Goal: Information Seeking & Learning: Learn about a topic

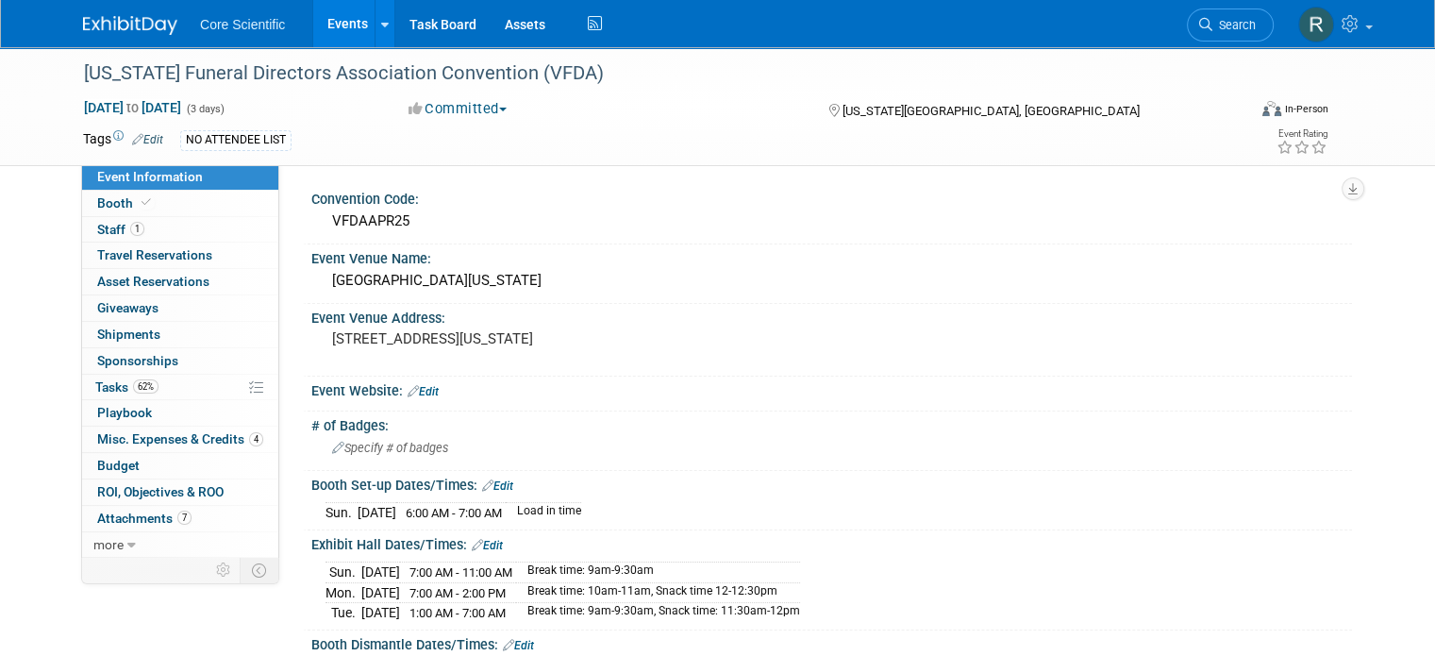
click at [113, 25] on img at bounding box center [130, 25] width 94 height 19
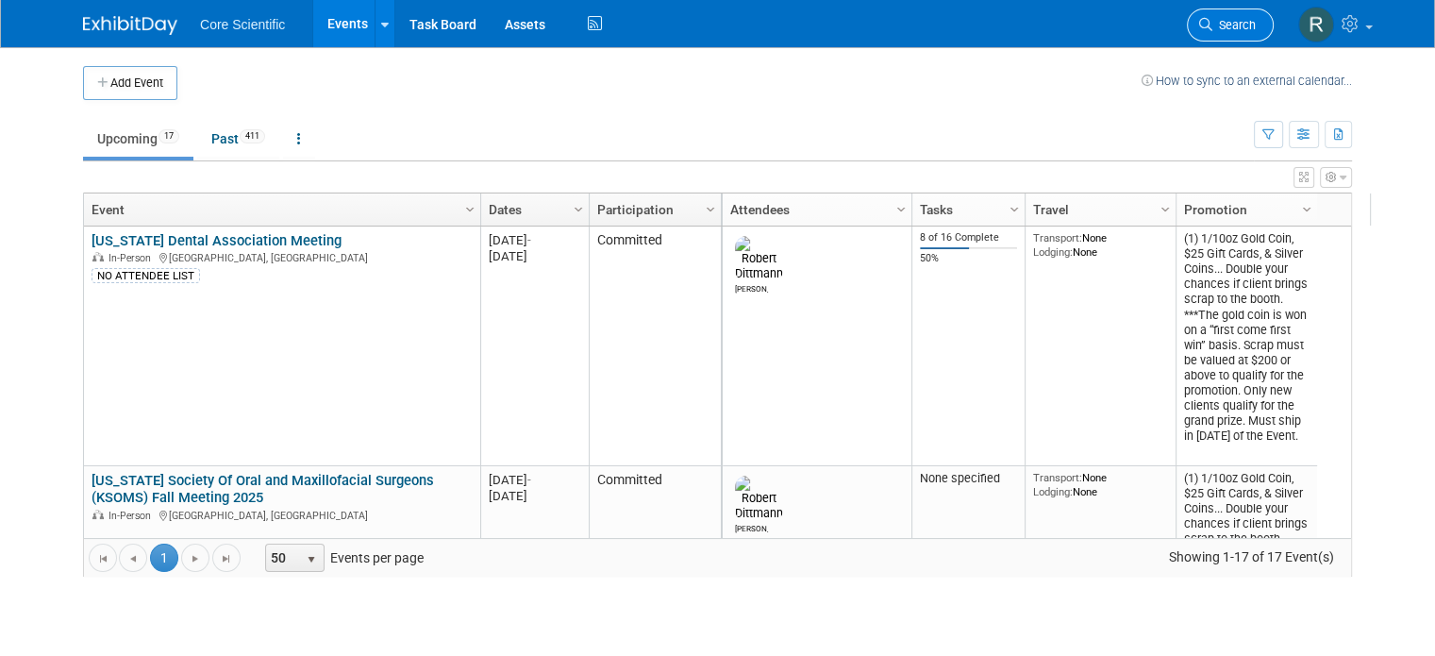
click at [1256, 22] on span "Search" at bounding box center [1234, 25] width 43 height 14
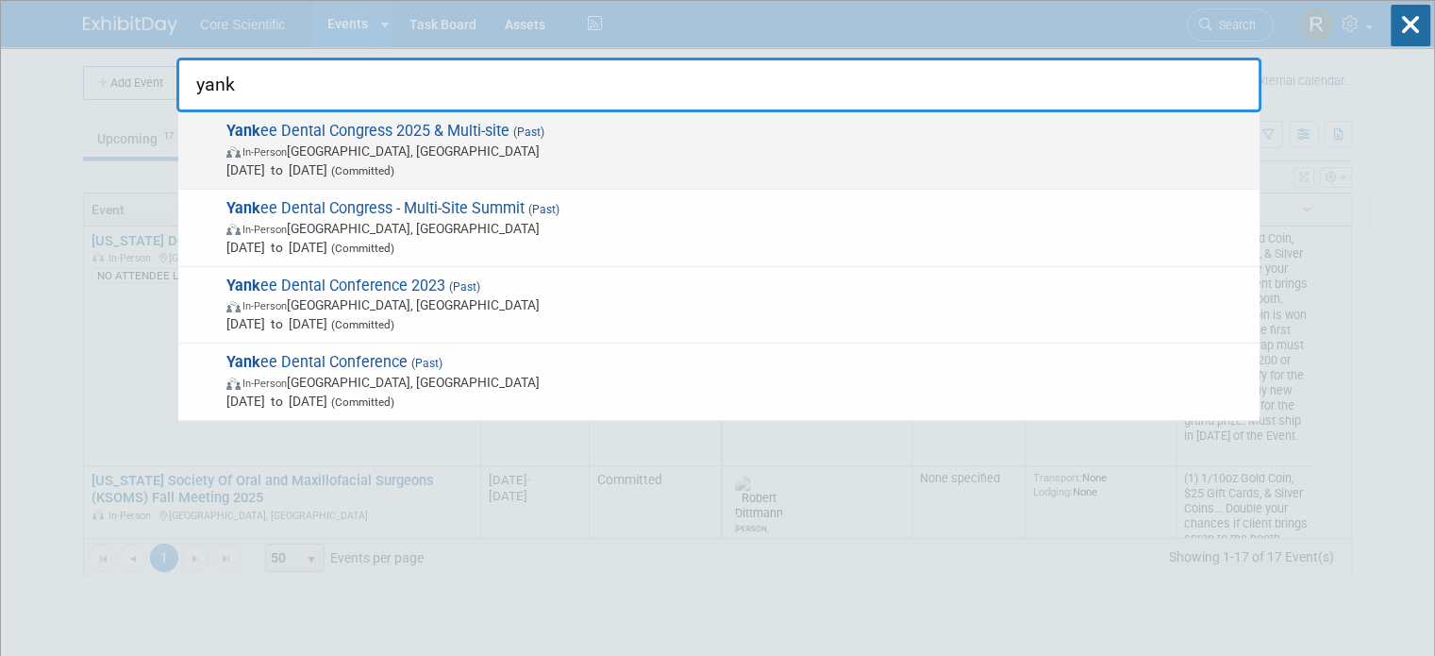
type input "yank"
click at [595, 164] on span "Jan 30, 2025 to Feb 1, 2025 (Committed)" at bounding box center [738, 169] width 1024 height 19
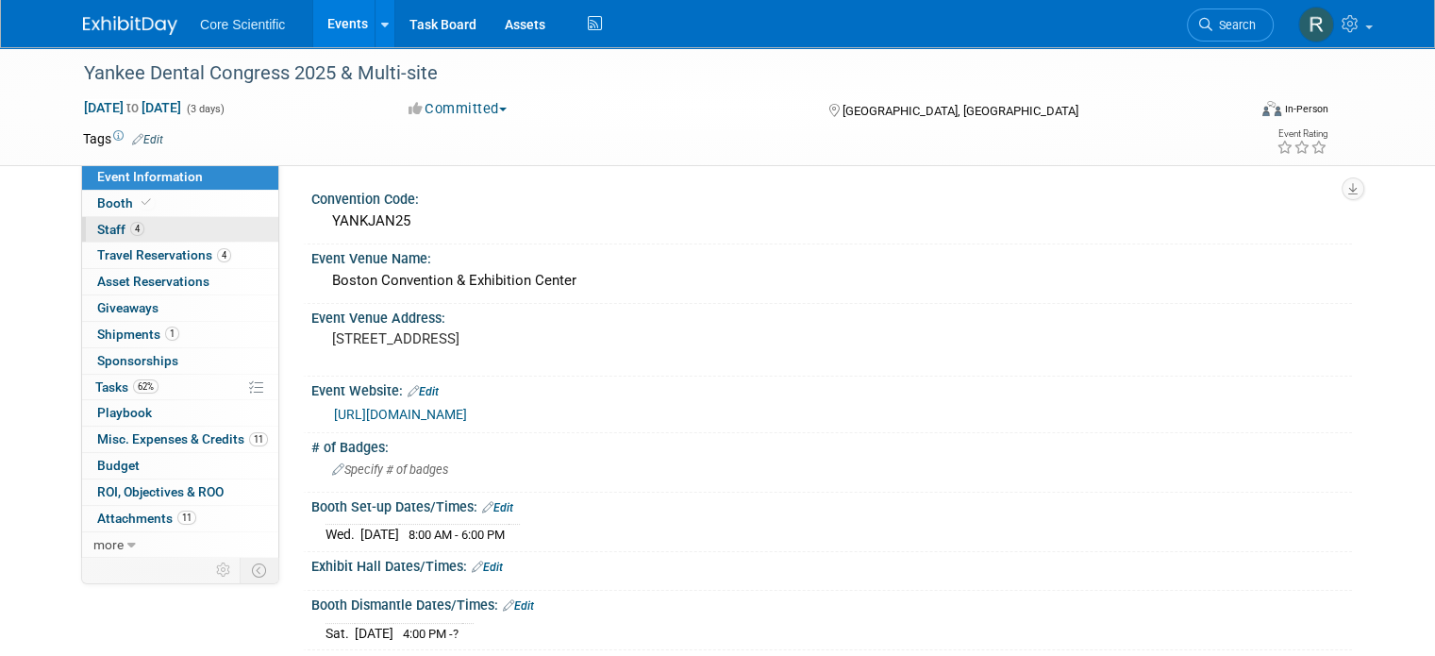
click at [143, 237] on link "4 Staff 4" at bounding box center [180, 229] width 196 height 25
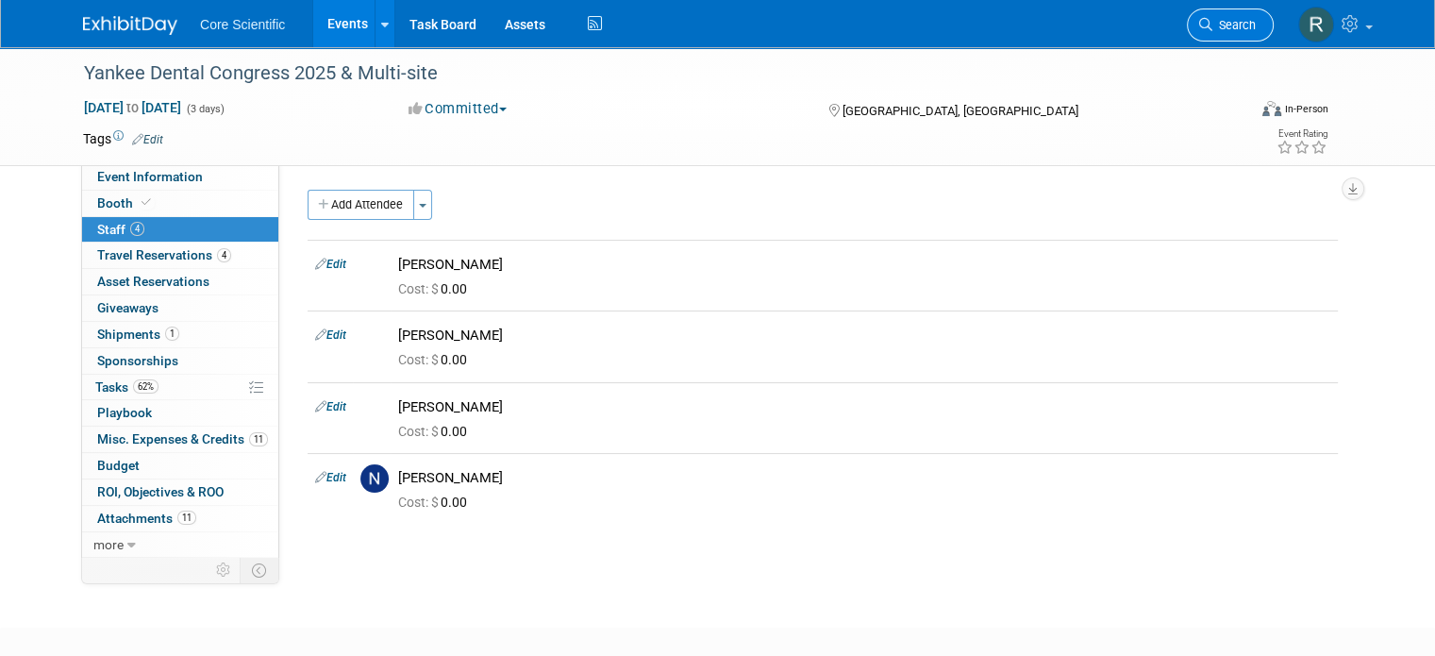
click at [1257, 33] on link "Search" at bounding box center [1230, 24] width 87 height 33
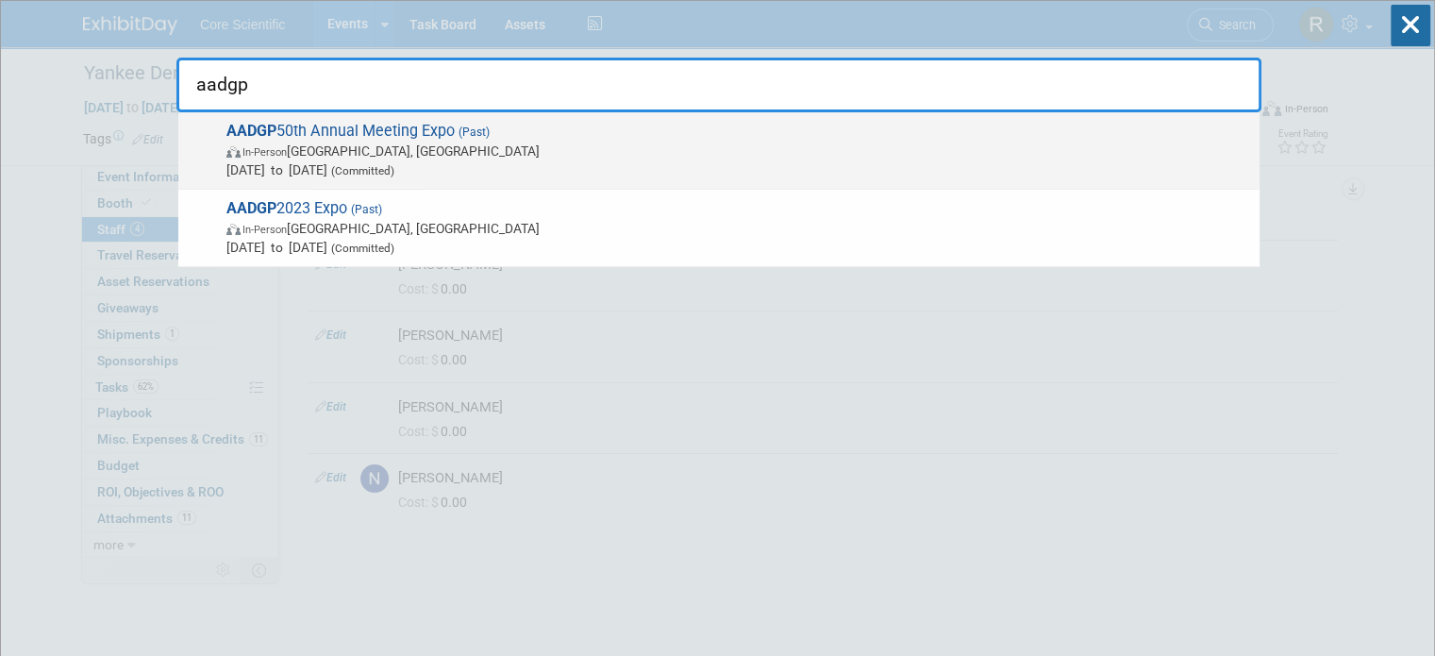
type input "aadgp"
click at [751, 146] on span "In-Person Las Vegas, NV" at bounding box center [738, 151] width 1024 height 19
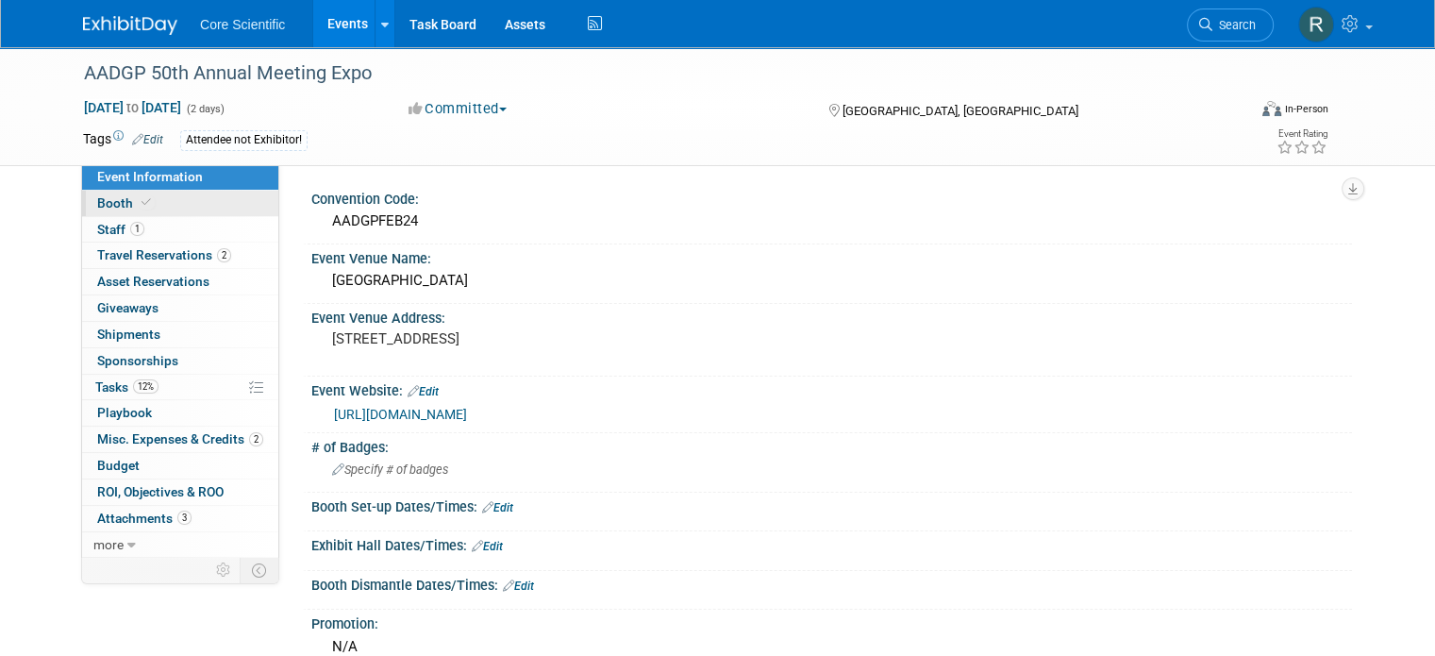
click at [192, 209] on link "Booth" at bounding box center [180, 203] width 196 height 25
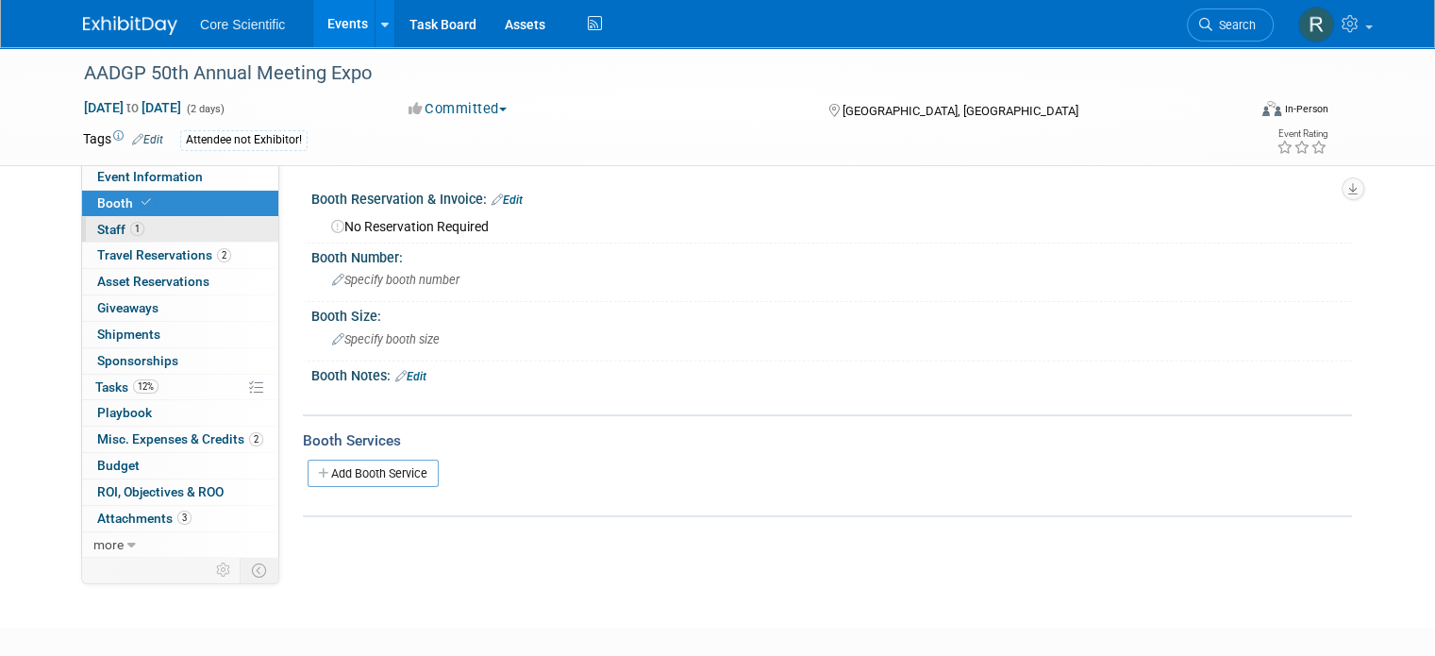
click at [185, 224] on link "1 Staff 1" at bounding box center [180, 229] width 196 height 25
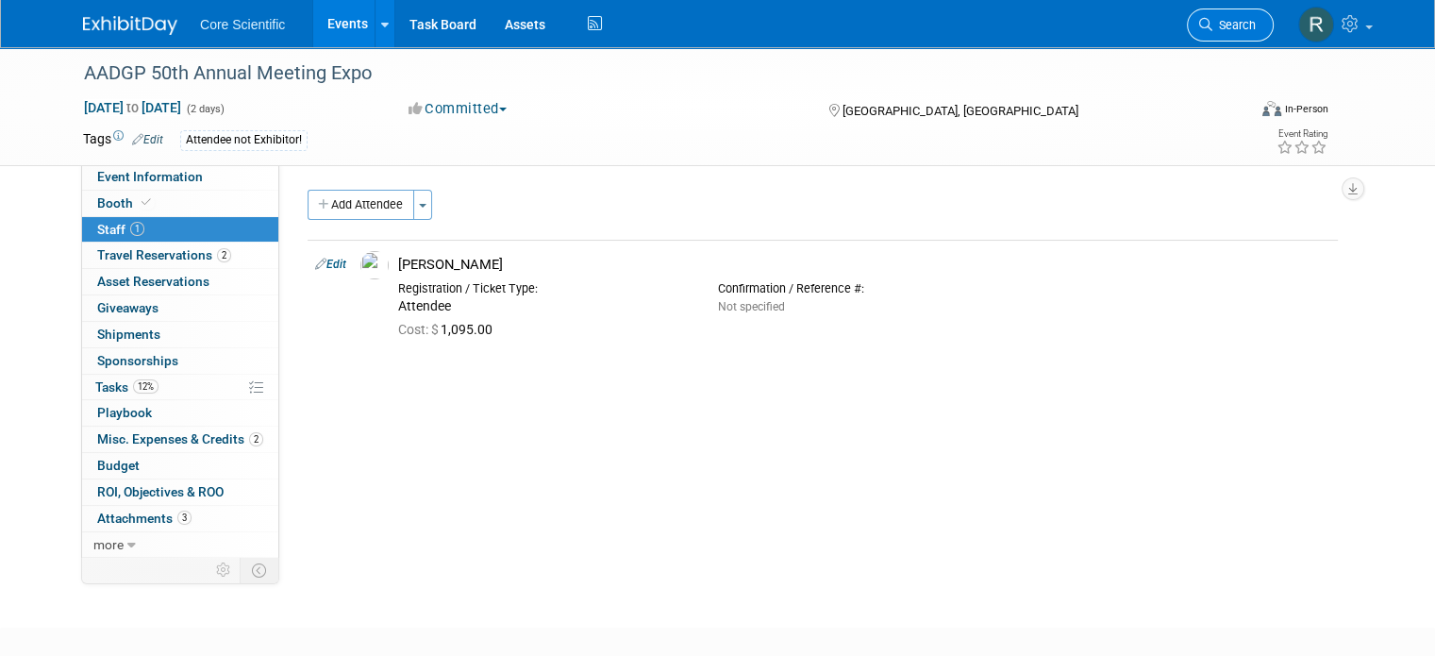
click at [1256, 25] on span "Search" at bounding box center [1234, 25] width 43 height 14
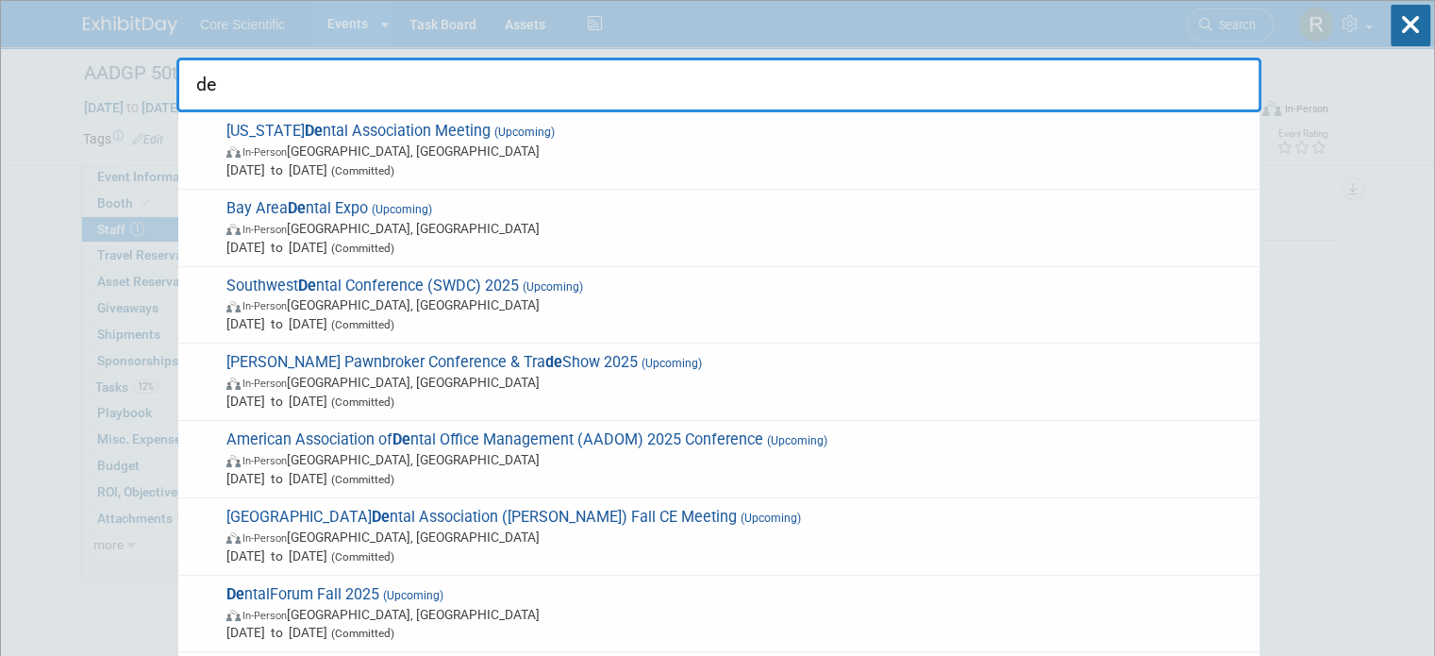
type input "d"
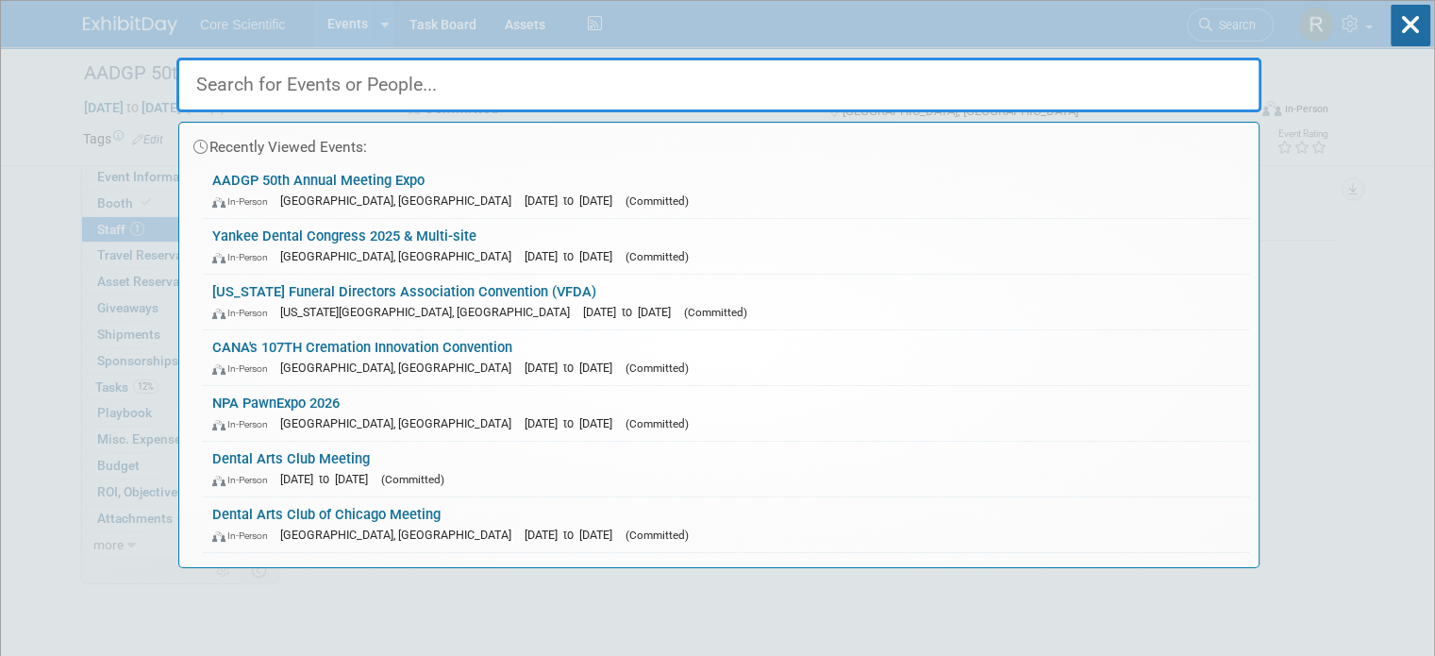
click at [1102, 79] on input "text" at bounding box center [718, 85] width 1085 height 55
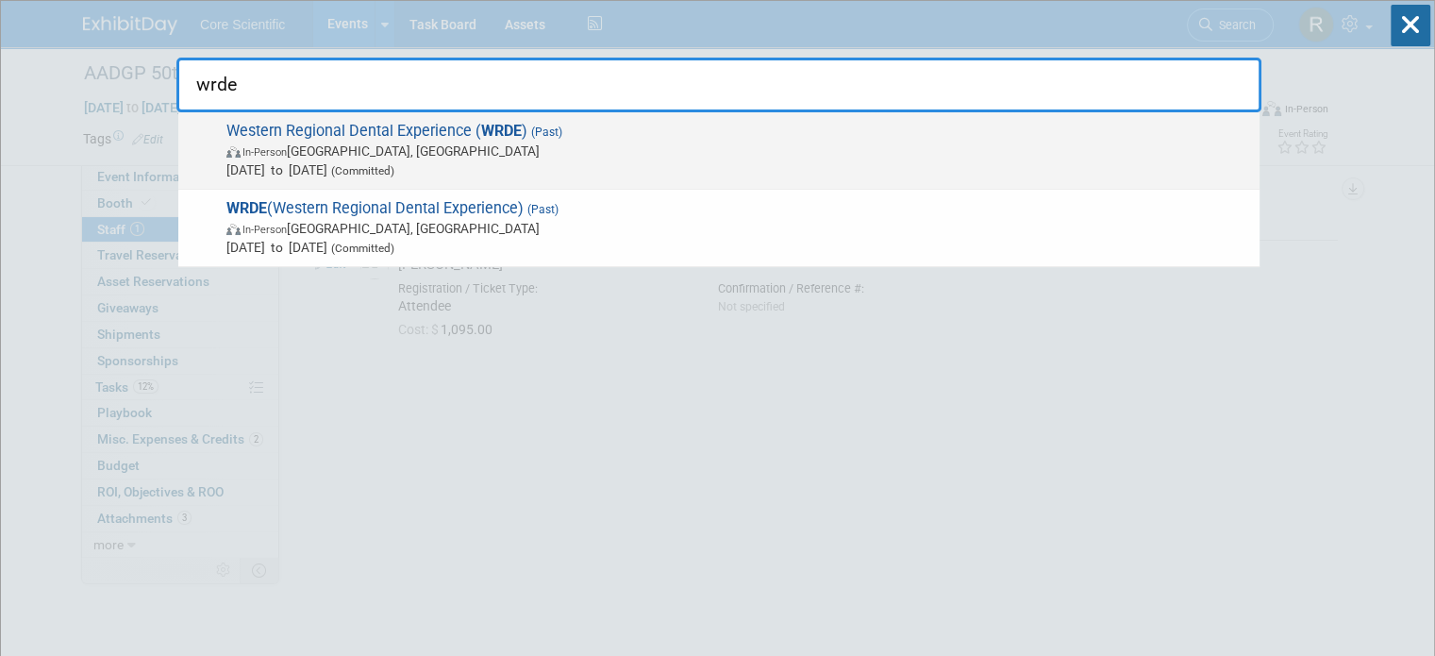
type input "wrde"
click at [874, 137] on span "Western Regional Dental Experience ( WRDE ) (Past) In-Person Glendale, AZ Mar 2…" at bounding box center [736, 151] width 1030 height 58
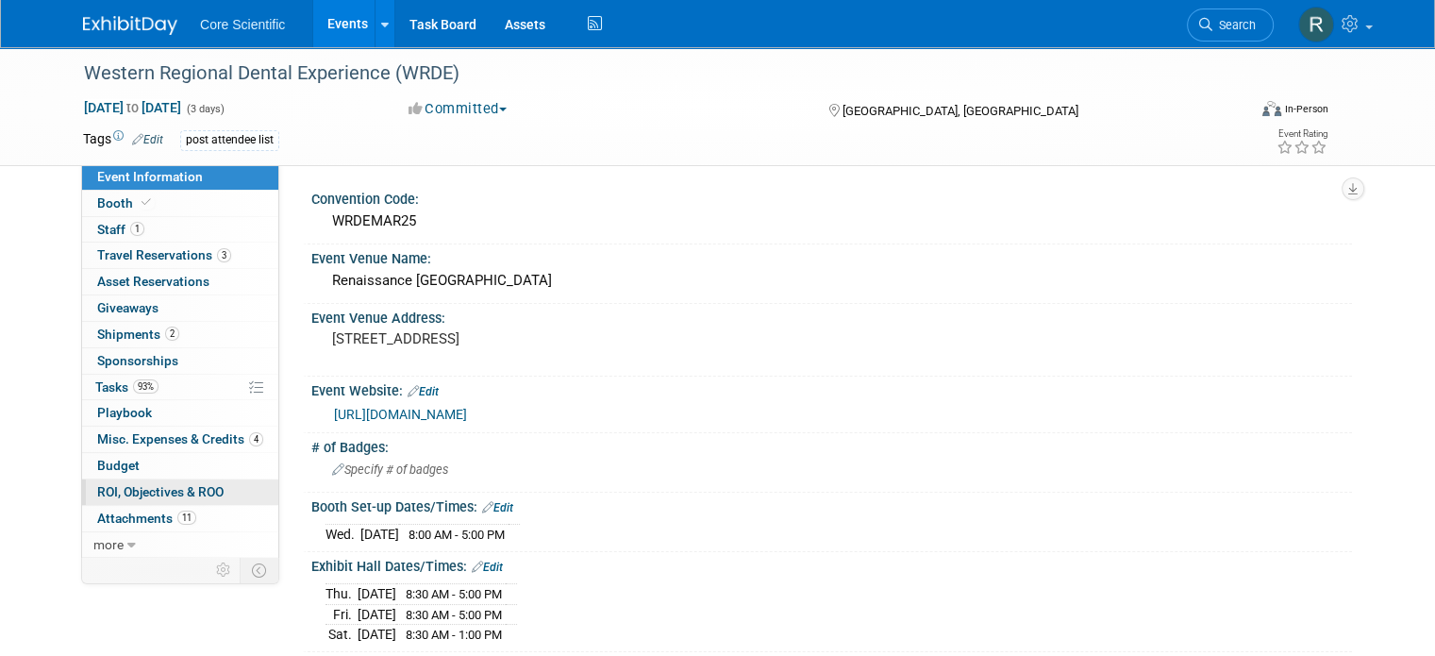
click at [178, 490] on span "ROI, Objectives & ROO 0" at bounding box center [160, 491] width 126 height 15
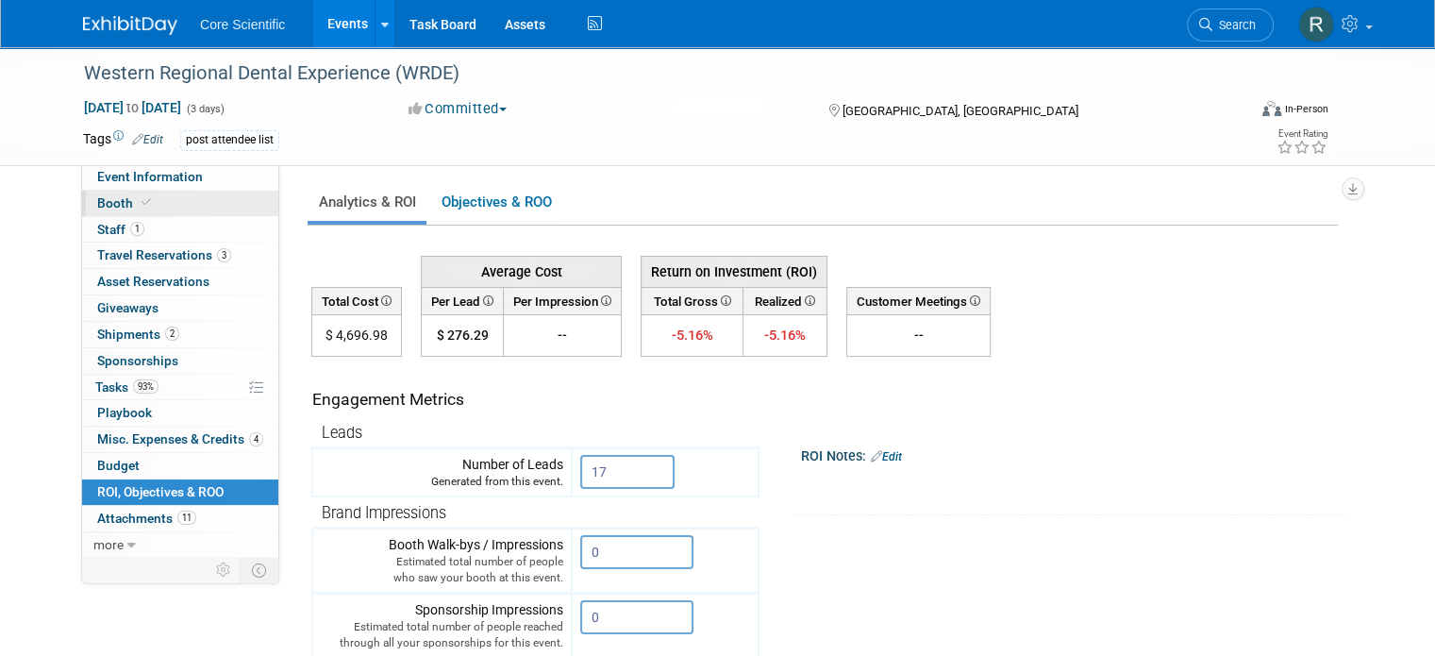
click at [169, 203] on link "Booth" at bounding box center [180, 203] width 196 height 25
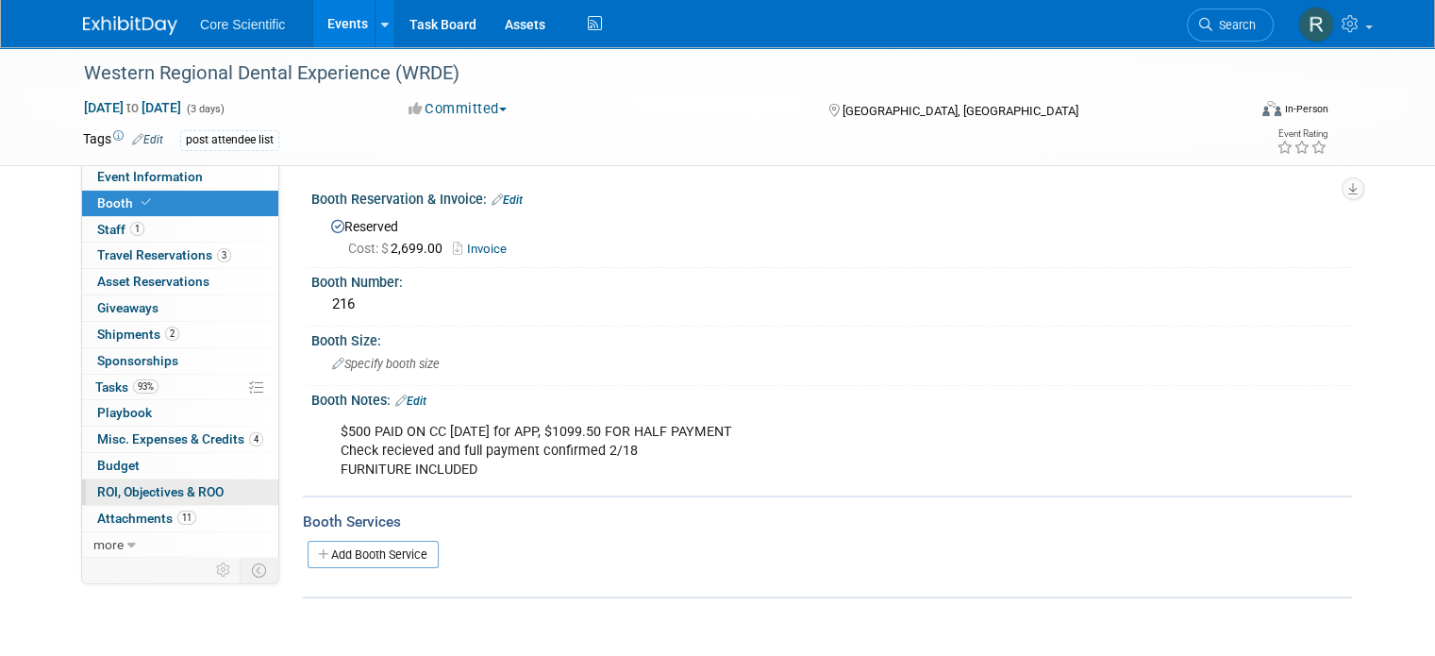
click at [219, 488] on link "0 ROI, Objectives & ROO 0" at bounding box center [180, 491] width 196 height 25
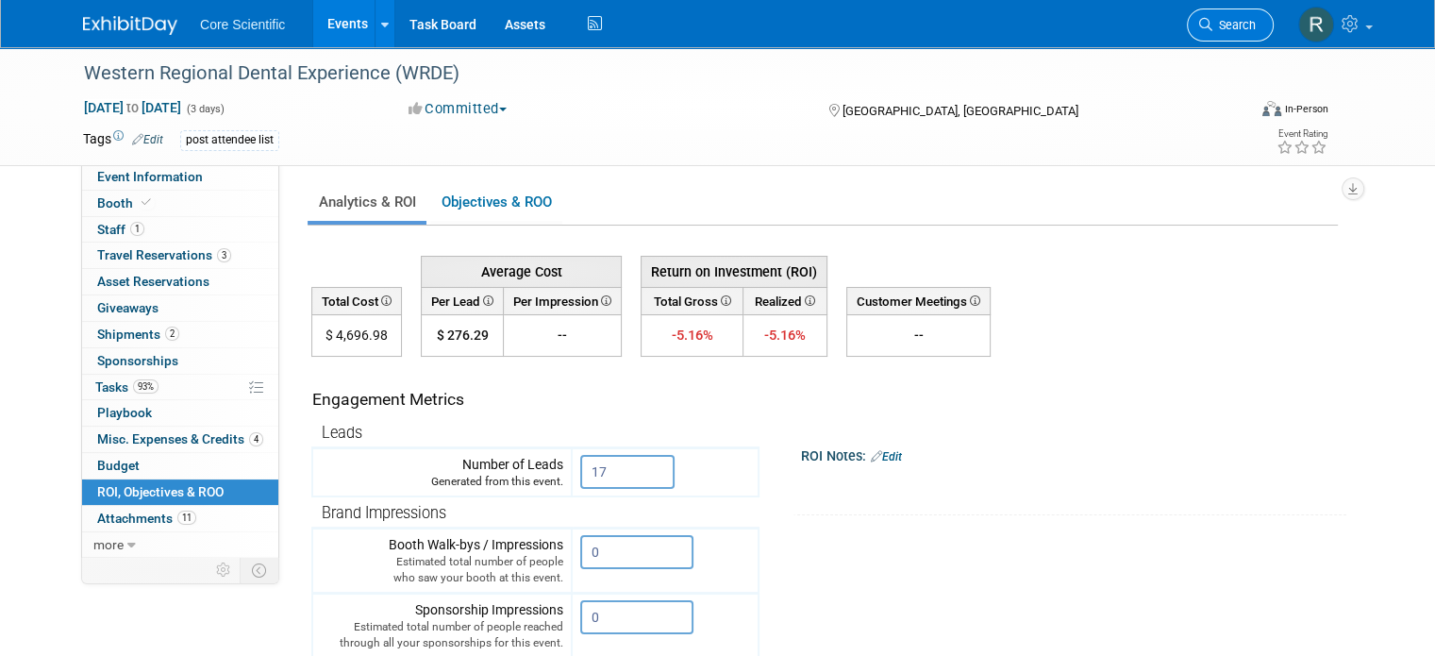
click at [1249, 25] on span "Search" at bounding box center [1234, 25] width 43 height 14
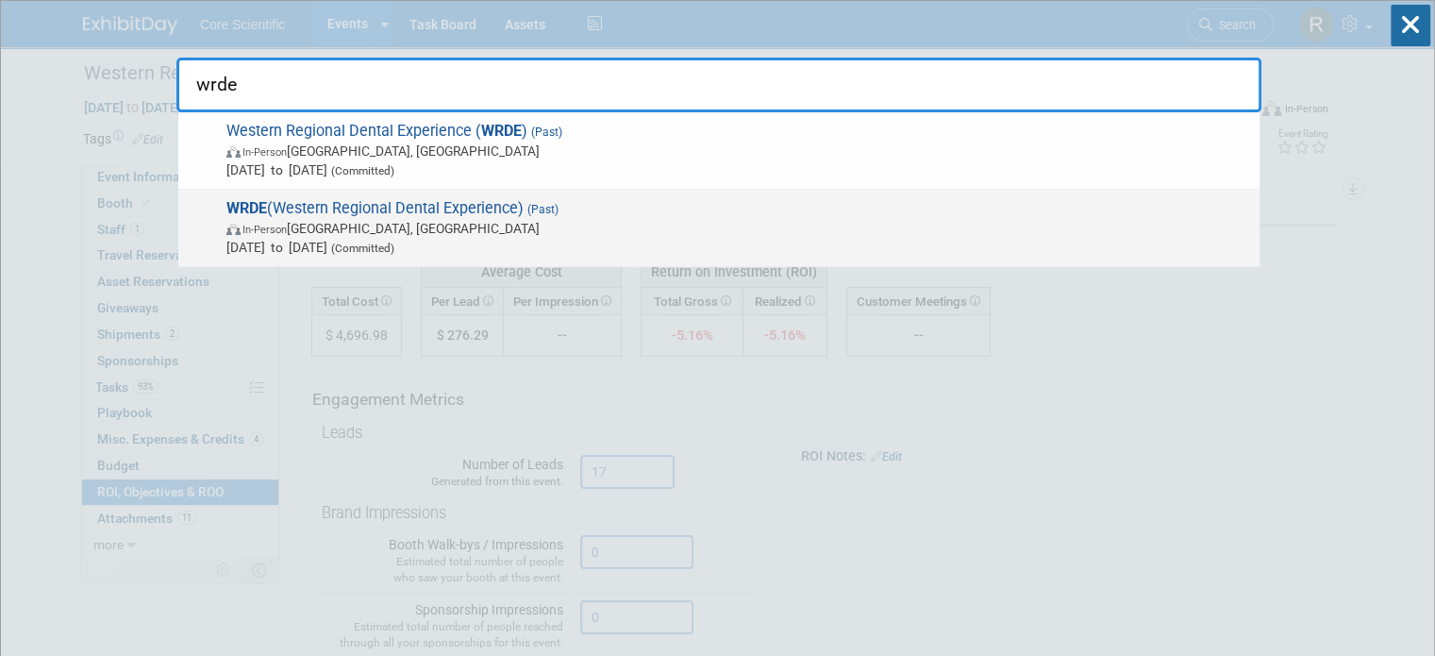
type input "wrde"
click at [846, 248] on span "Apr 11, 2024 to Apr 13, 2024 (Committed)" at bounding box center [738, 247] width 1024 height 19
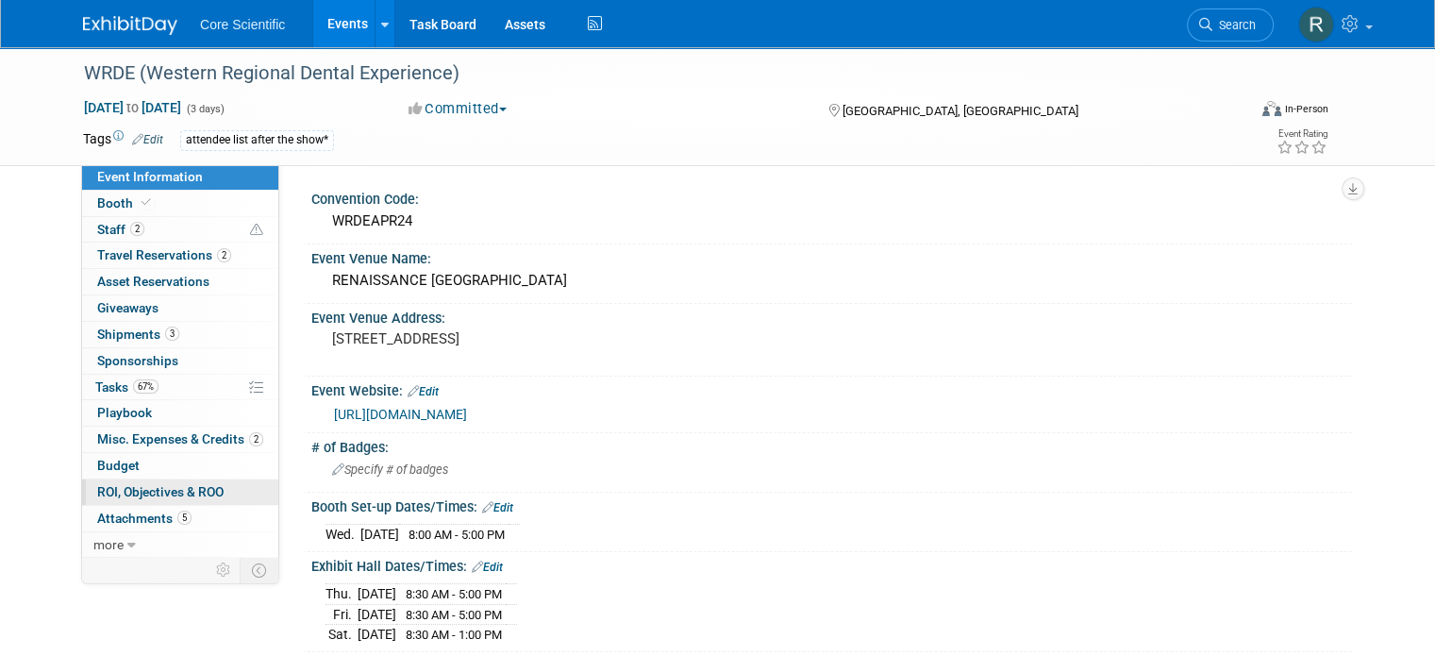
click at [175, 493] on span "ROI, Objectives & ROO 0" at bounding box center [160, 491] width 126 height 15
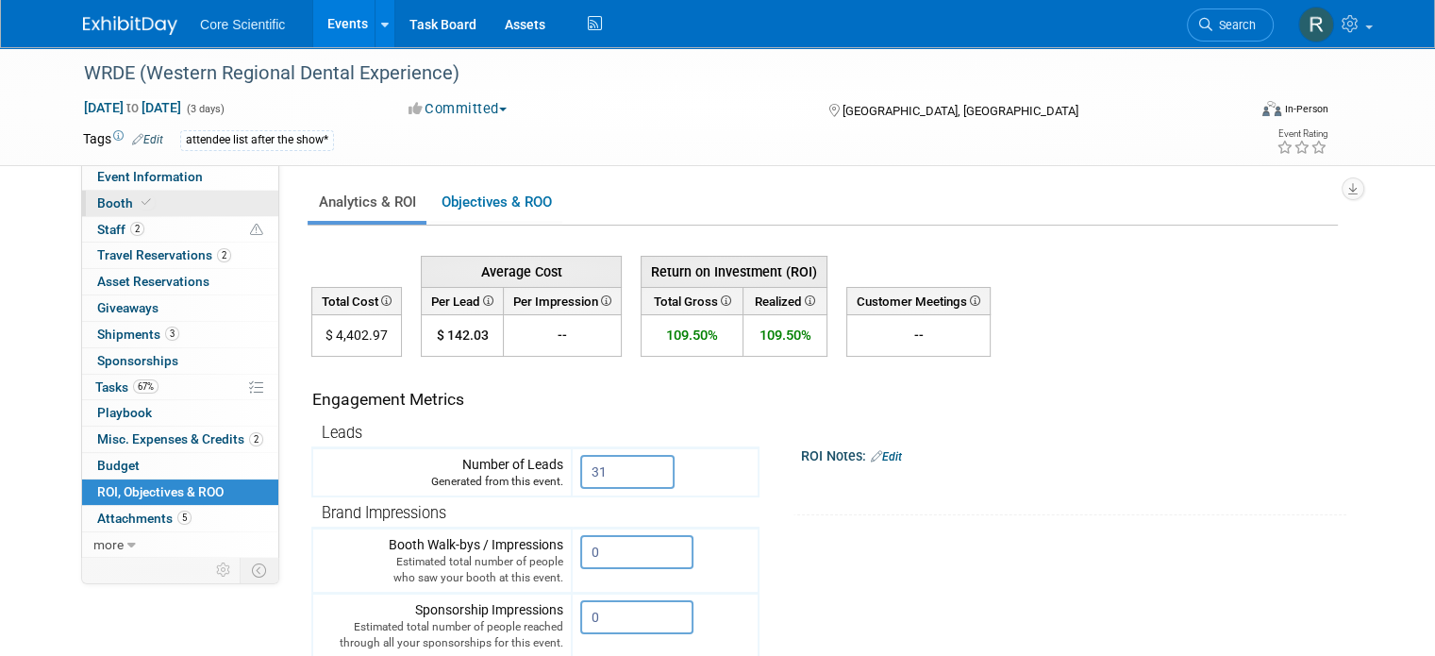
click at [171, 209] on link "Booth" at bounding box center [180, 203] width 196 height 25
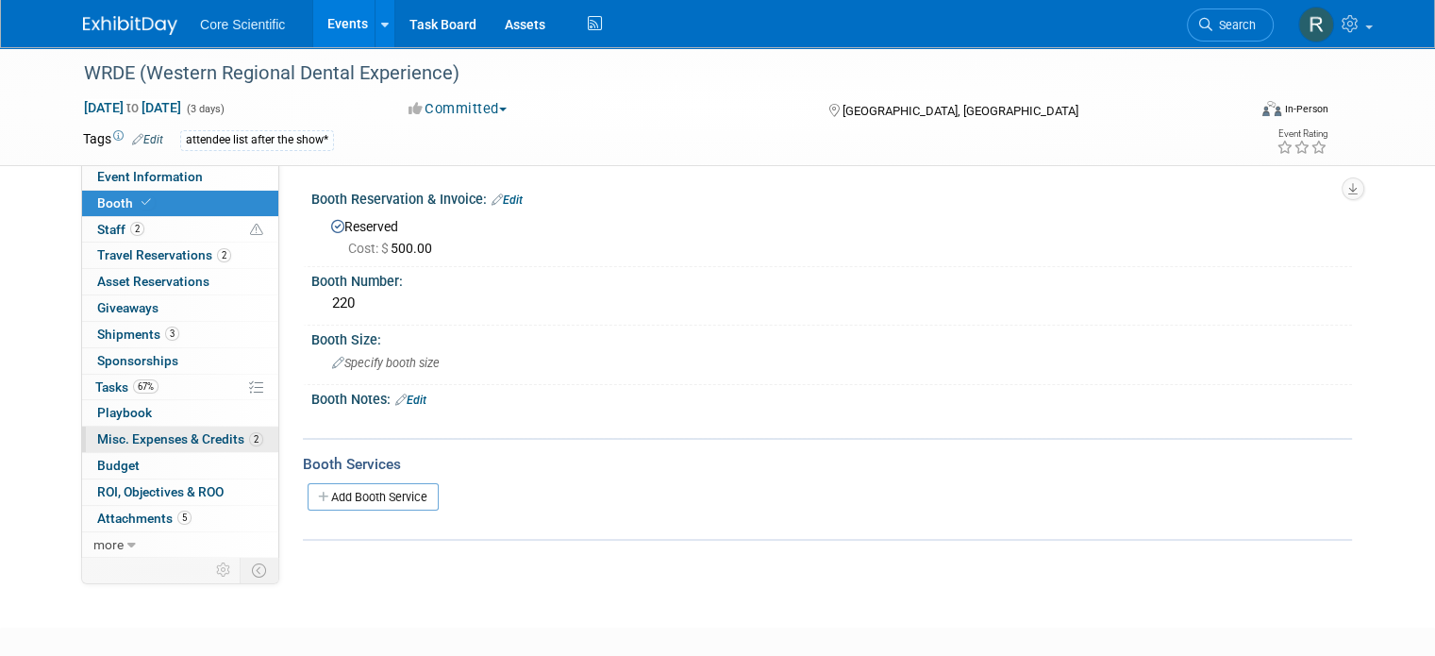
click at [171, 427] on link "2 Misc. Expenses & Credits 2" at bounding box center [180, 439] width 196 height 25
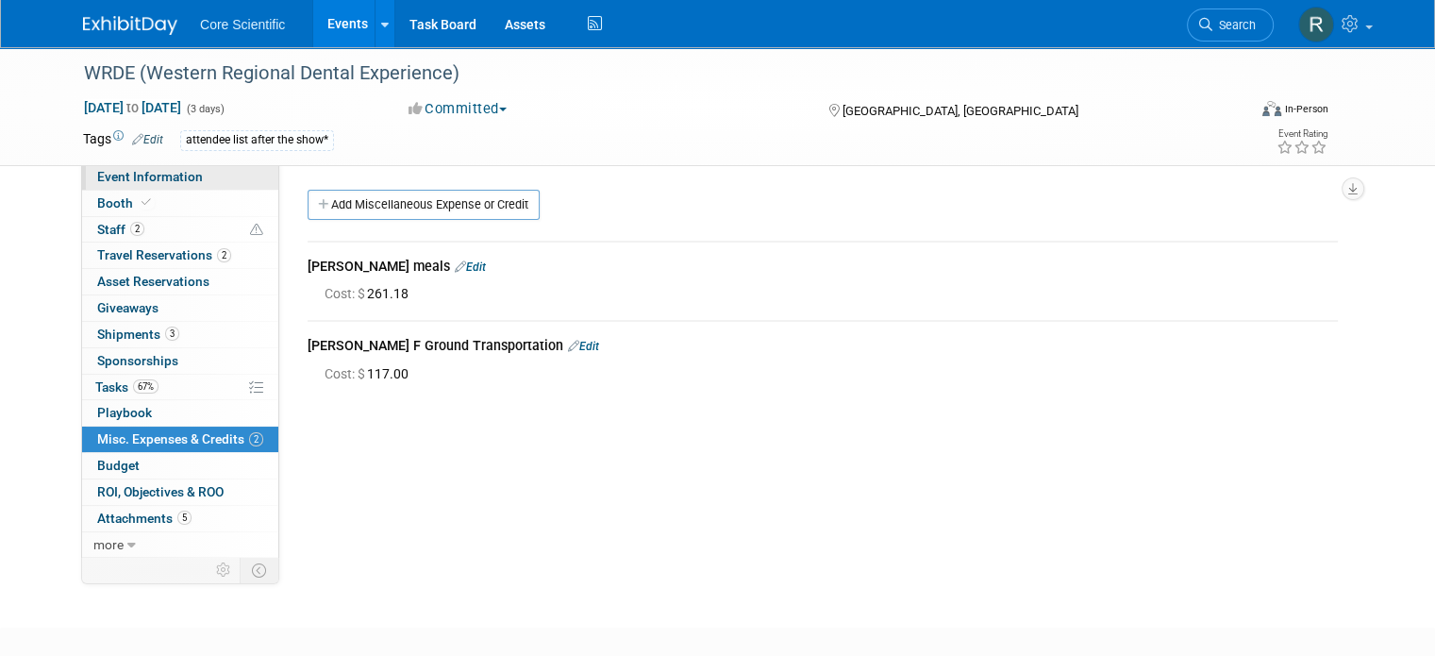
click at [156, 180] on span "Event Information" at bounding box center [150, 176] width 106 height 15
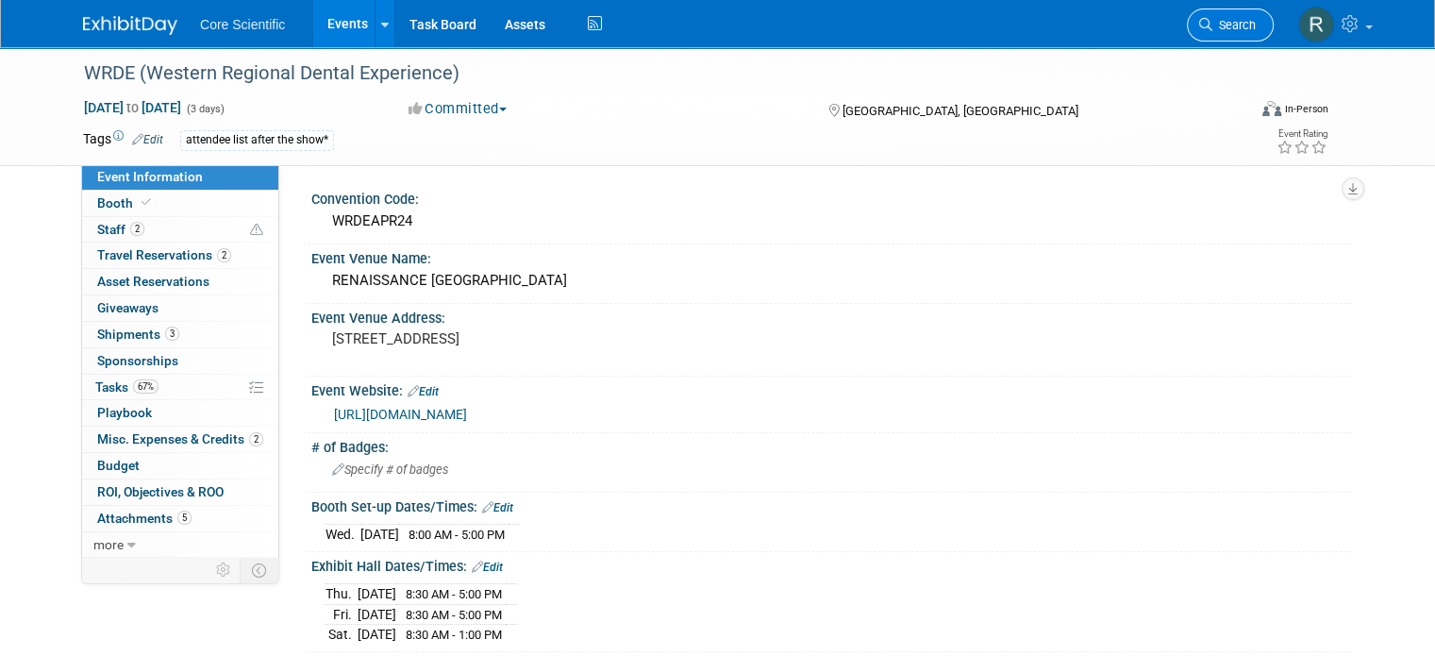
click at [1256, 25] on span "Search" at bounding box center [1234, 25] width 43 height 14
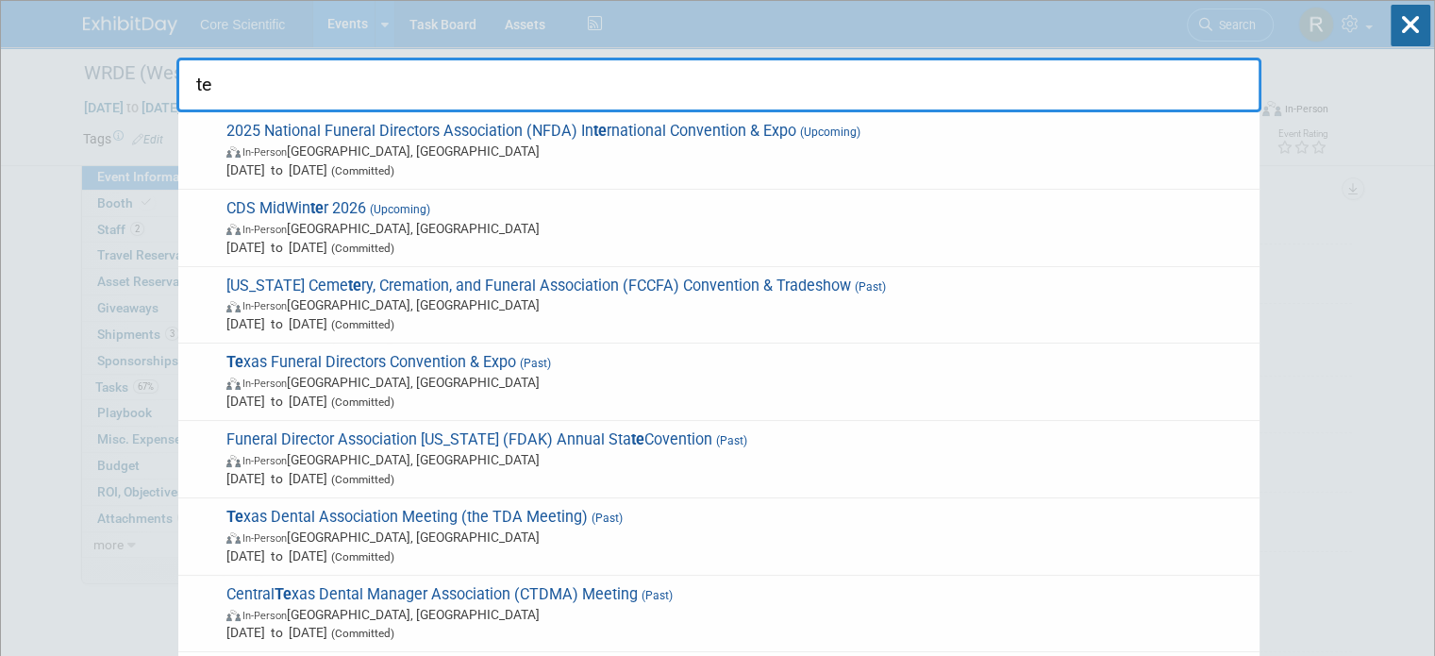
type input "t"
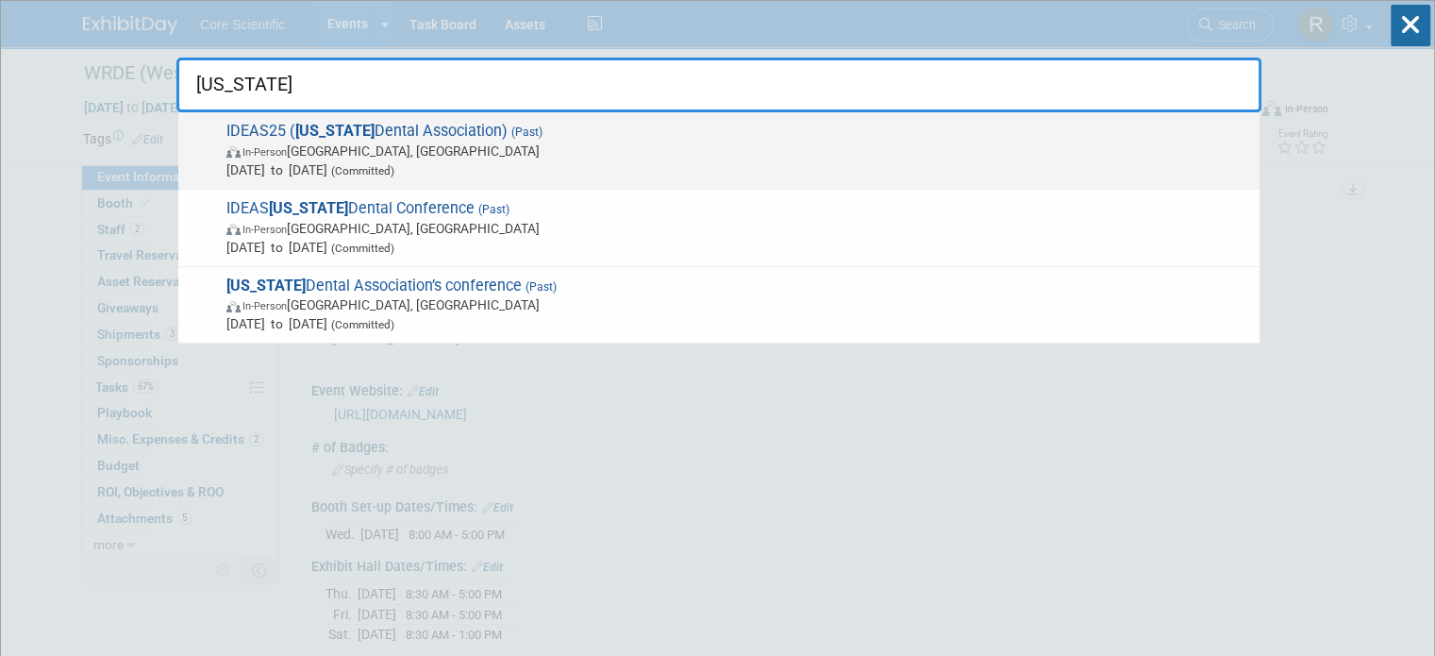
type input "iowa"
click at [558, 147] on span "In-Person Des Moines, IA" at bounding box center [738, 151] width 1024 height 19
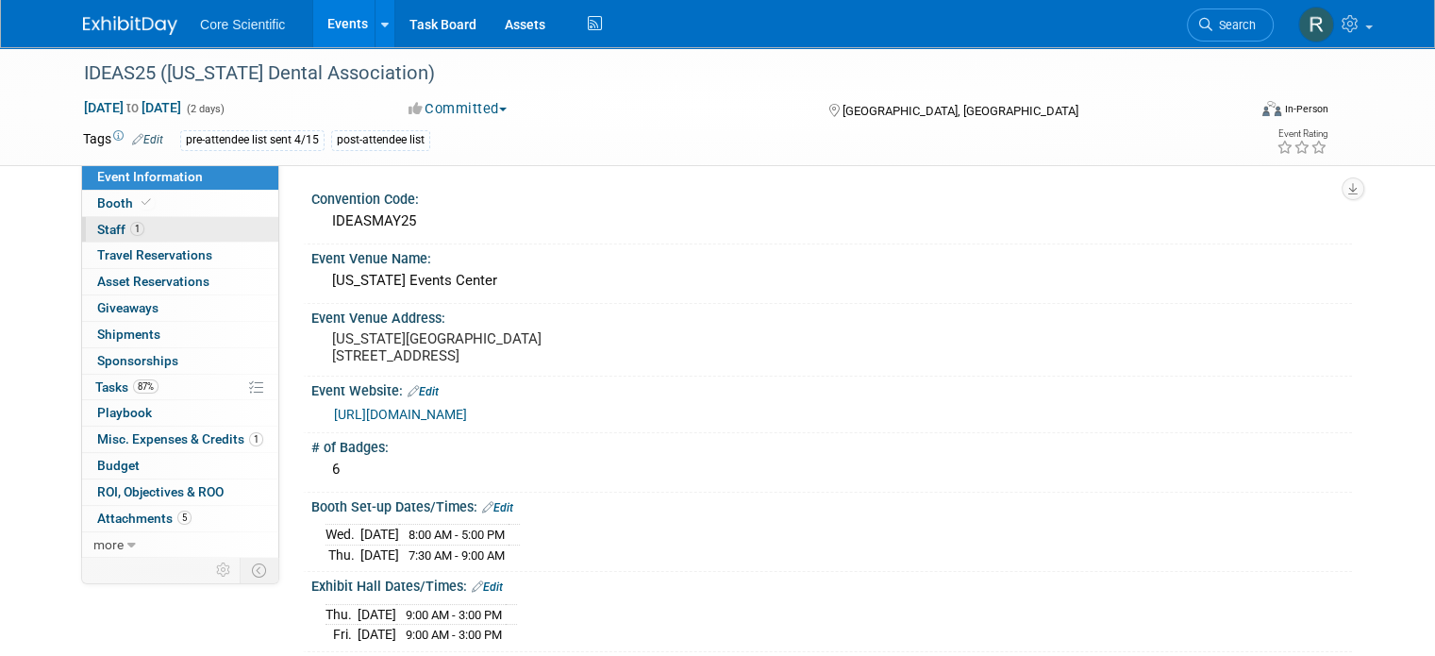
click at [175, 233] on link "1 Staff 1" at bounding box center [180, 229] width 196 height 25
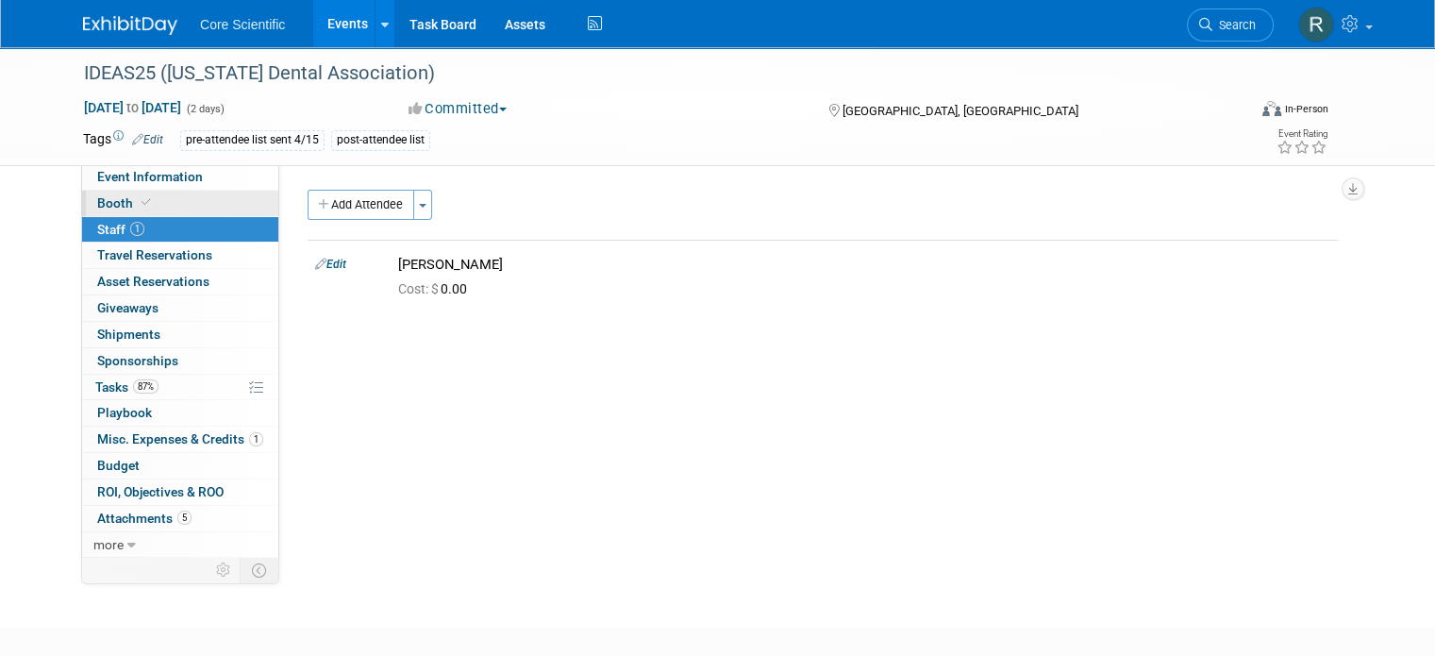
click at [167, 205] on link "Booth" at bounding box center [180, 203] width 196 height 25
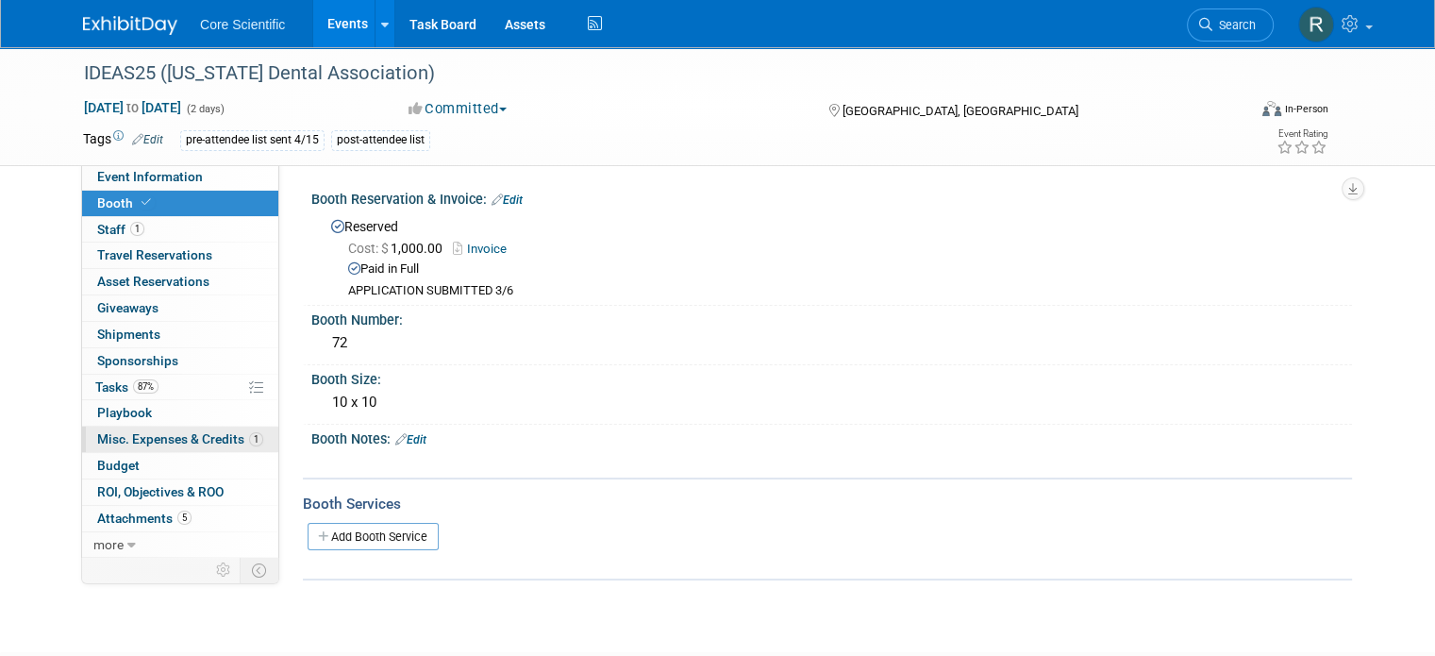
click at [164, 444] on span "Misc. Expenses & Credits 1" at bounding box center [180, 438] width 166 height 15
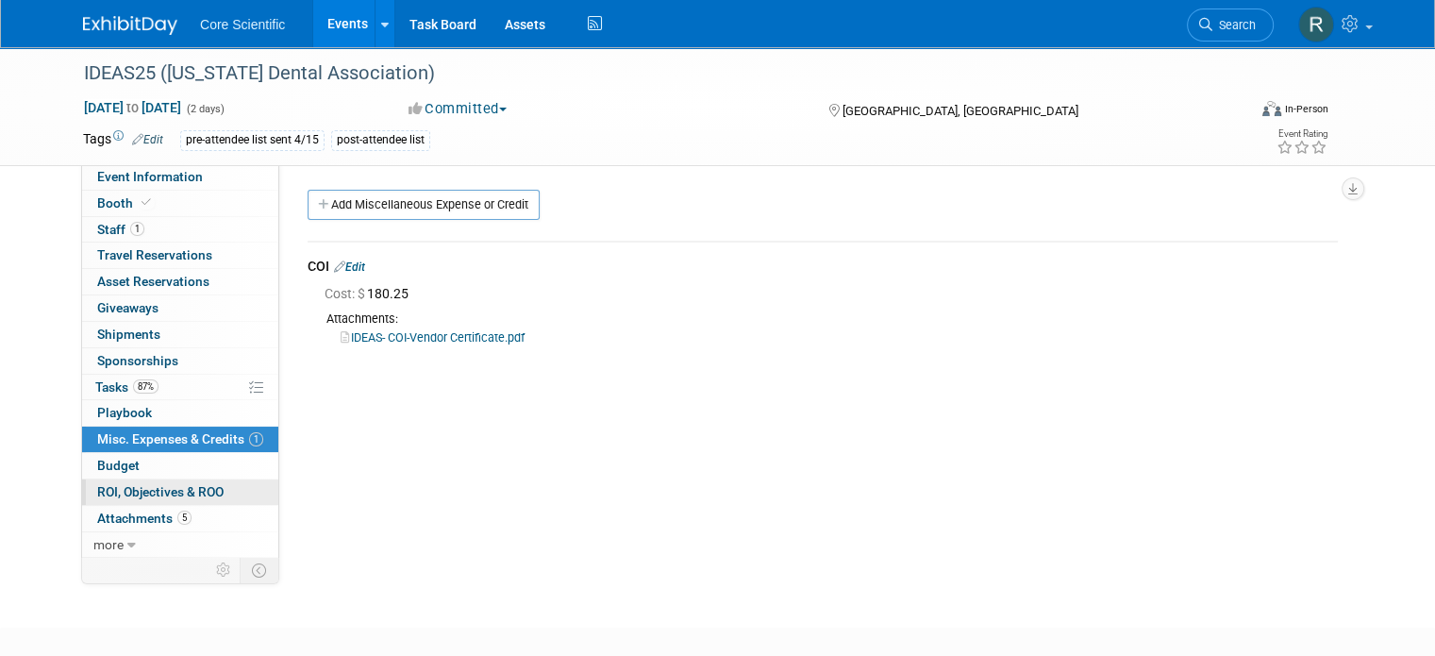
click at [163, 489] on span "ROI, Objectives & ROO 0" at bounding box center [160, 491] width 126 height 15
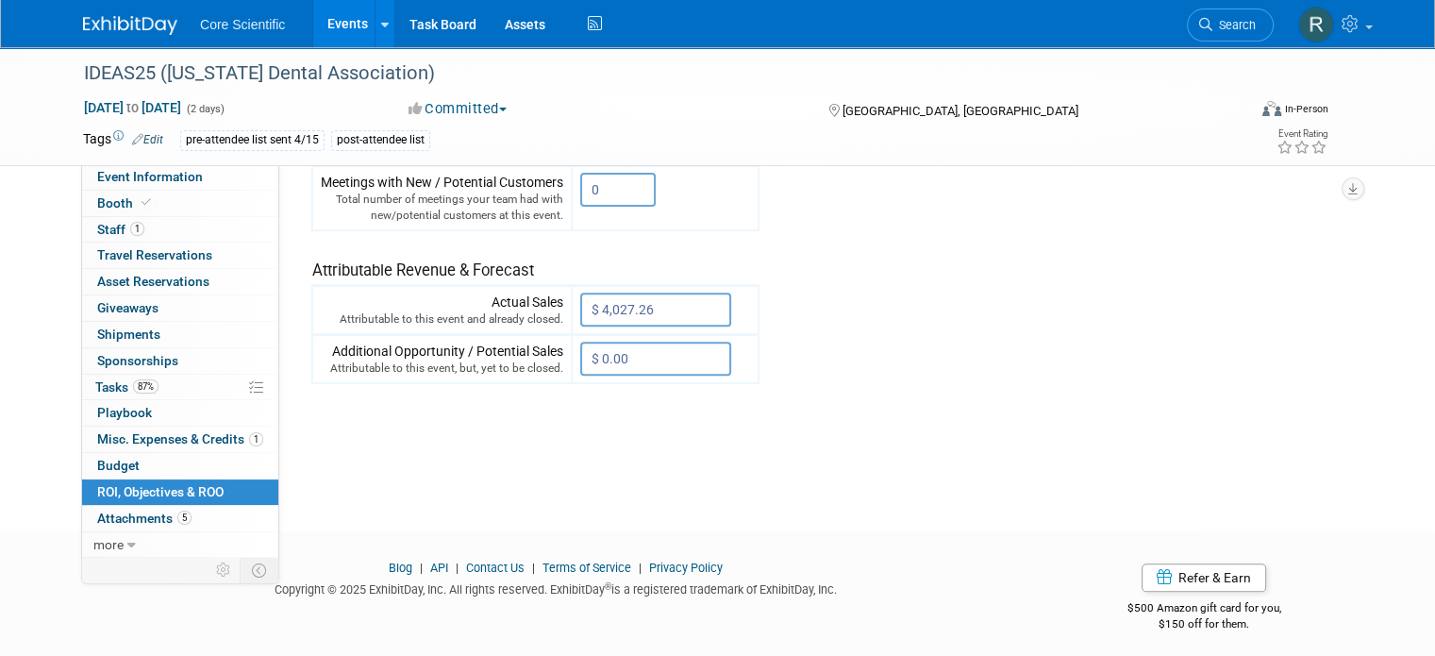
scroll to position [653, 0]
click at [1255, 19] on span "Search" at bounding box center [1234, 25] width 43 height 14
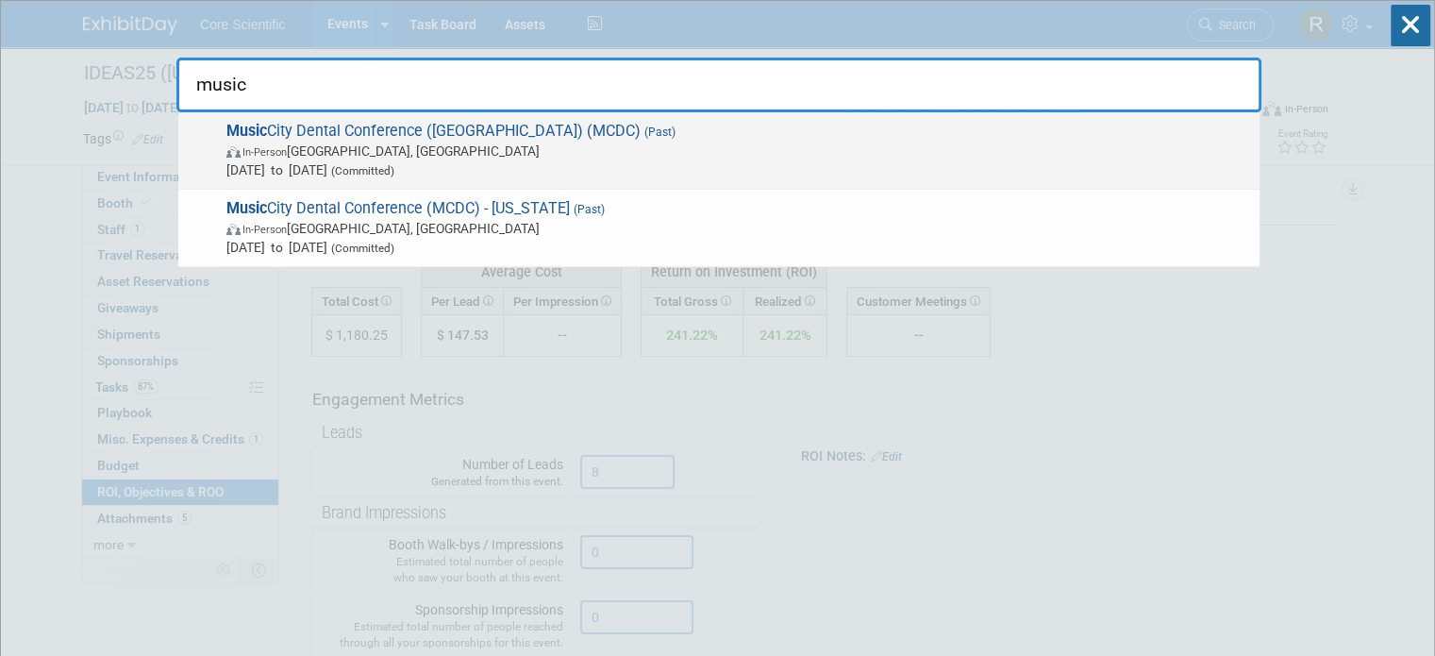
type input "music"
click at [1091, 145] on span "In-Person Nashville, TN" at bounding box center [738, 151] width 1024 height 19
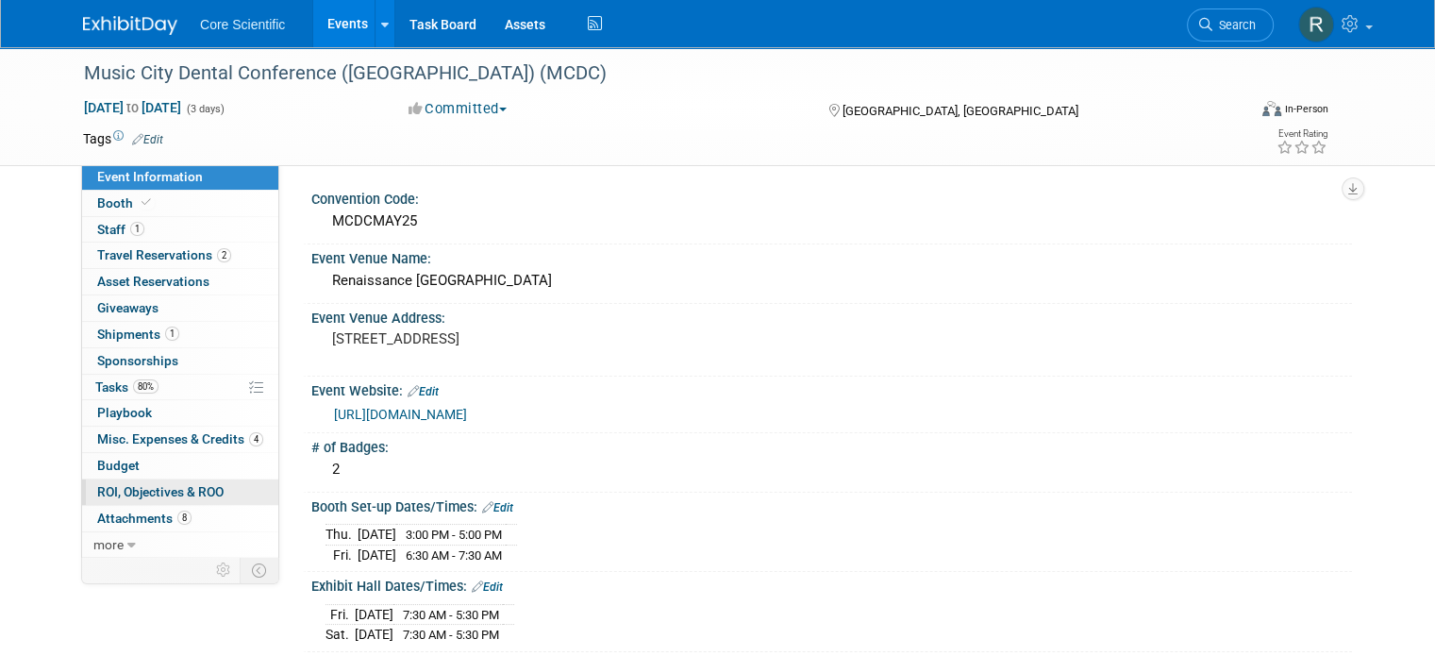
click at [218, 495] on link "0 ROI, Objectives & ROO 0" at bounding box center [180, 491] width 196 height 25
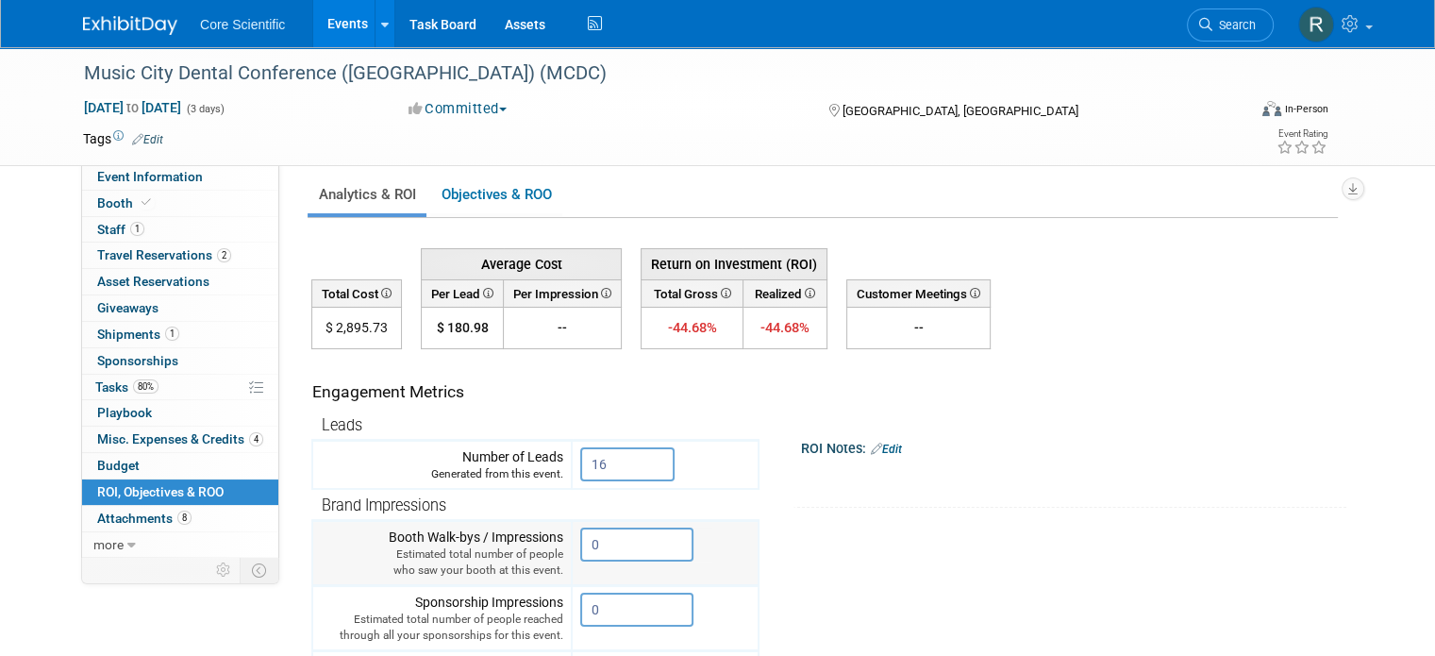
scroll to position [8, 0]
click at [147, 205] on link "Booth" at bounding box center [180, 203] width 196 height 25
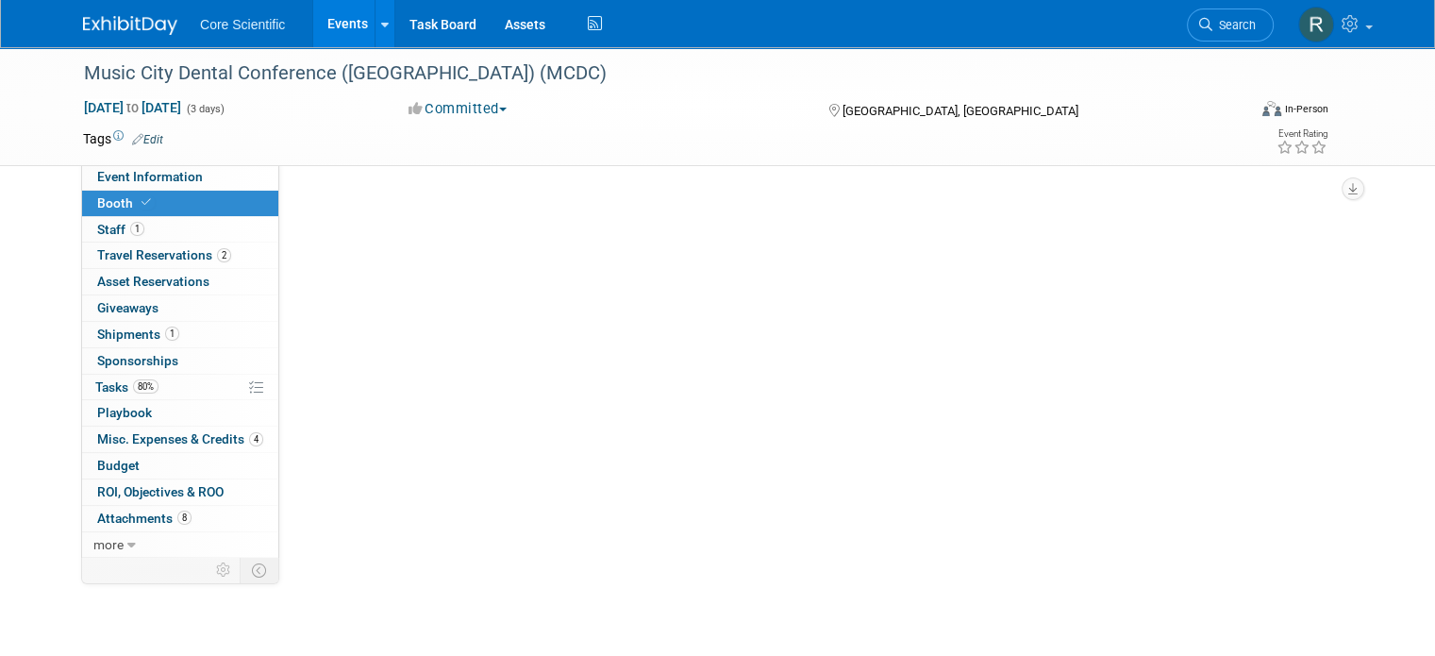
scroll to position [0, 0]
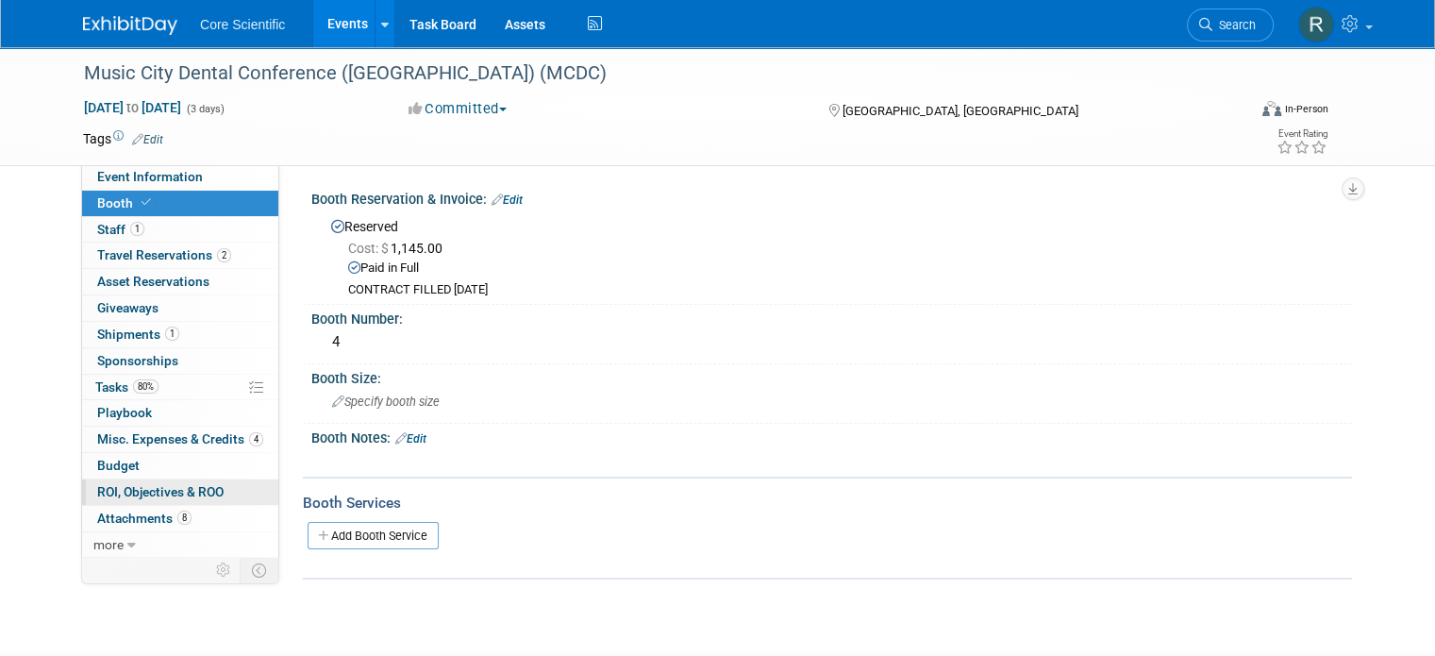
click at [190, 479] on link "0 ROI, Objectives & ROO 0" at bounding box center [180, 491] width 196 height 25
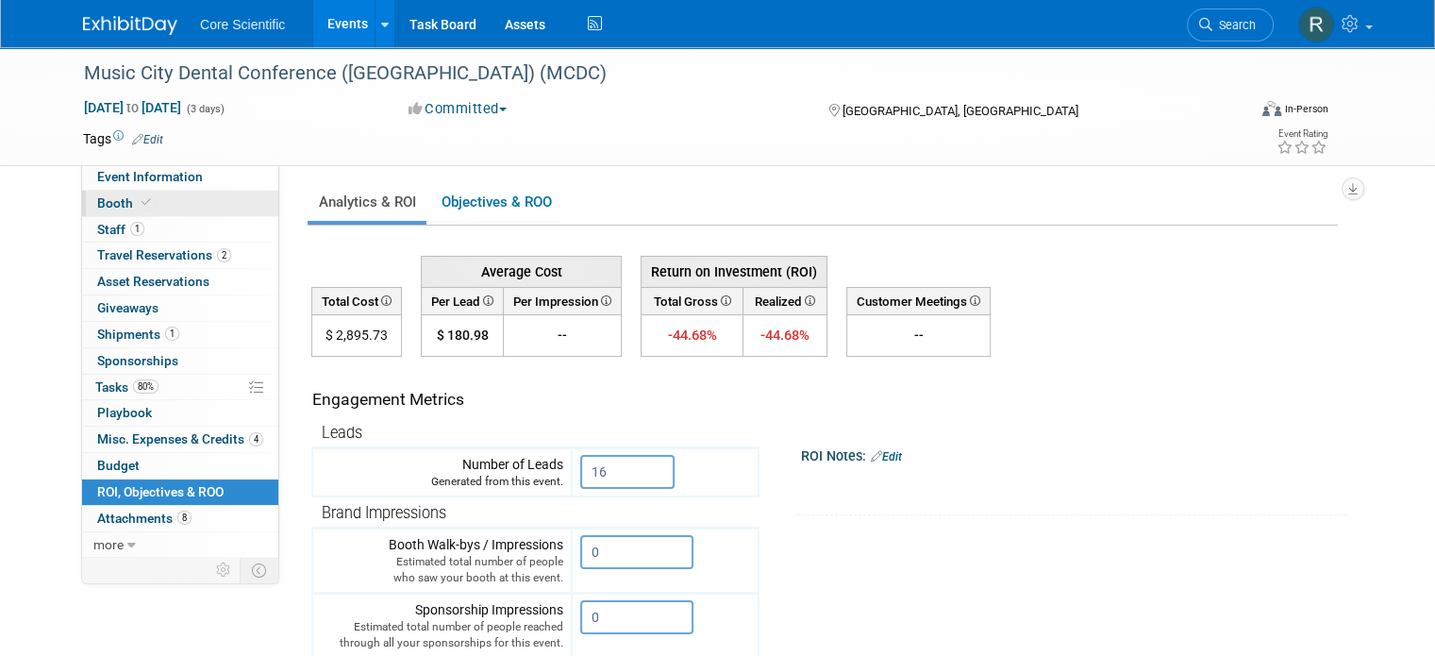
click at [216, 203] on link "Booth" at bounding box center [180, 203] width 196 height 25
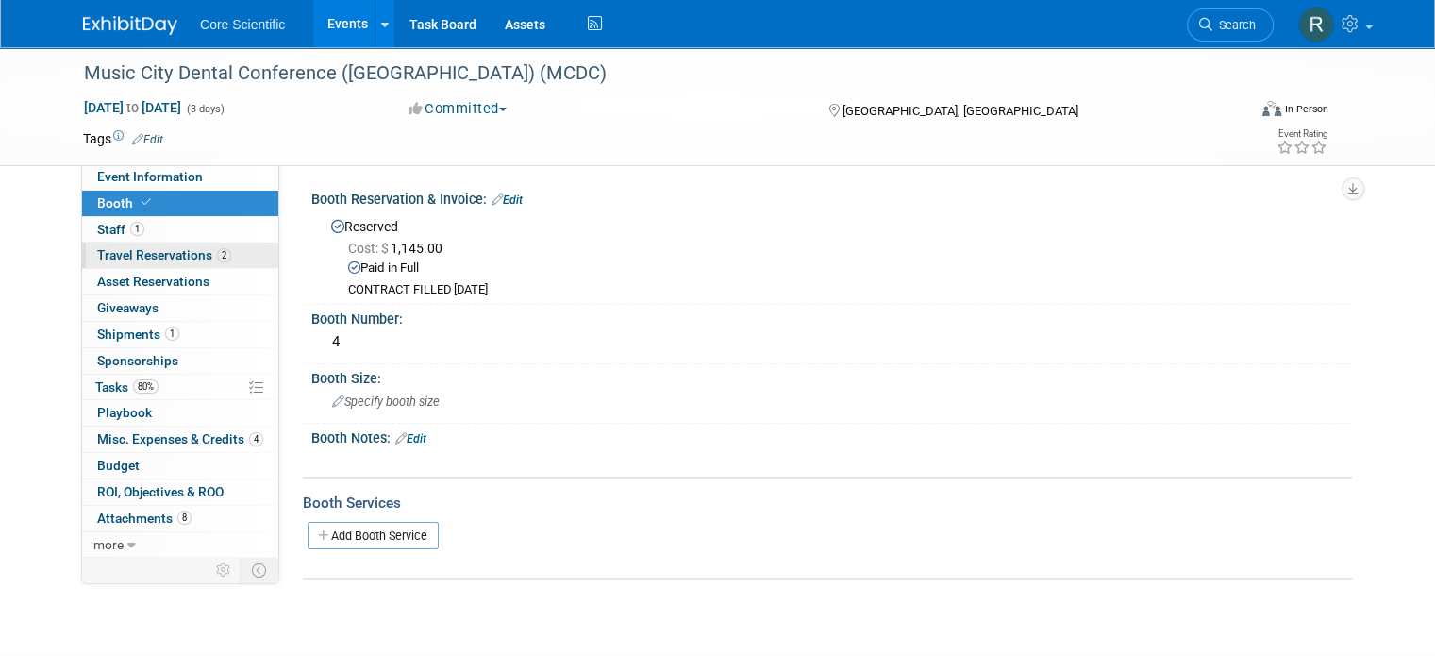
click at [198, 252] on span "Travel Reservations 2" at bounding box center [164, 254] width 134 height 15
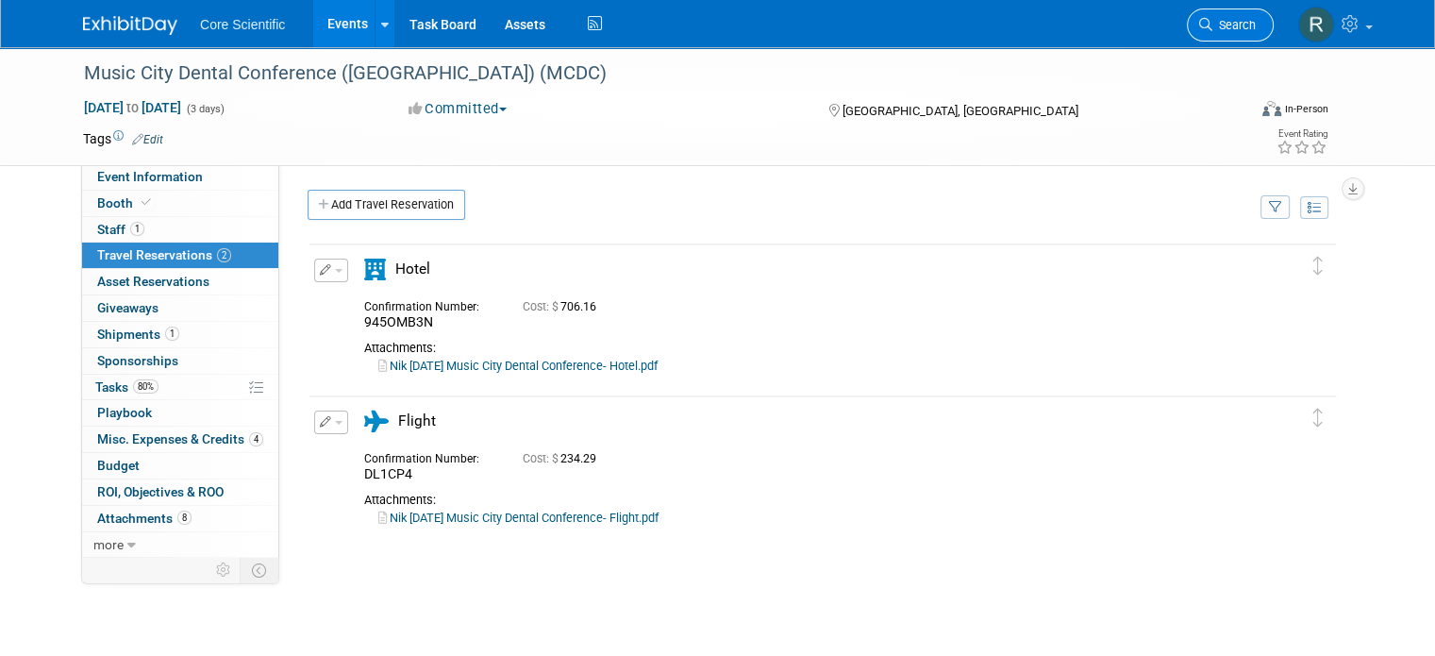
click at [1256, 34] on link "Search" at bounding box center [1230, 24] width 87 height 33
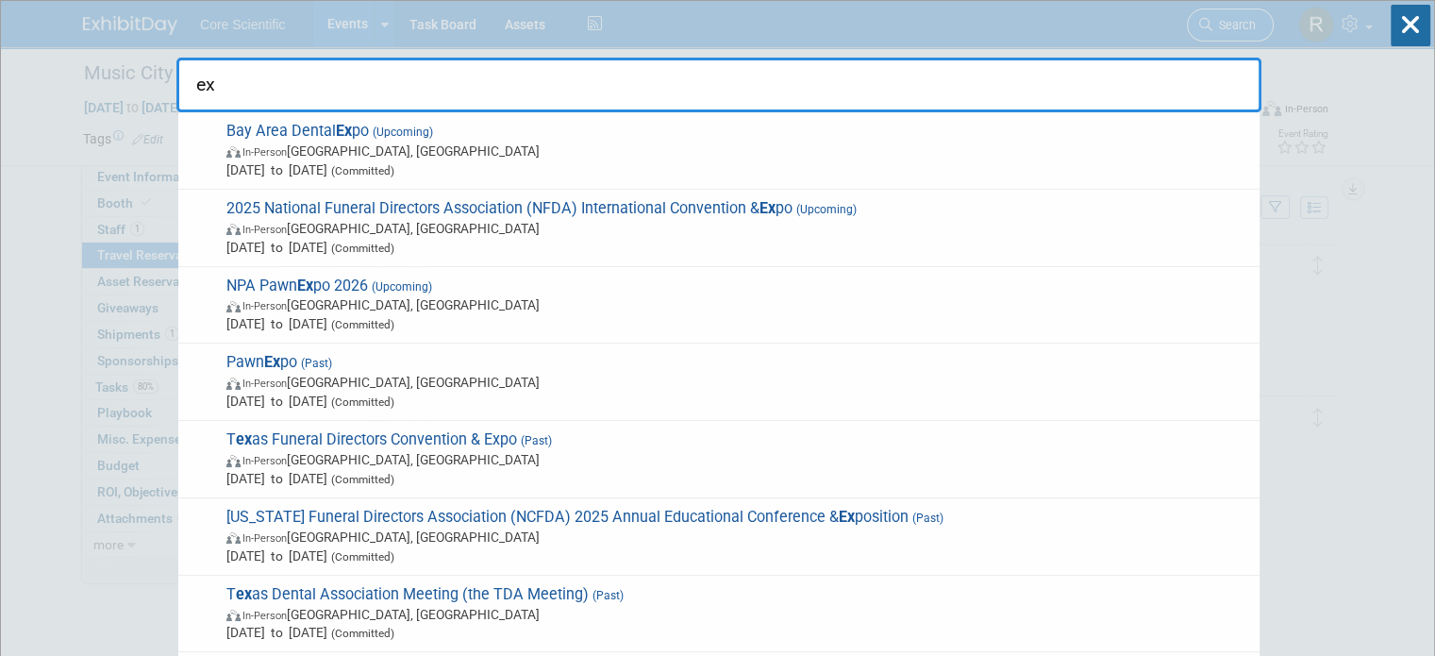
type input "e"
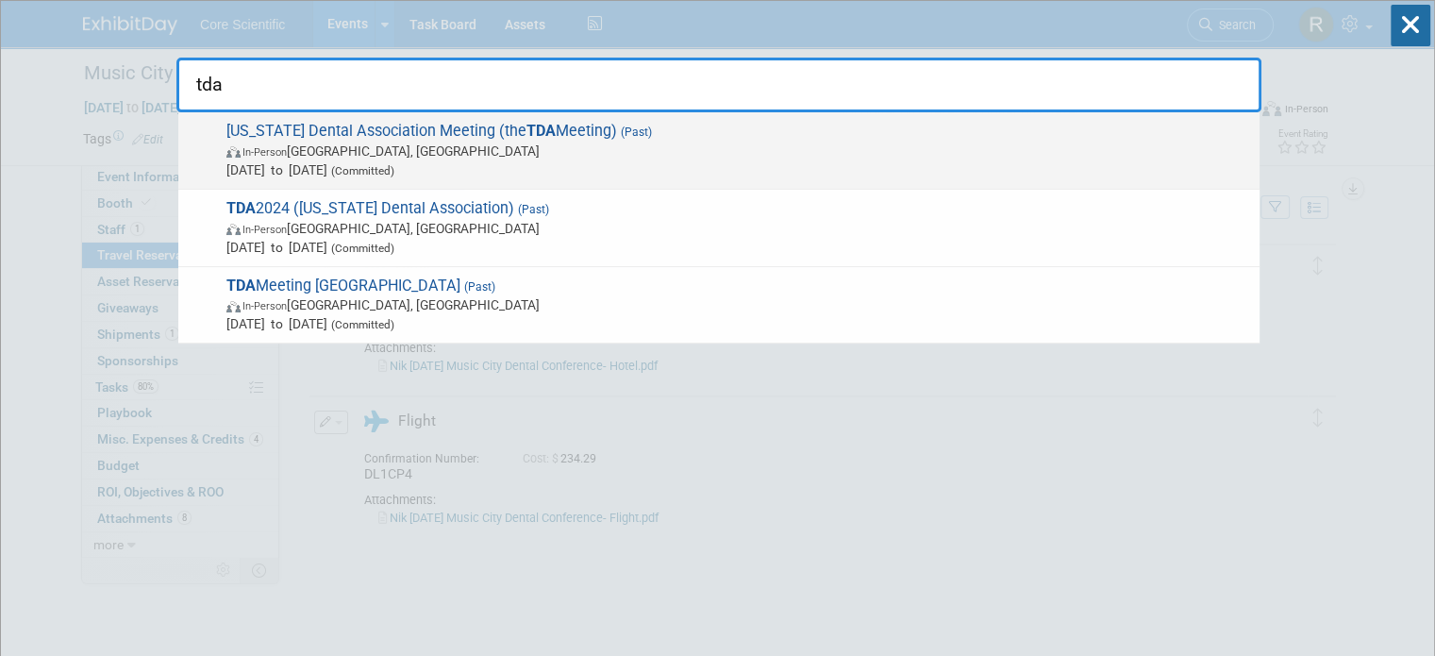
type input "tda"
click at [656, 150] on span "In-Person San Antonio, TX" at bounding box center [738, 151] width 1024 height 19
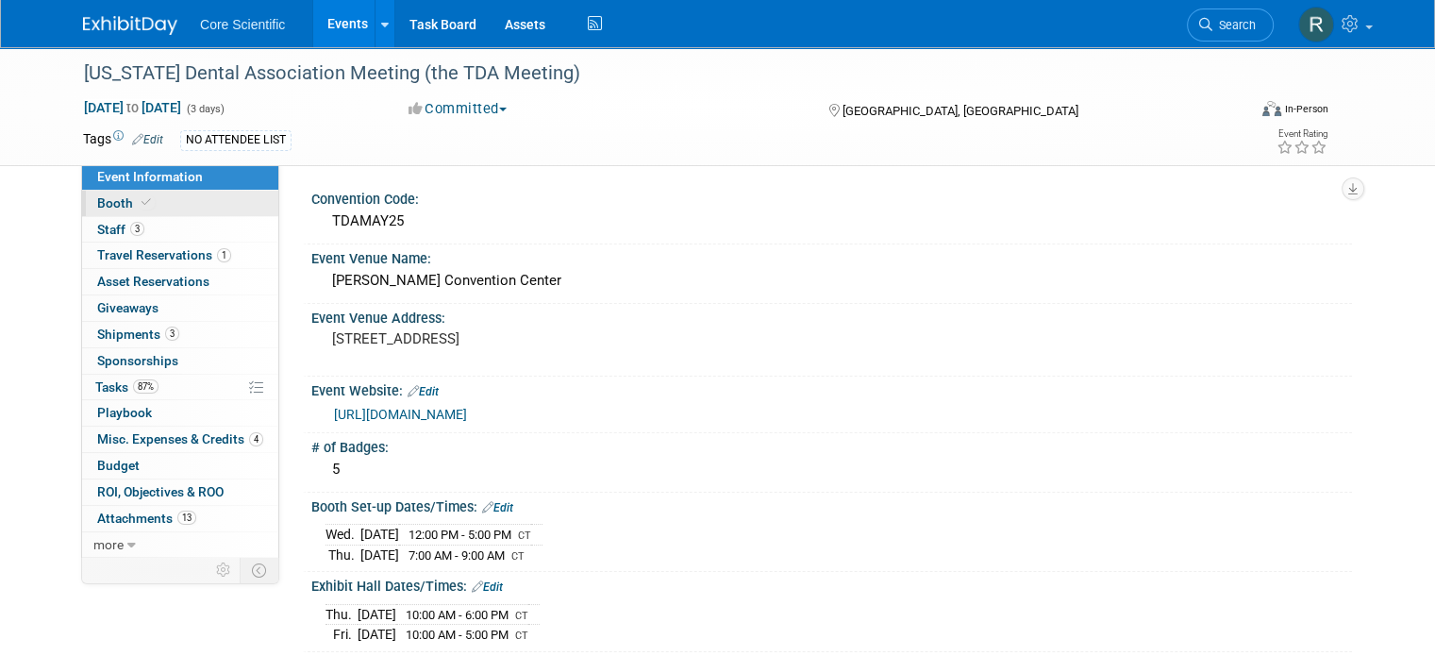
click at [171, 204] on link "Booth" at bounding box center [180, 203] width 196 height 25
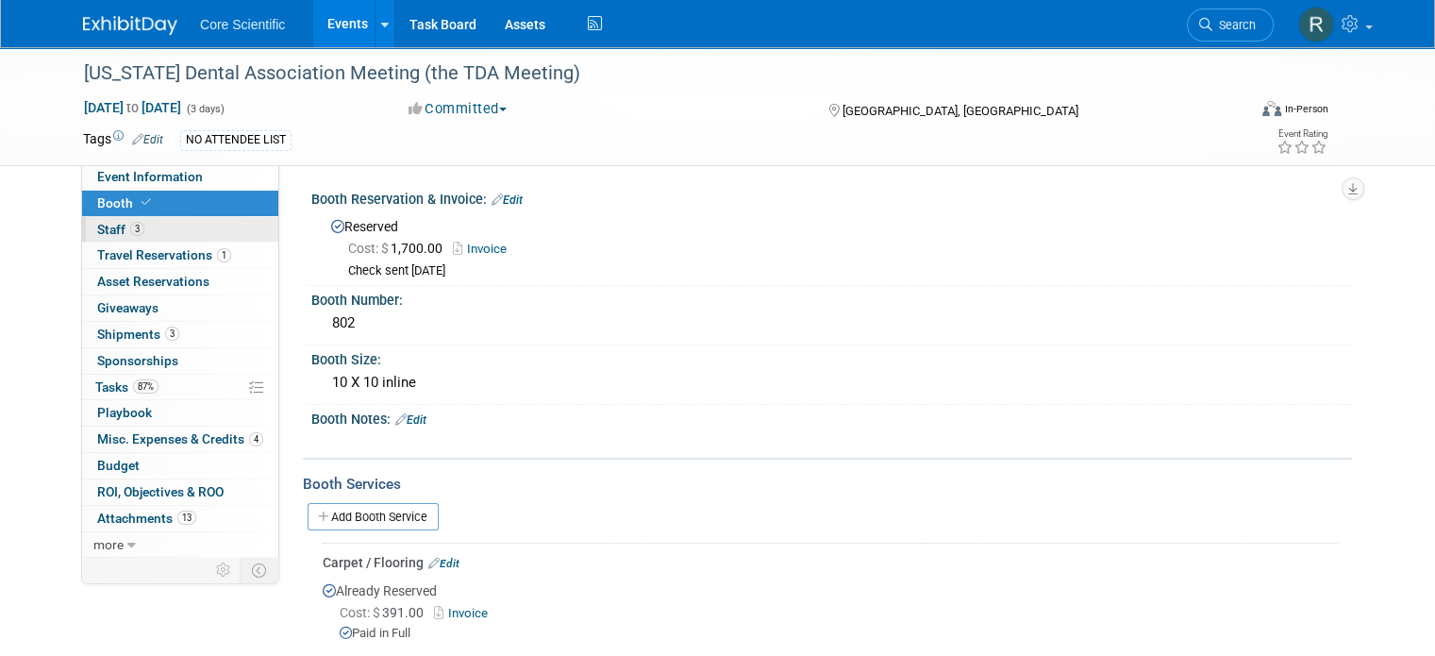
click at [159, 233] on link "3 Staff 3" at bounding box center [180, 229] width 196 height 25
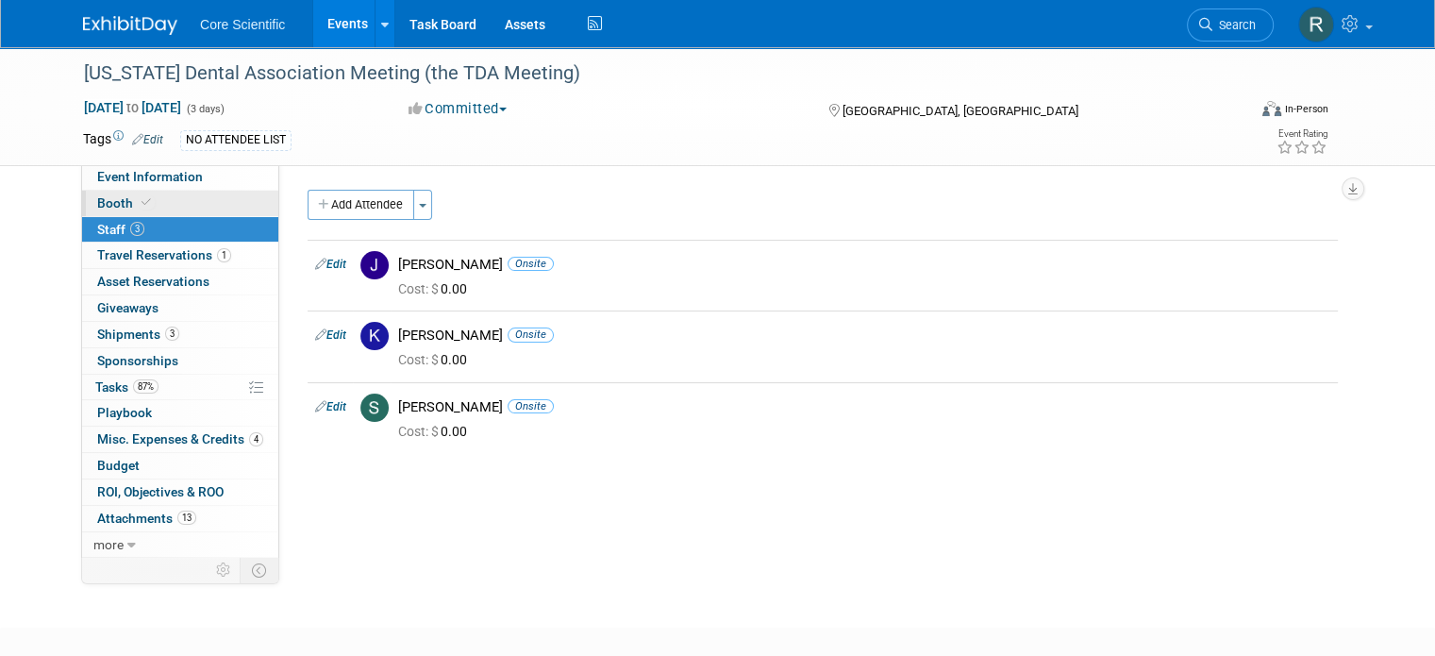
click at [226, 198] on link "Booth" at bounding box center [180, 203] width 196 height 25
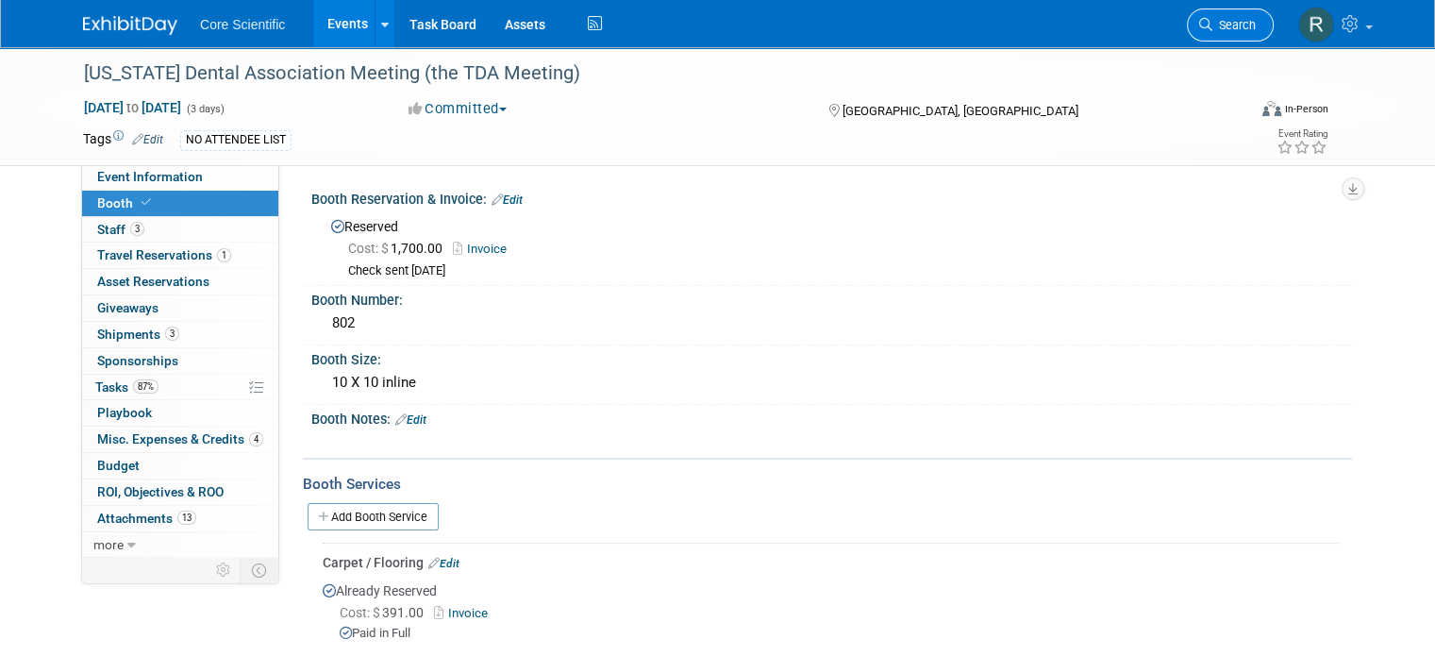
click at [1258, 39] on link "Search" at bounding box center [1230, 24] width 87 height 33
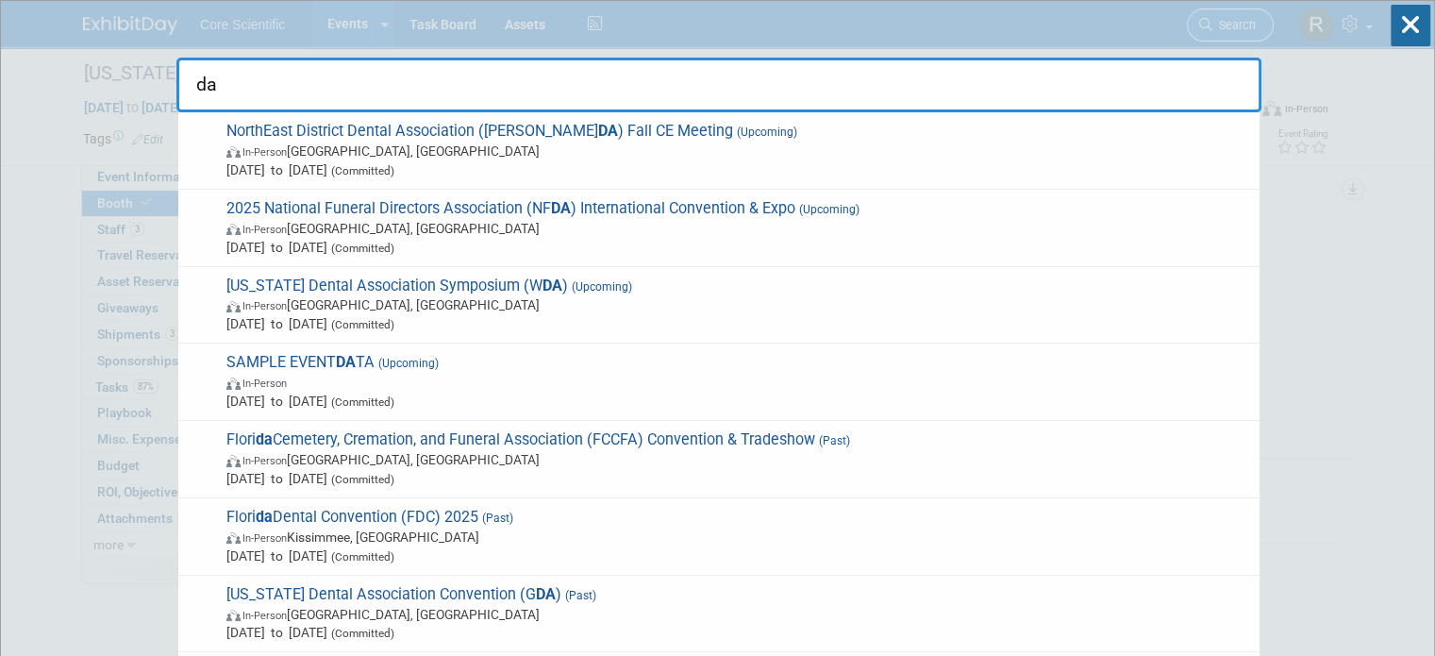
type input "d"
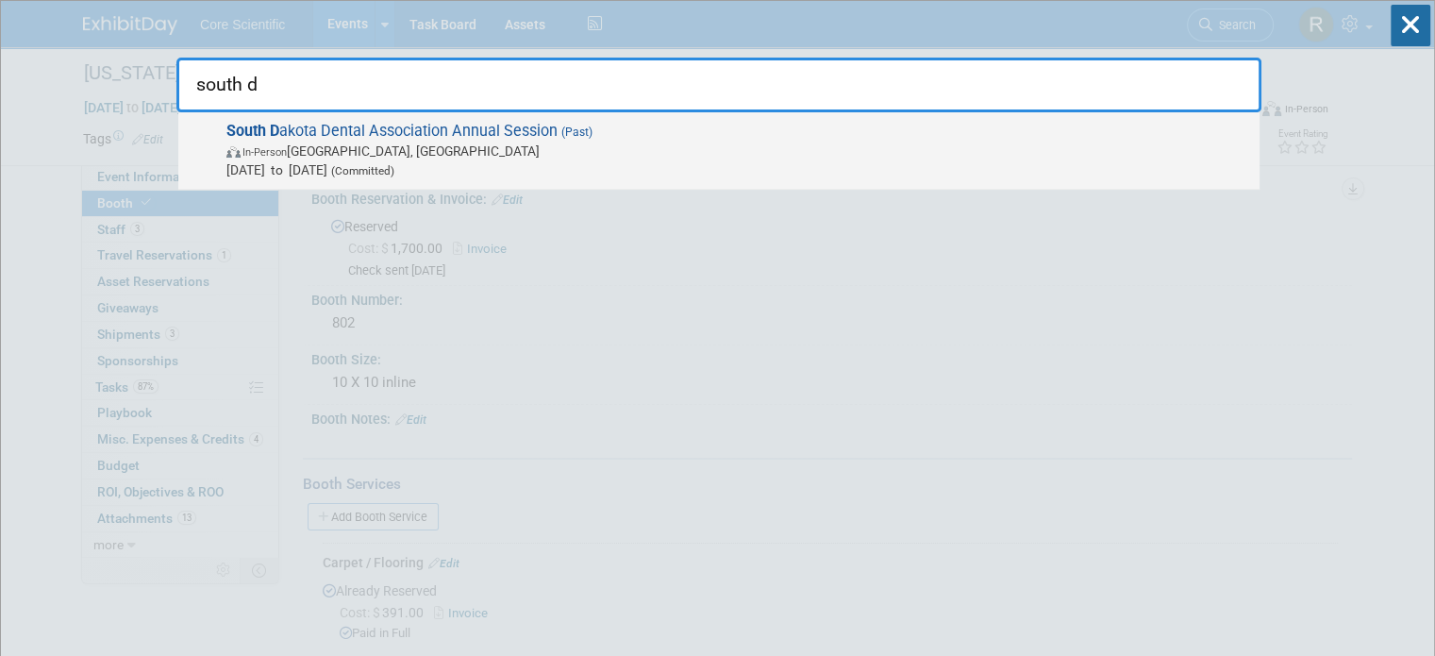
type input "south d"
click at [787, 153] on span "In-Person Sioux Falls, SD" at bounding box center [738, 151] width 1024 height 19
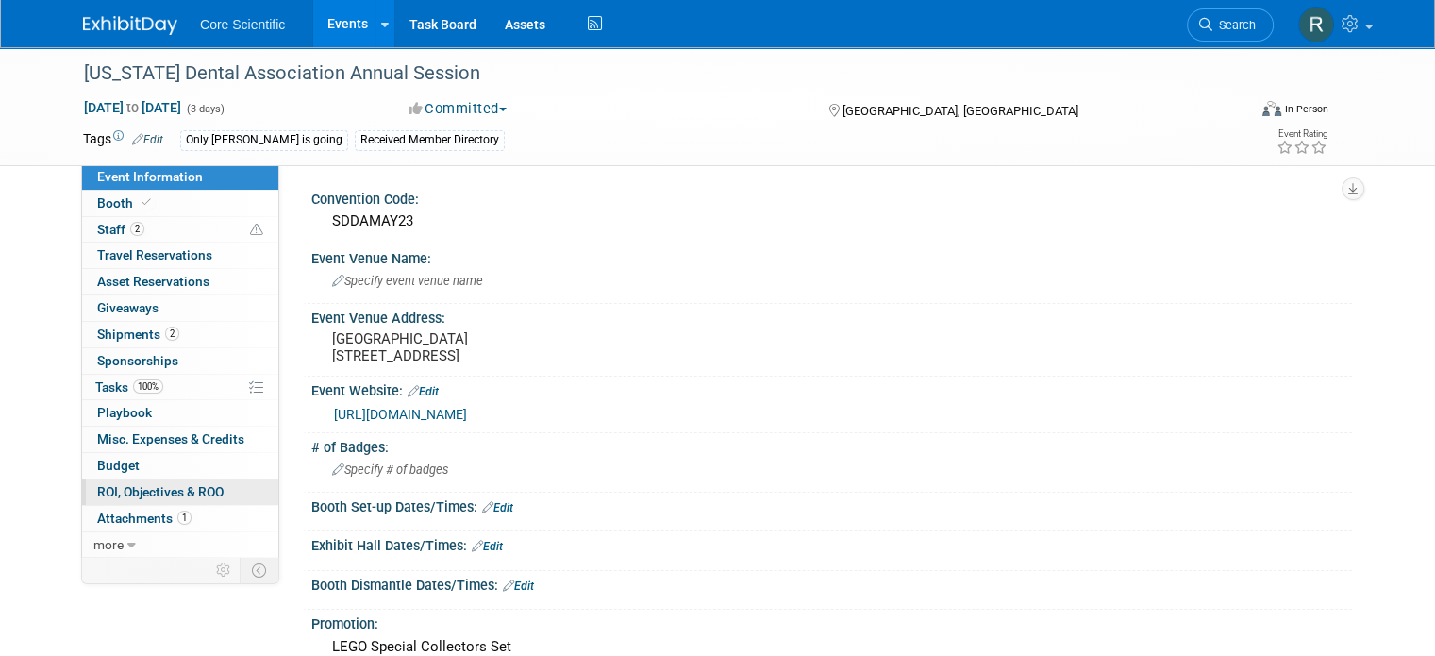
click at [147, 487] on span "ROI, Objectives & ROO 0" at bounding box center [160, 491] width 126 height 15
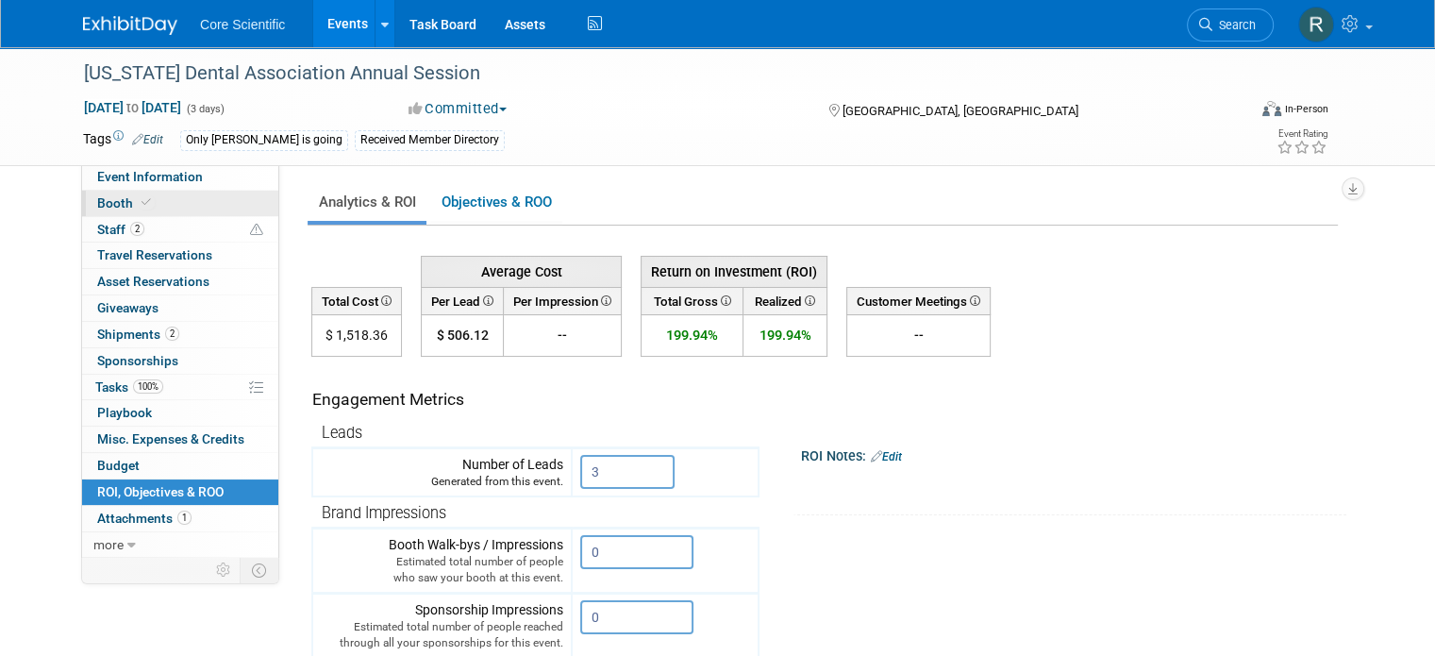
click at [139, 197] on link "Booth" at bounding box center [180, 203] width 196 height 25
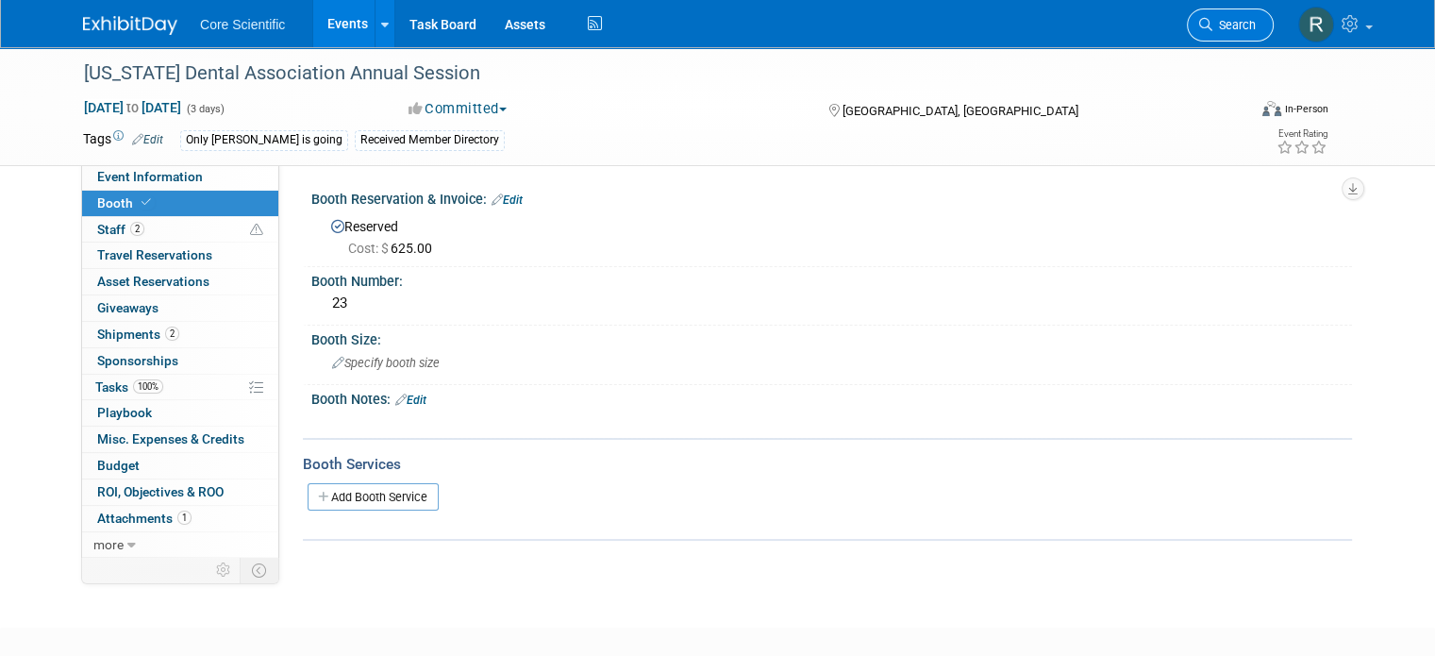
click at [1247, 15] on link "Search" at bounding box center [1230, 24] width 87 height 33
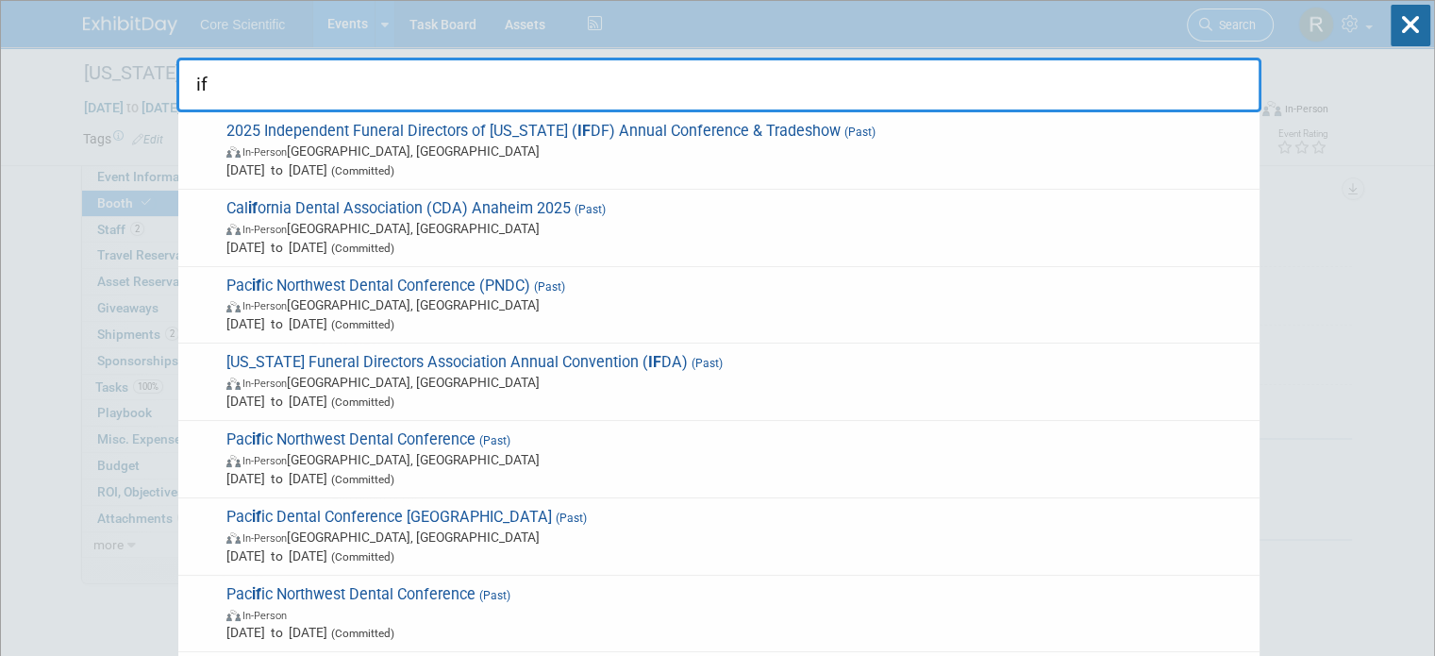
type input "i"
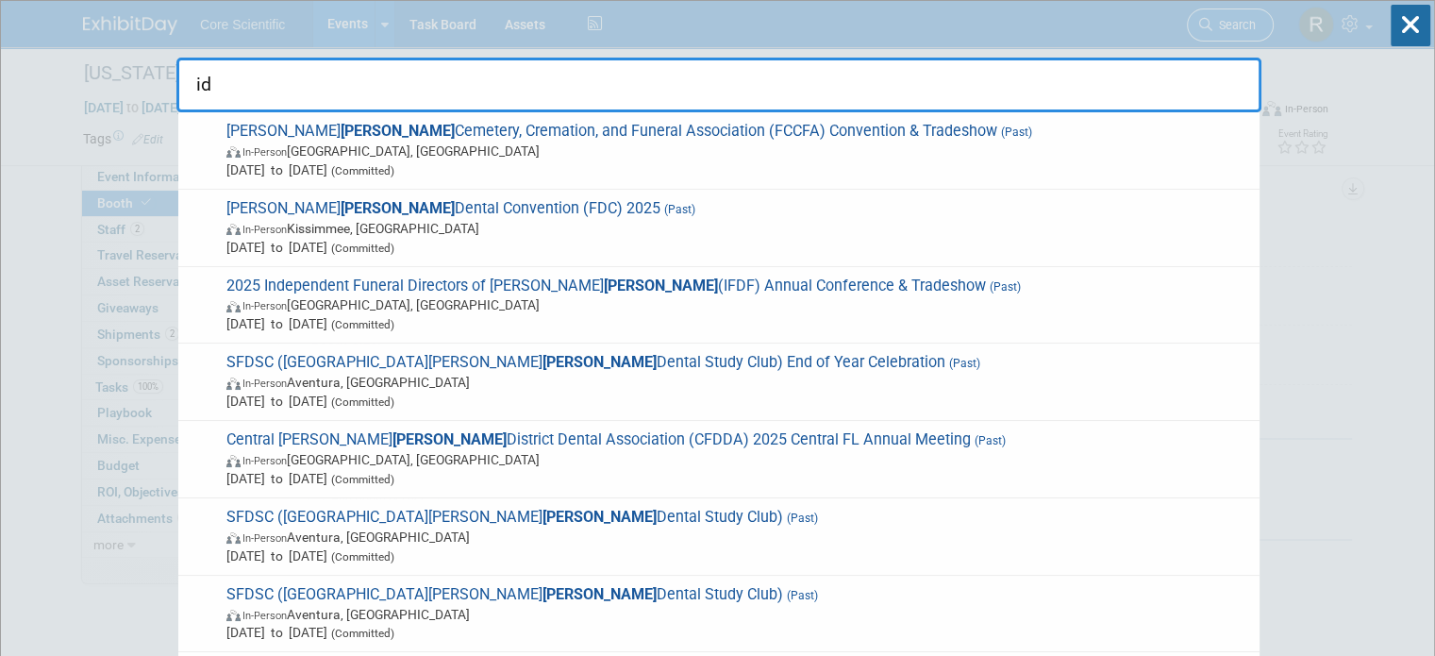
type input "i"
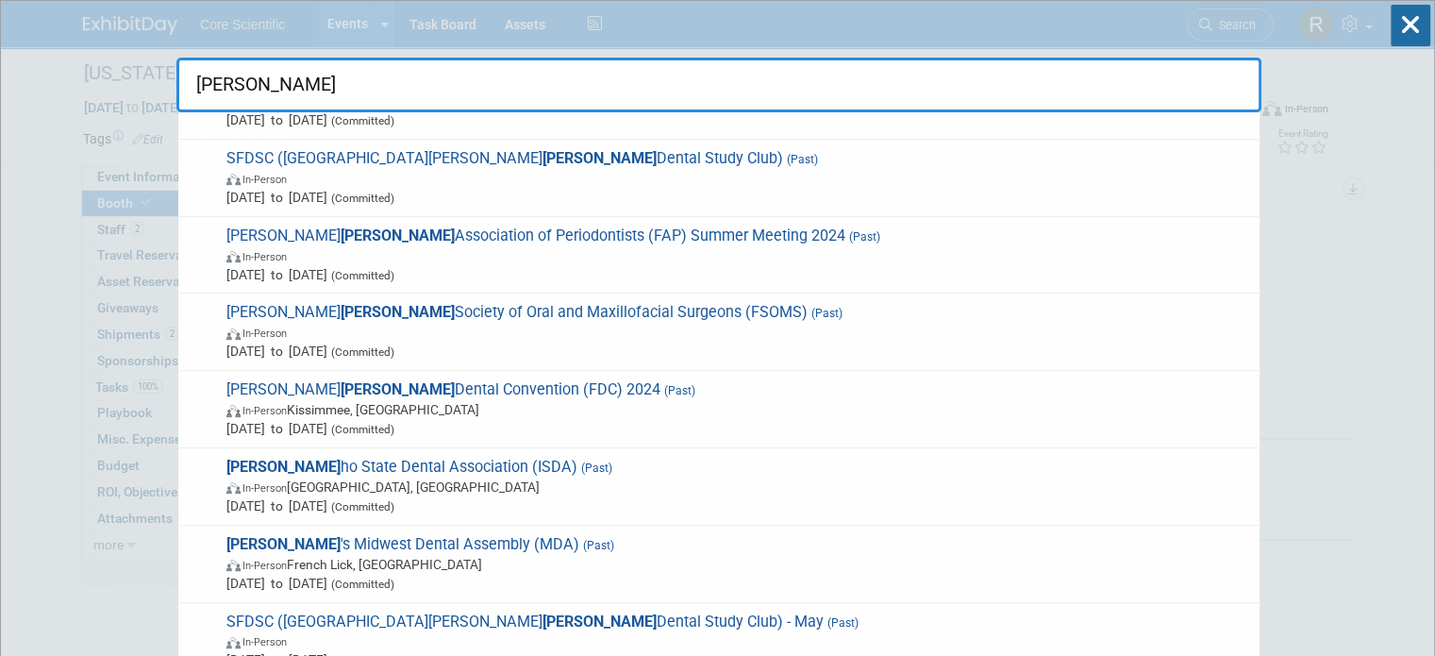
scroll to position [993, 0]
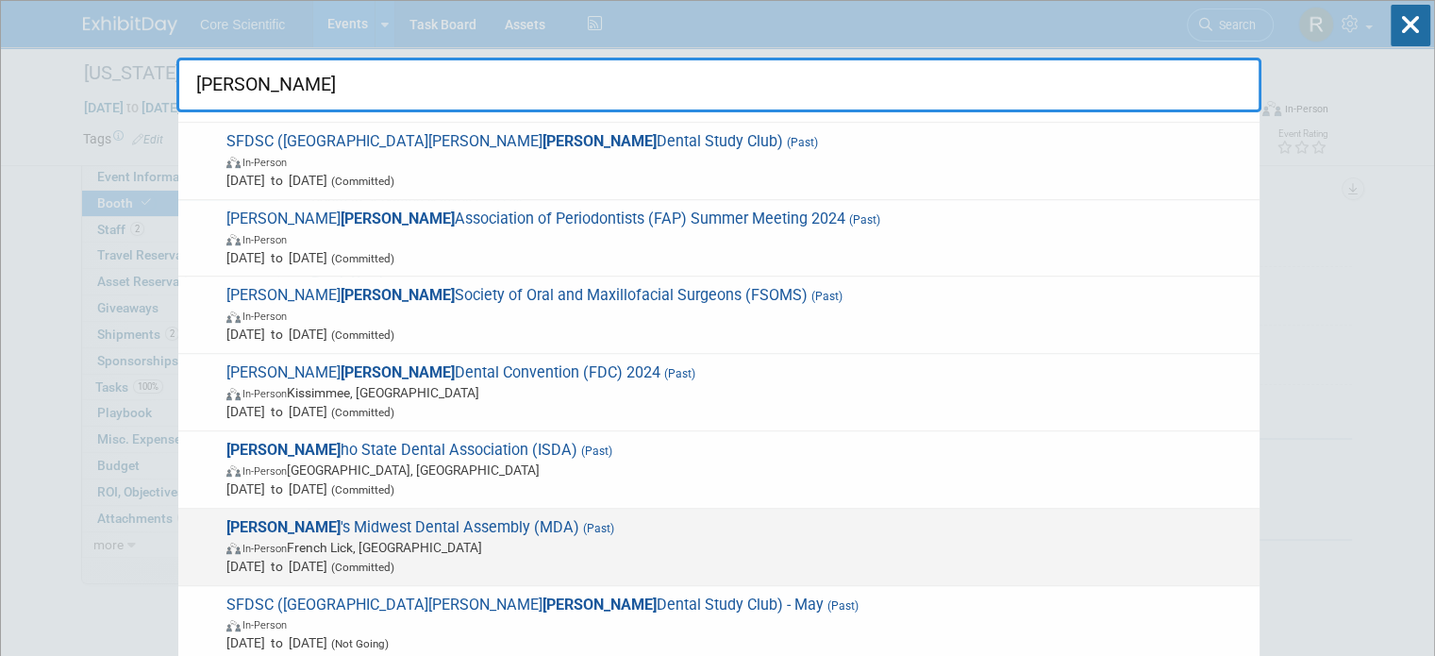
type input "ida"
click at [582, 548] on span "In-Person French Lick, IN" at bounding box center [738, 547] width 1024 height 19
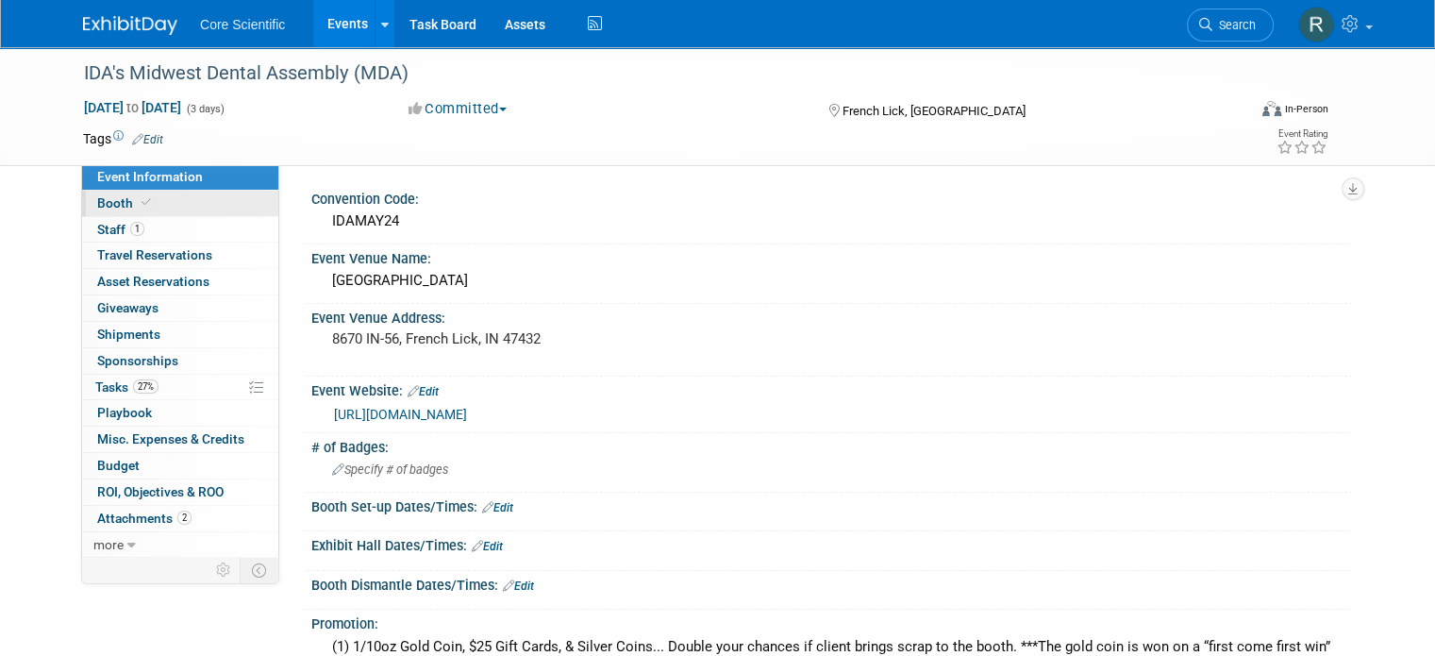
click at [176, 197] on link "Booth" at bounding box center [180, 203] width 196 height 25
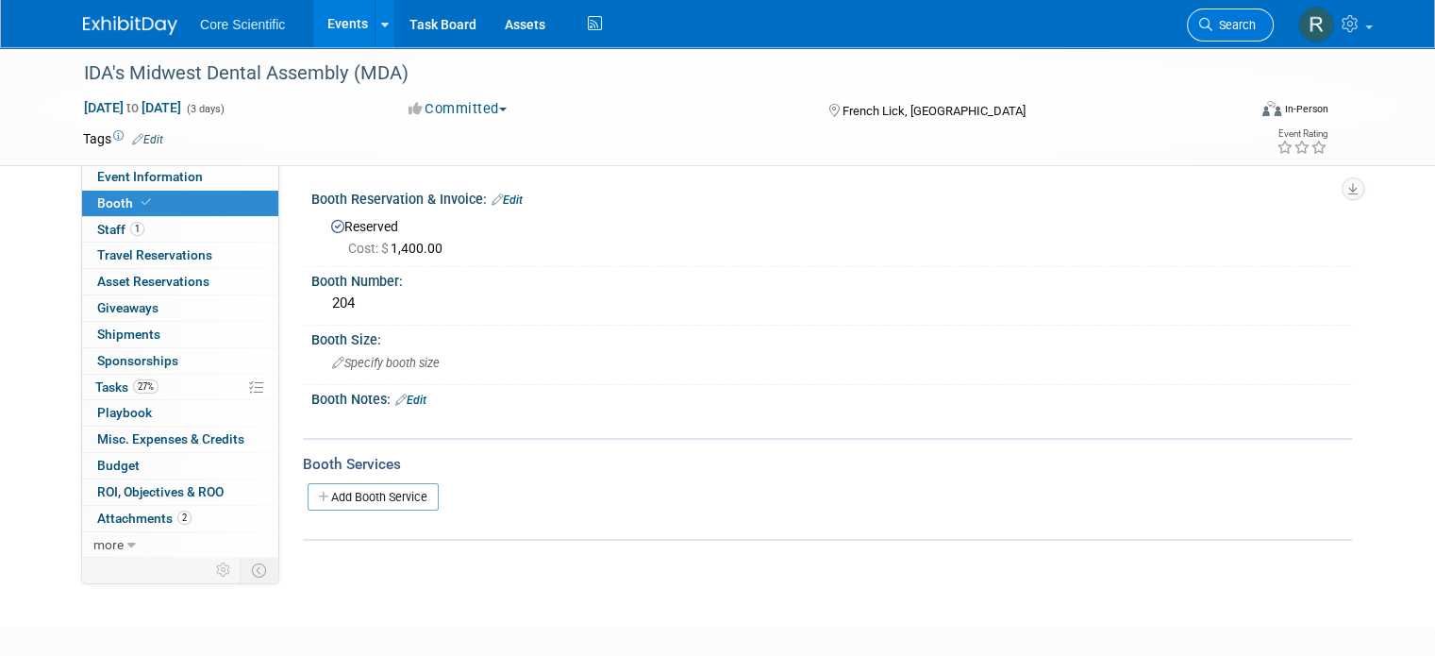
click at [1245, 18] on span "Search" at bounding box center [1234, 25] width 43 height 14
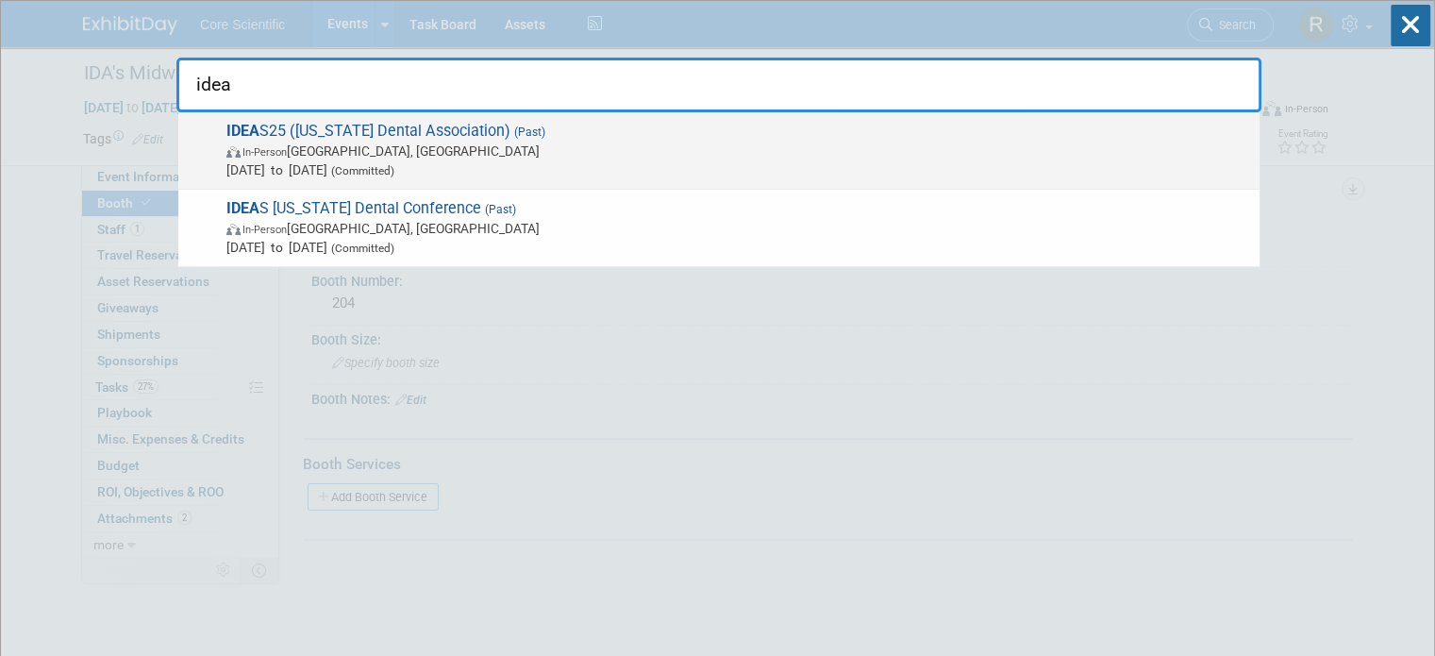
type input "idea"
click at [450, 134] on span "IDEA S25 ([US_STATE] Dental Association) (Past) In-Person [GEOGRAPHIC_DATA], [G…" at bounding box center [736, 151] width 1030 height 58
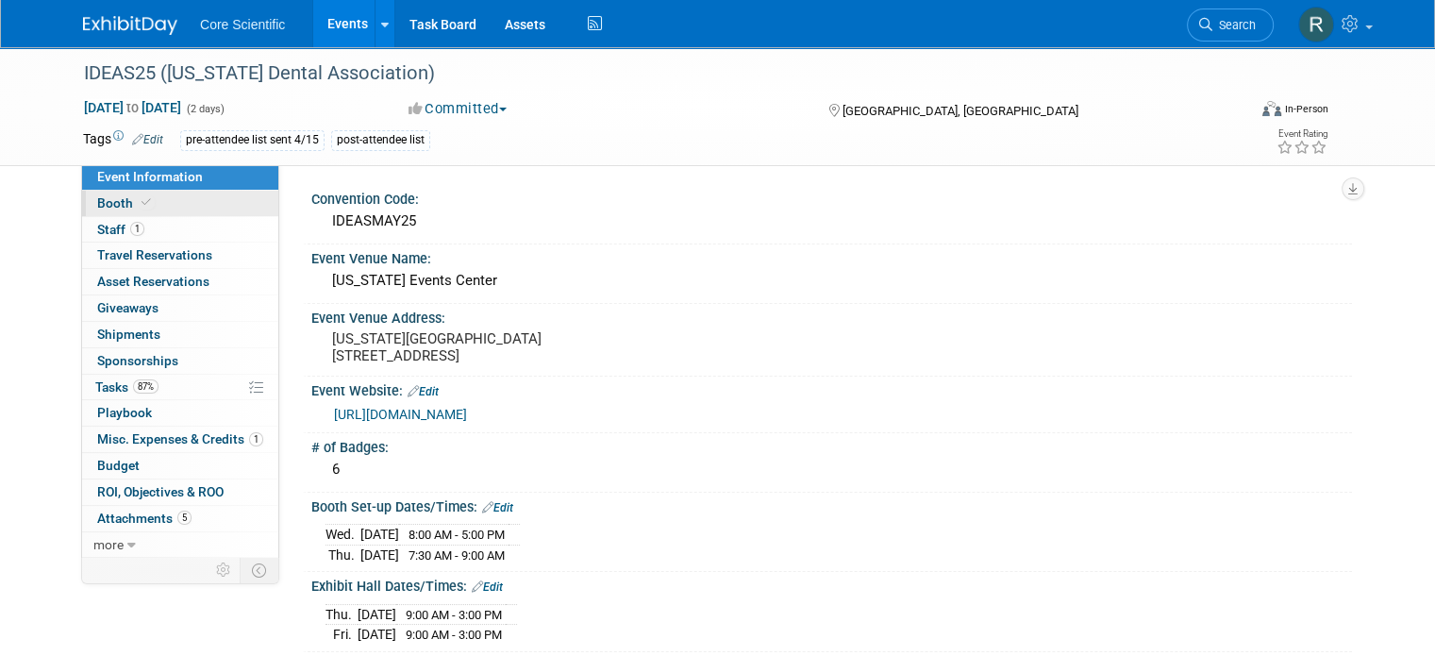
click at [151, 200] on link "Booth" at bounding box center [180, 203] width 196 height 25
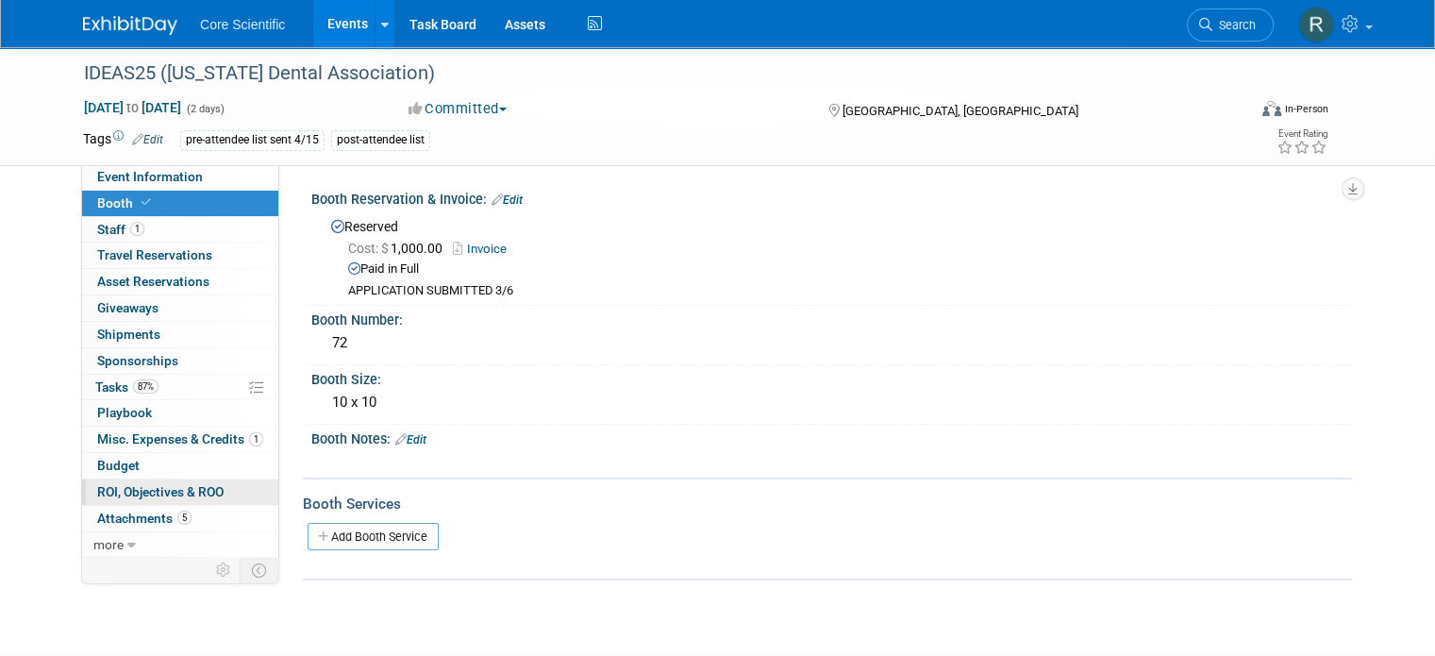
click at [157, 495] on span "ROI, Objectives & ROO 0" at bounding box center [160, 491] width 126 height 15
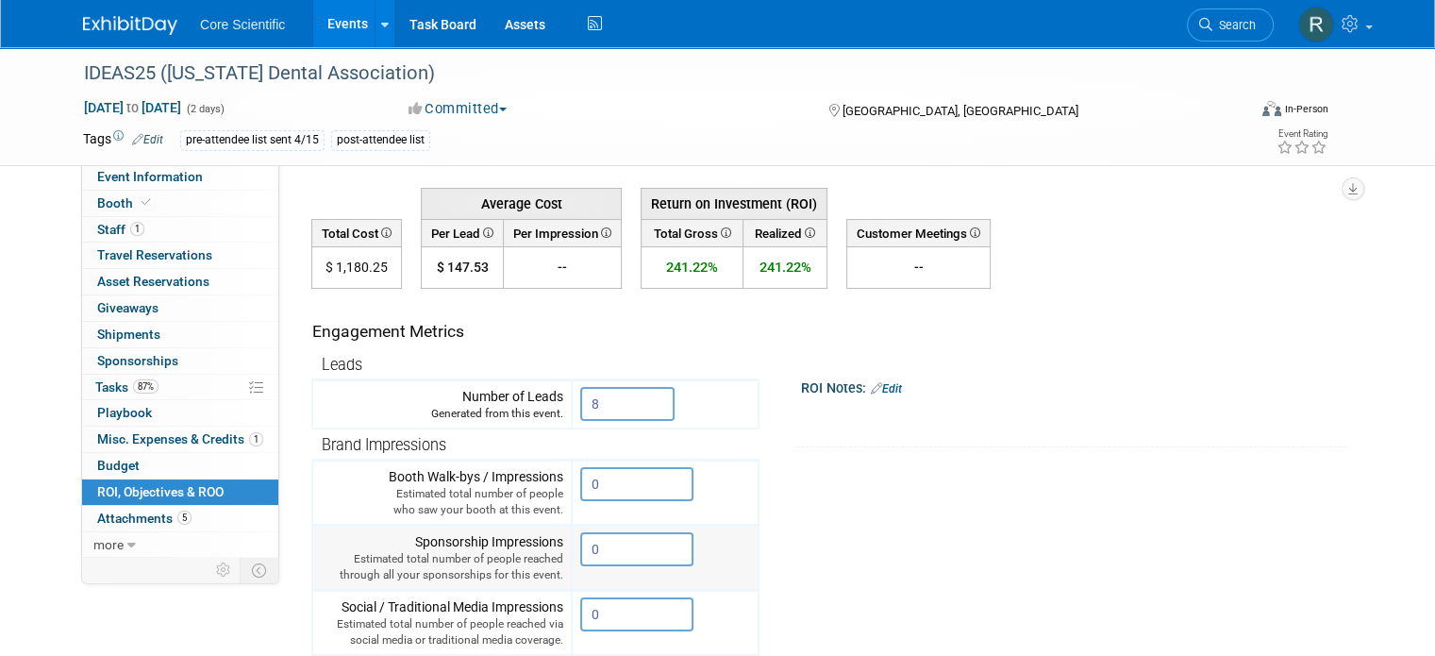
scroll to position [66, 0]
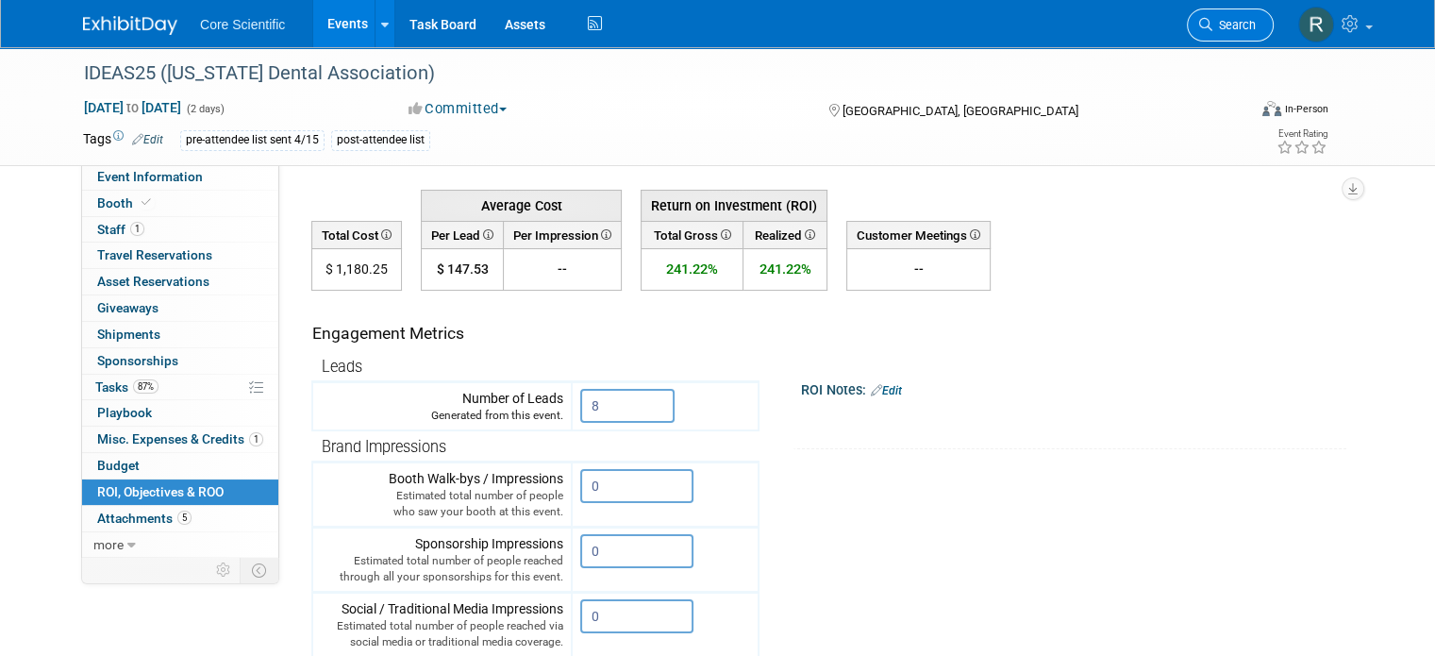
click at [1265, 13] on link "Search" at bounding box center [1230, 24] width 87 height 33
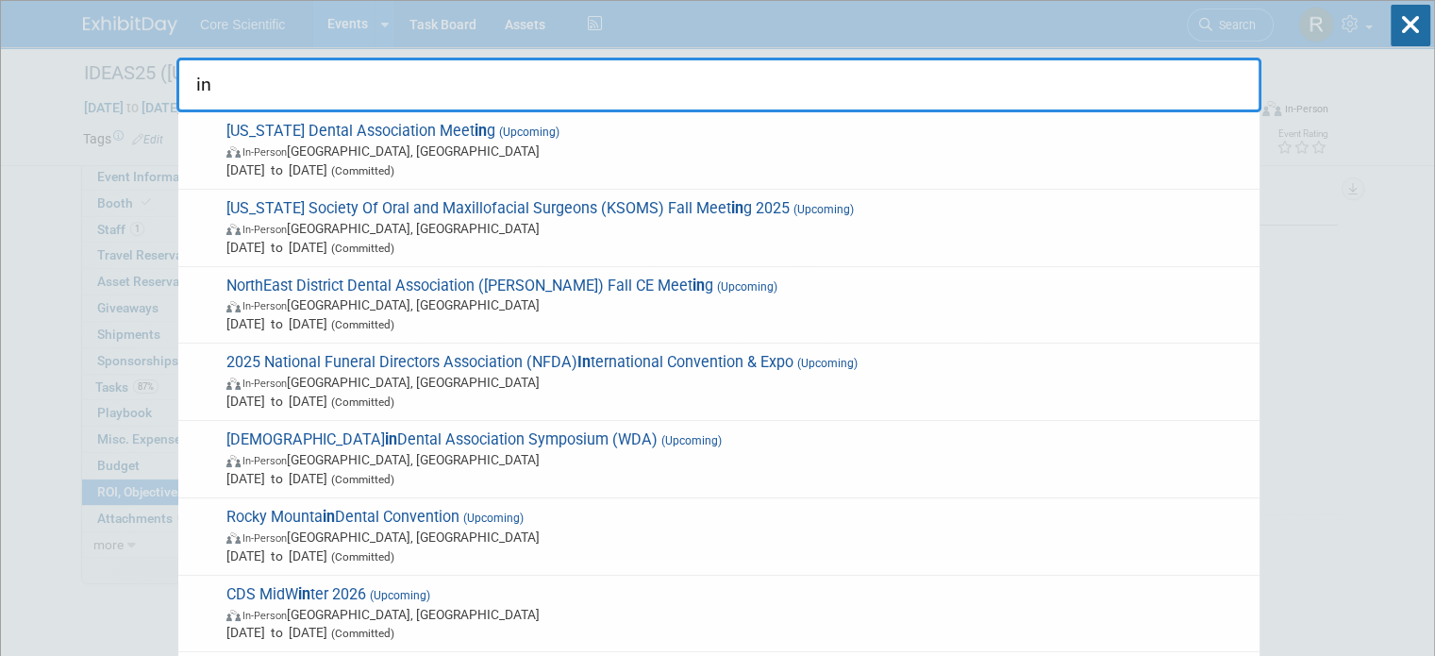
type input "i"
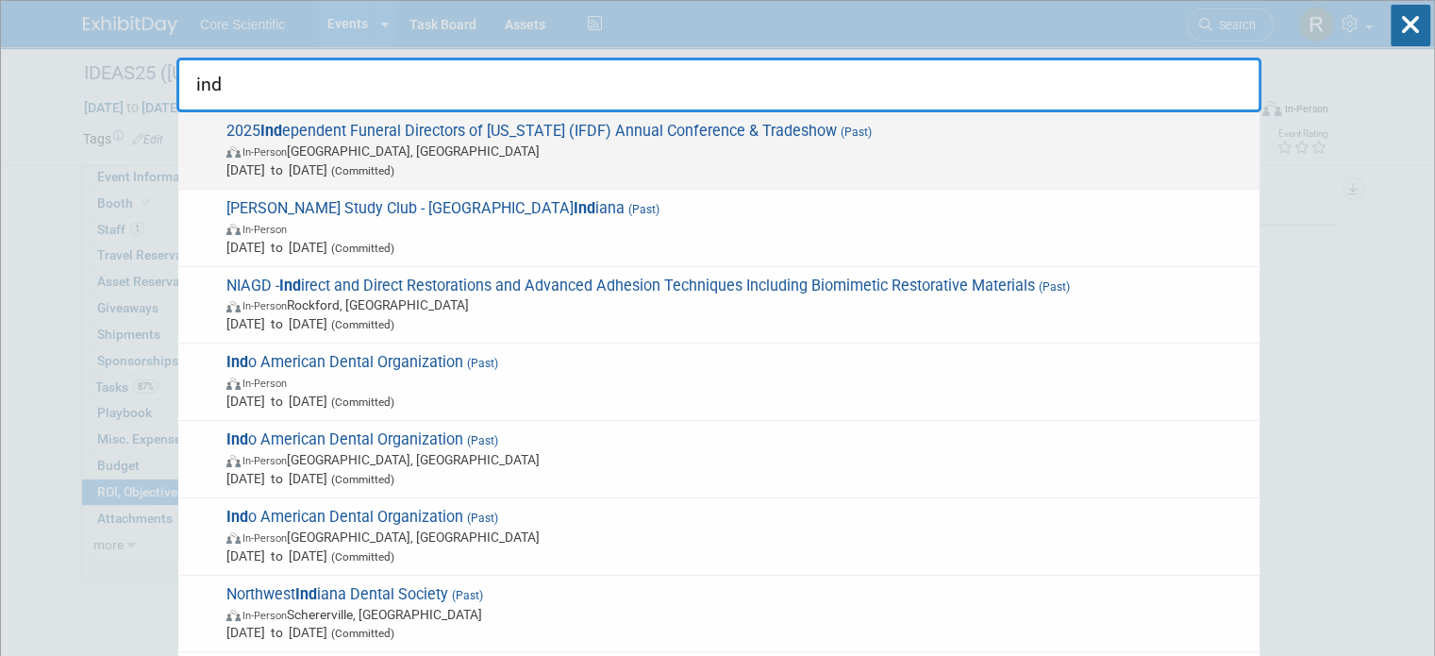
type input "ind"
click at [846, 145] on span "In-Person Palm Coast, FL" at bounding box center [738, 151] width 1024 height 19
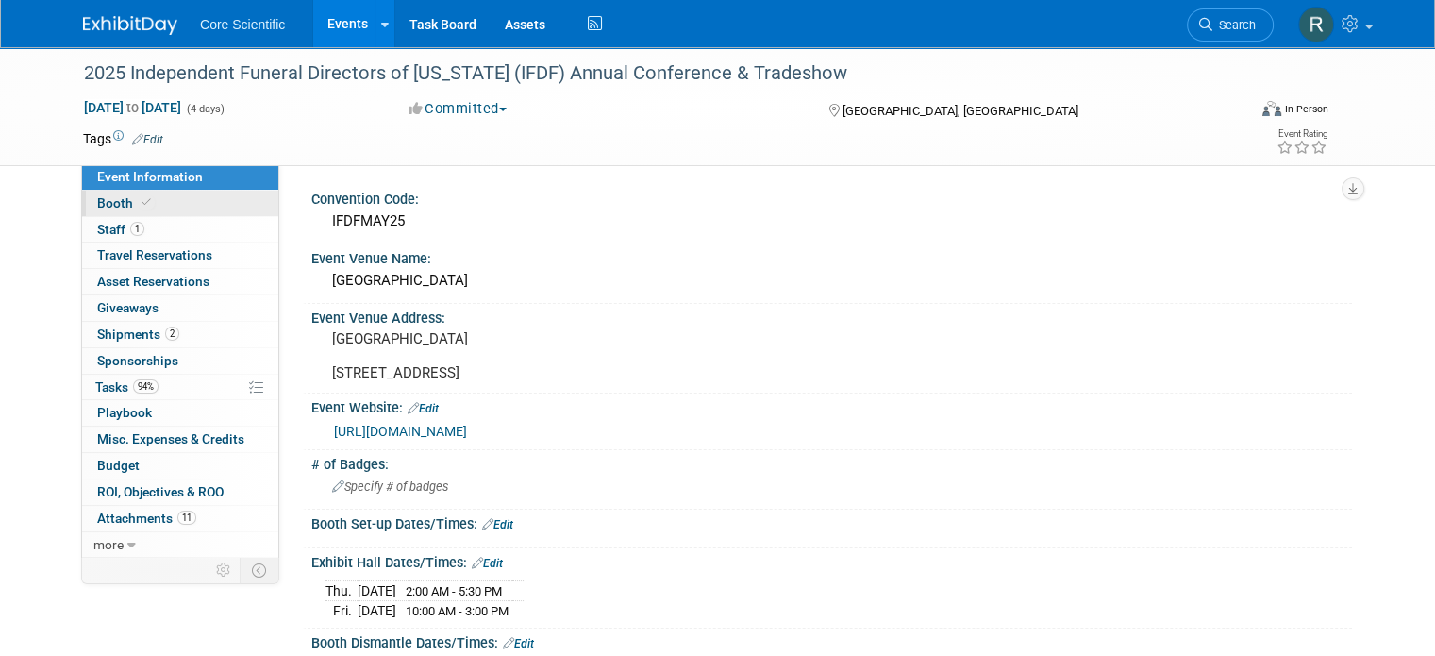
click at [196, 209] on link "Booth" at bounding box center [180, 203] width 196 height 25
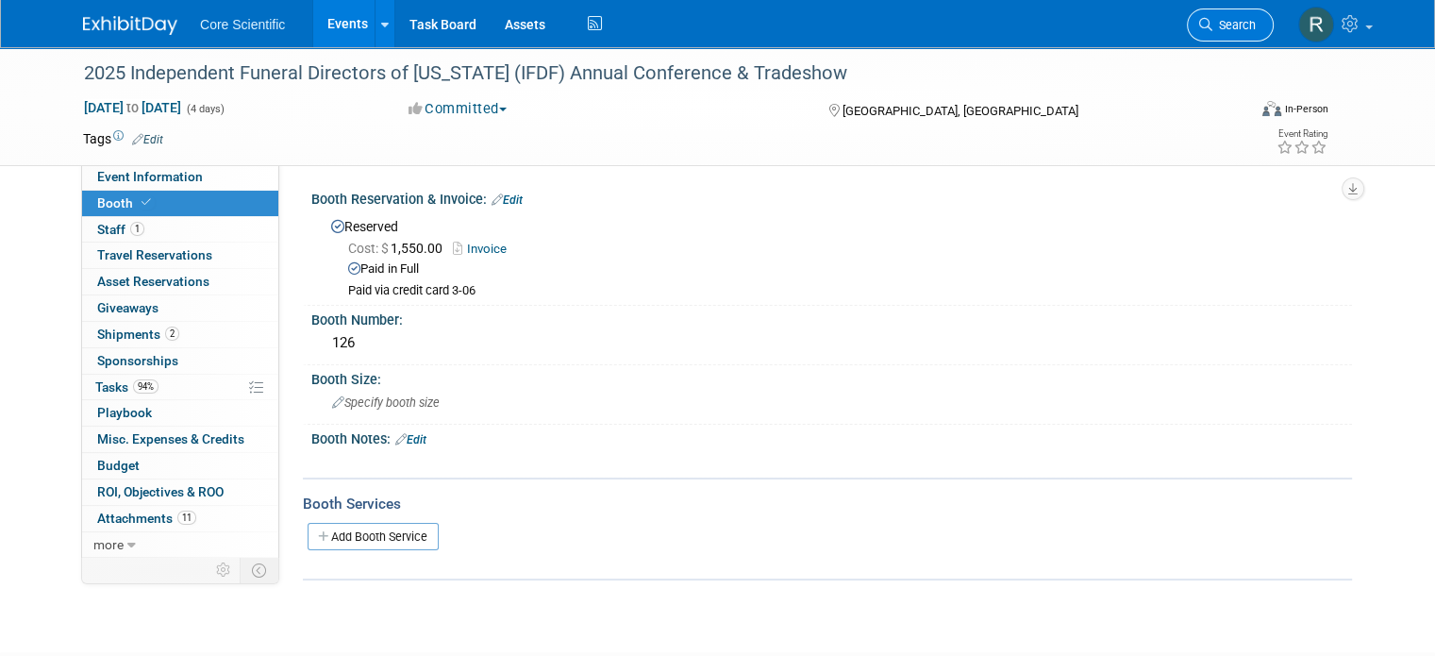
click at [1274, 22] on link "Search" at bounding box center [1230, 24] width 87 height 33
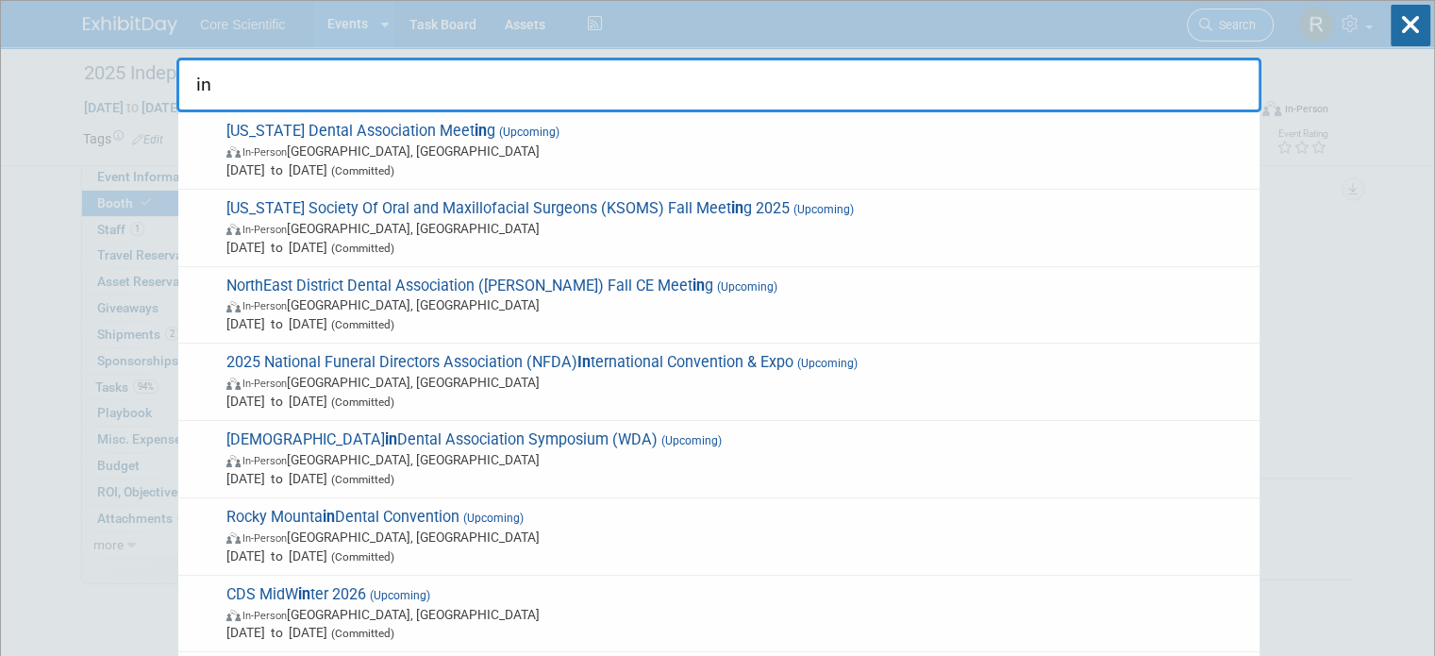
type input "i"
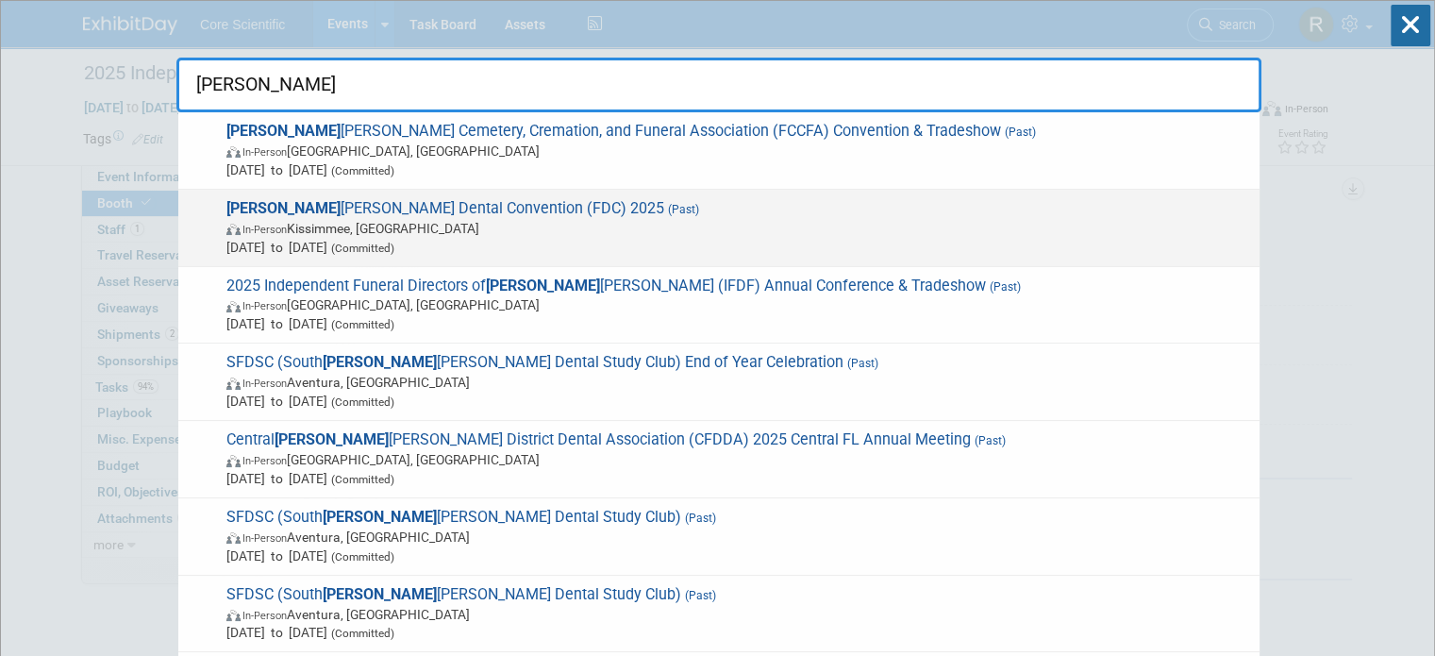
type input "flor"
click at [400, 229] on span "In-Person Kissimmee, FL" at bounding box center [738, 228] width 1024 height 19
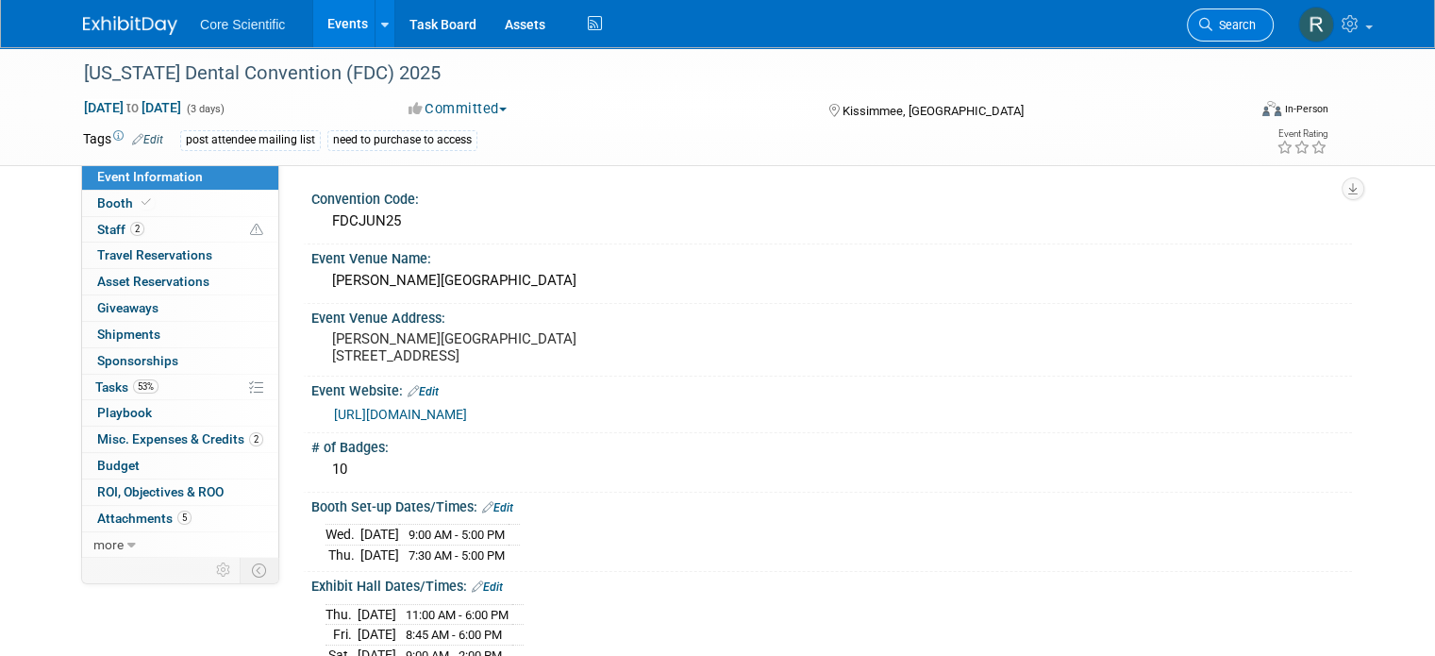
click at [1249, 14] on link "Search" at bounding box center [1230, 24] width 87 height 33
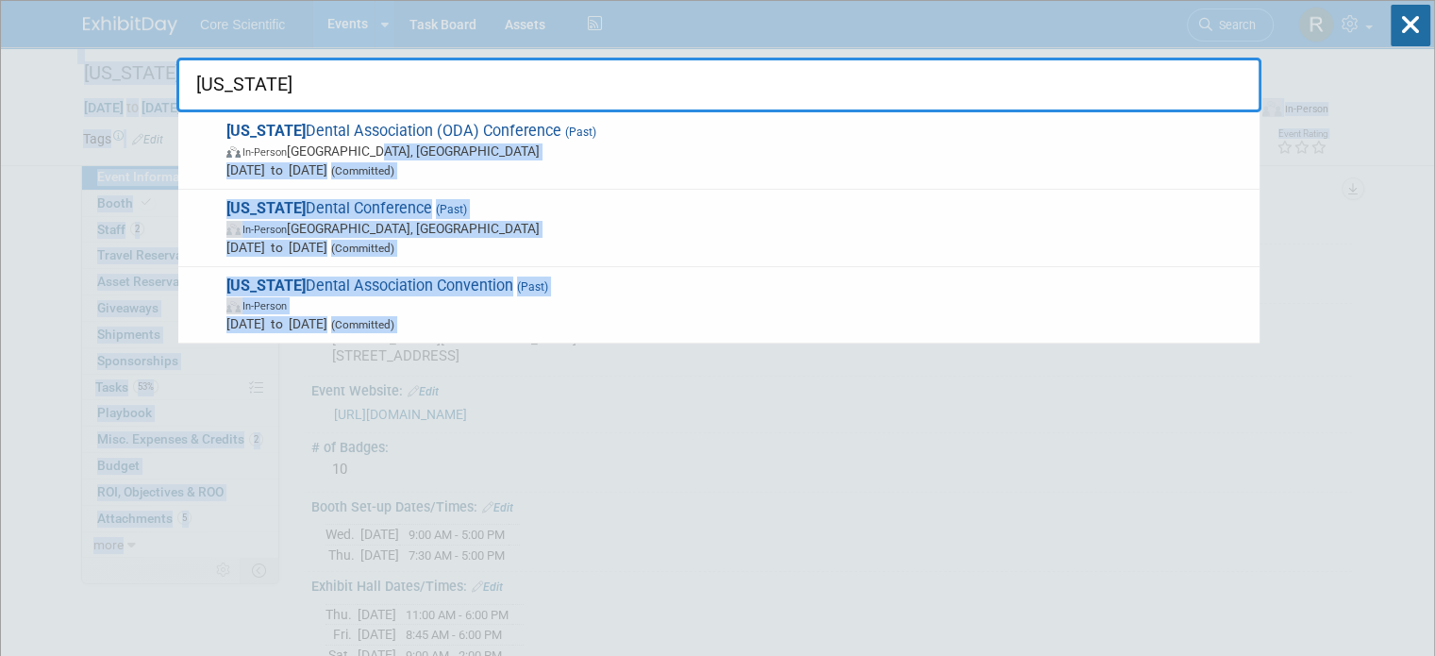
drag, startPoint x: 841, startPoint y: 158, endPoint x: 274, endPoint y: -103, distance: 624.1
click at [274, 0] on html "Core Scientific Events Add Event Bulk Upload Events Shareable Event Boards Rece…" at bounding box center [717, 328] width 1435 height 656
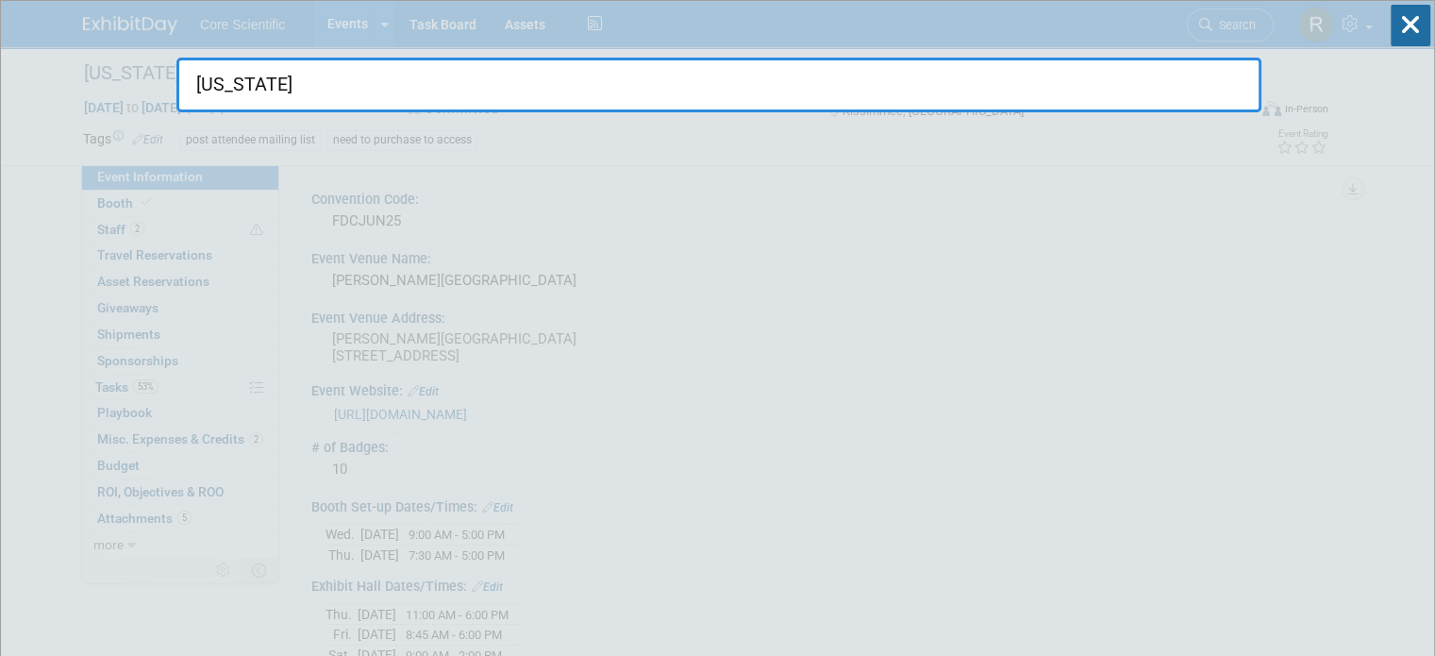
click at [613, 93] on input "oregon" at bounding box center [718, 85] width 1085 height 55
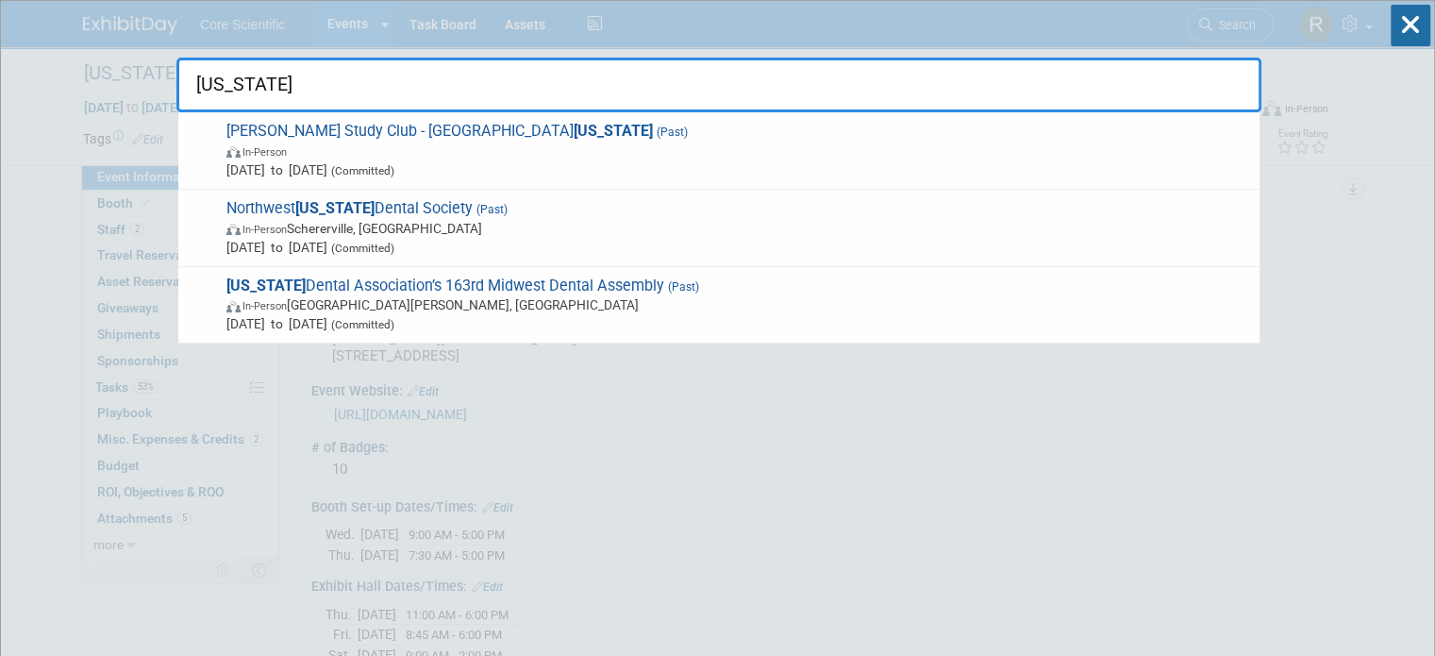
click at [1026, 97] on input "indiana" at bounding box center [718, 85] width 1085 height 55
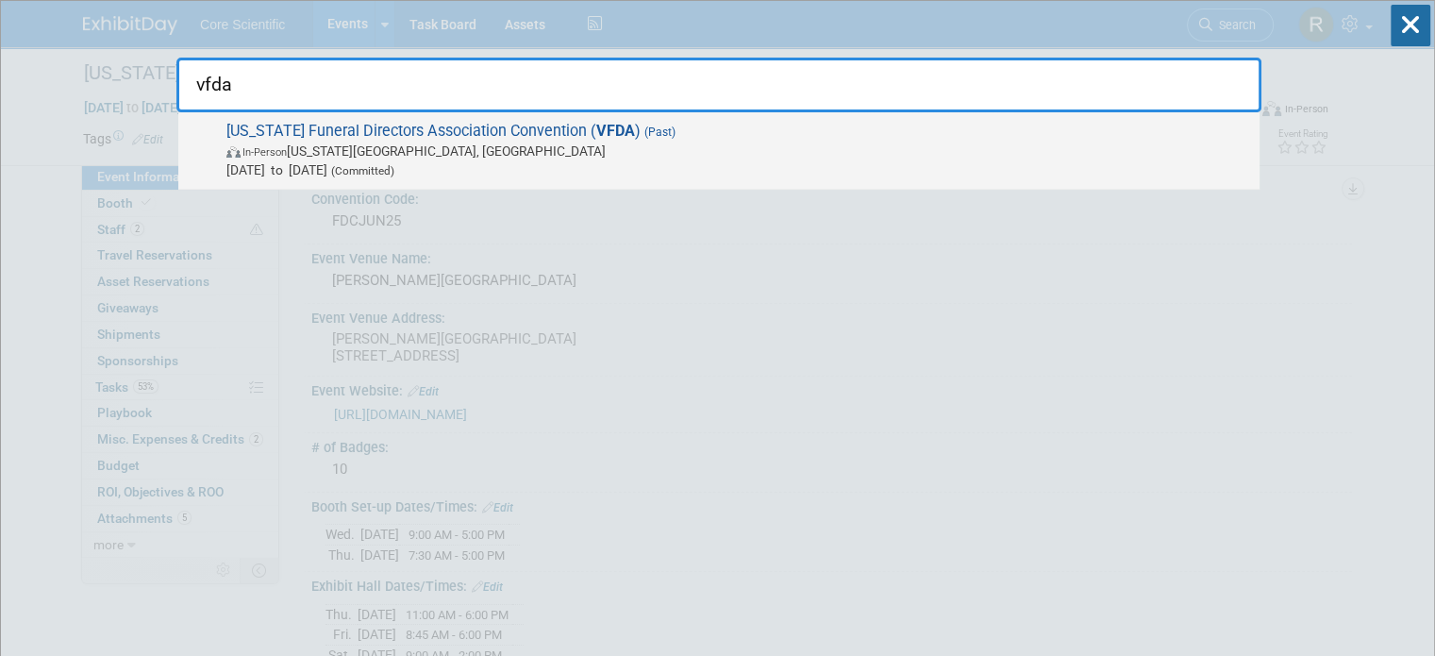
type input "vfda"
click at [913, 166] on span "Jun 8, 2025 to Jun 10, 2025 (Committed)" at bounding box center [738, 169] width 1024 height 19
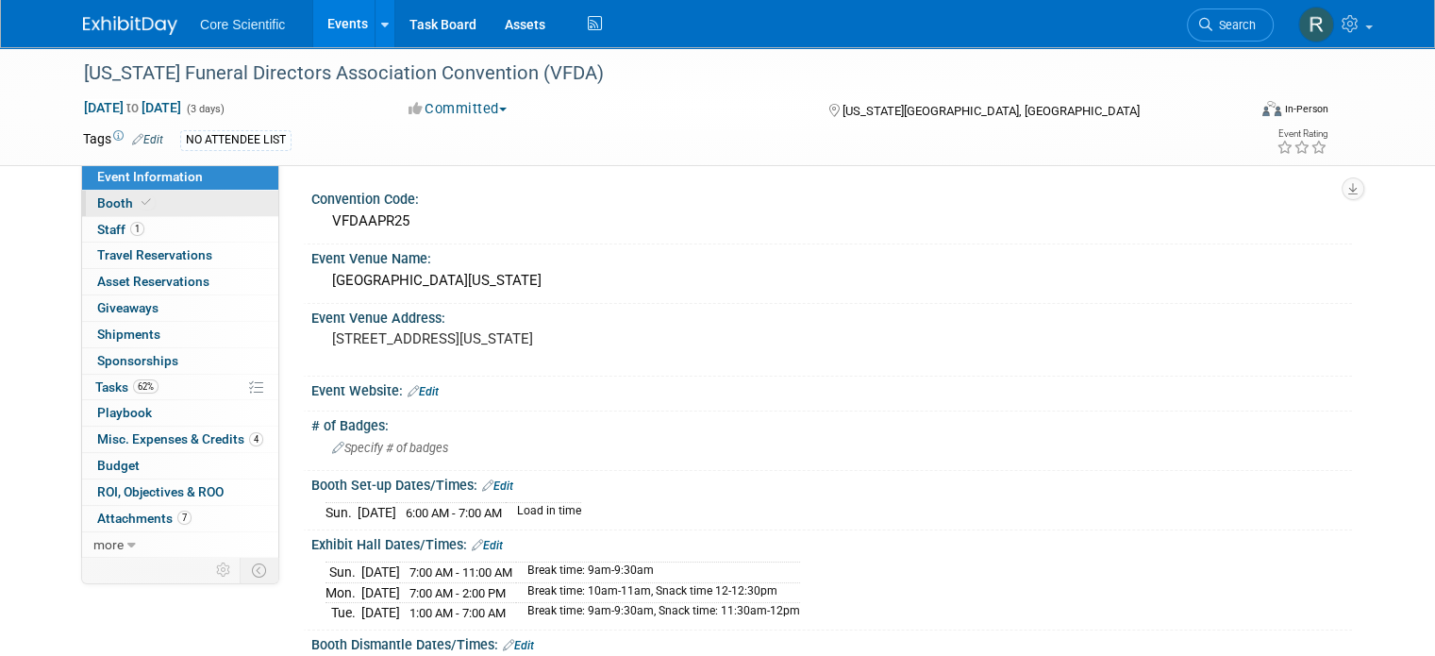
click at [97, 200] on span "Booth" at bounding box center [126, 202] width 58 height 15
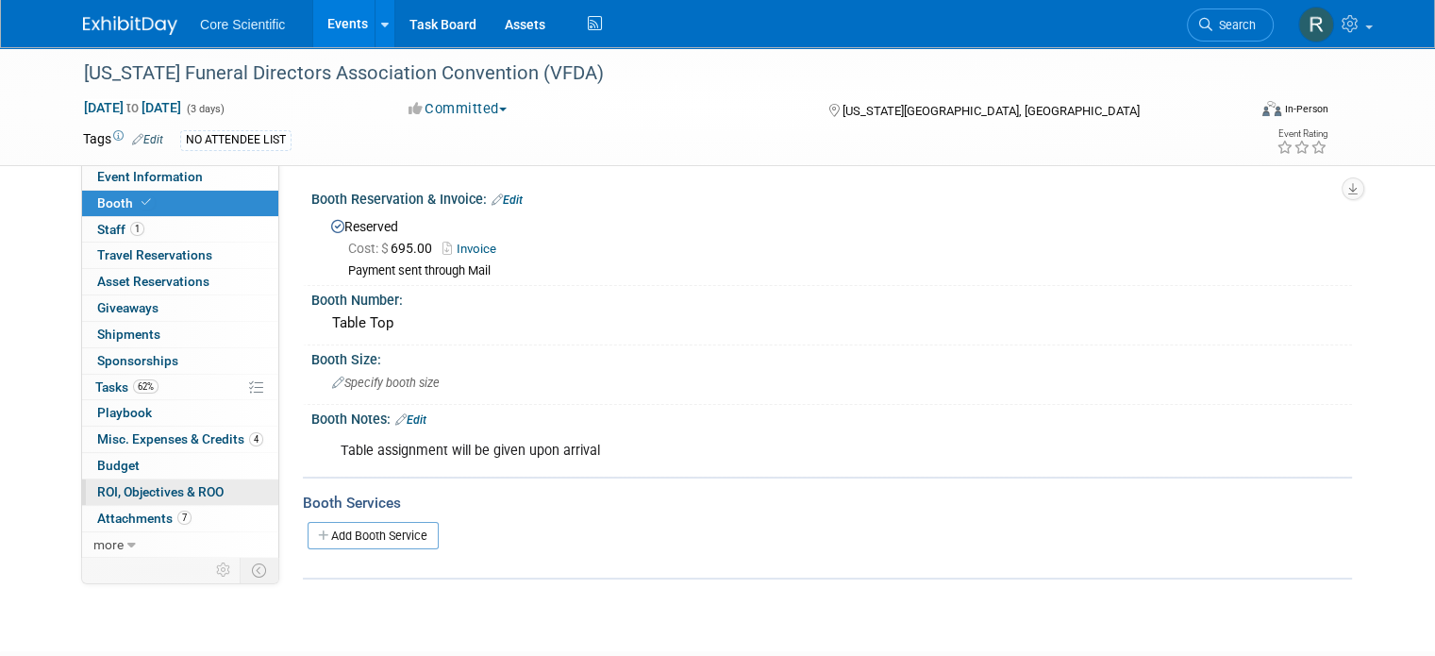
click at [128, 499] on link "0 ROI, Objectives & ROO 0" at bounding box center [180, 491] width 196 height 25
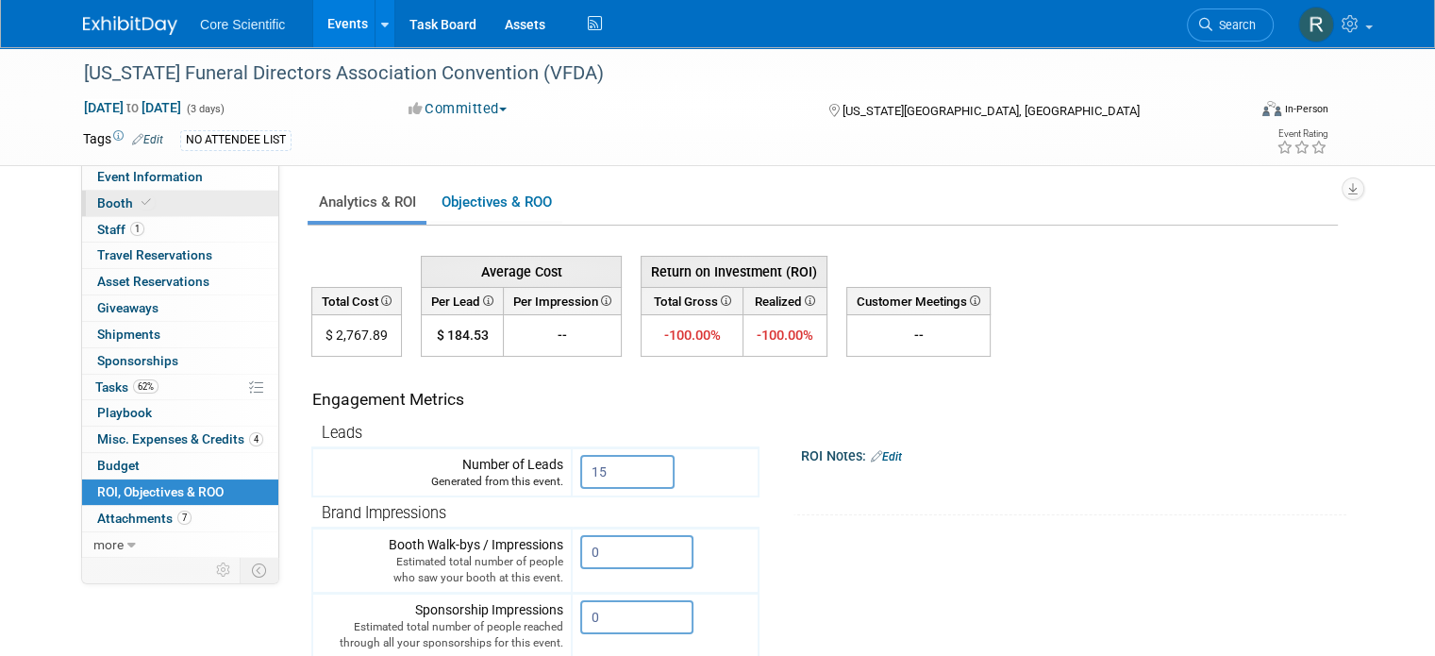
click at [195, 207] on link "Booth" at bounding box center [180, 203] width 196 height 25
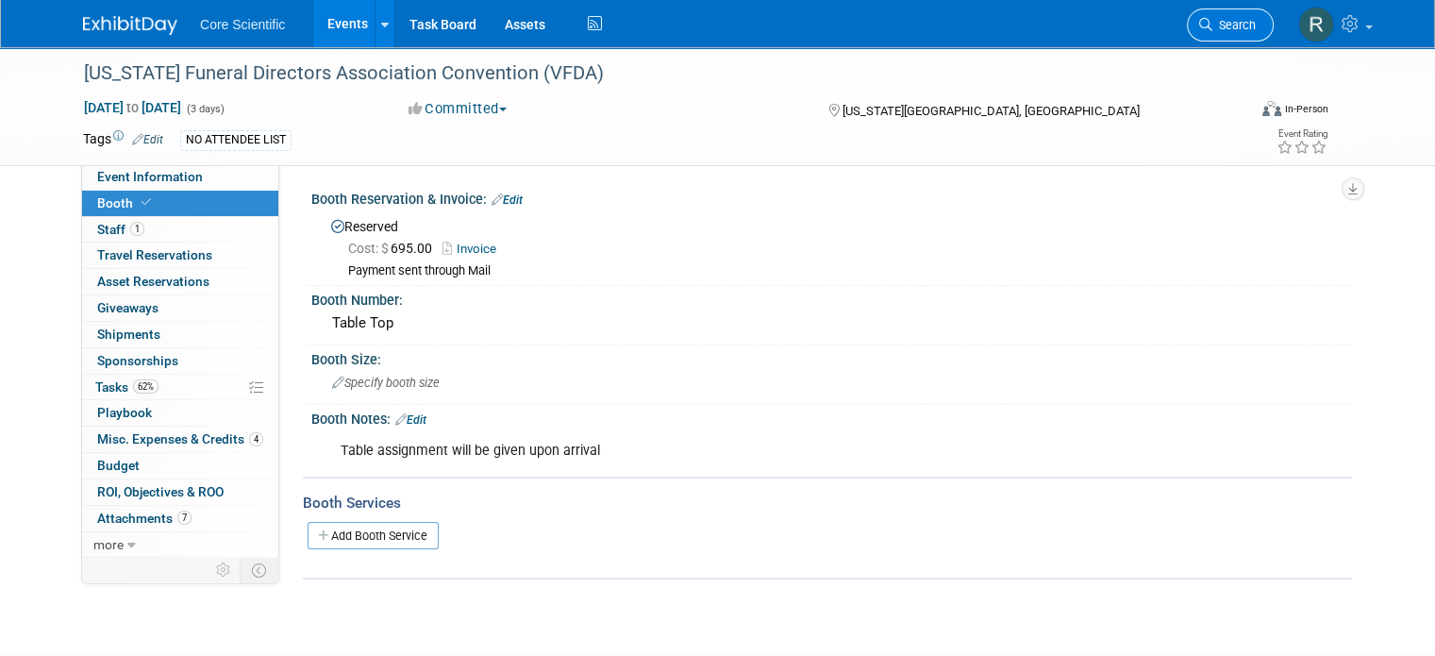
click at [1261, 15] on link "Search" at bounding box center [1230, 24] width 87 height 33
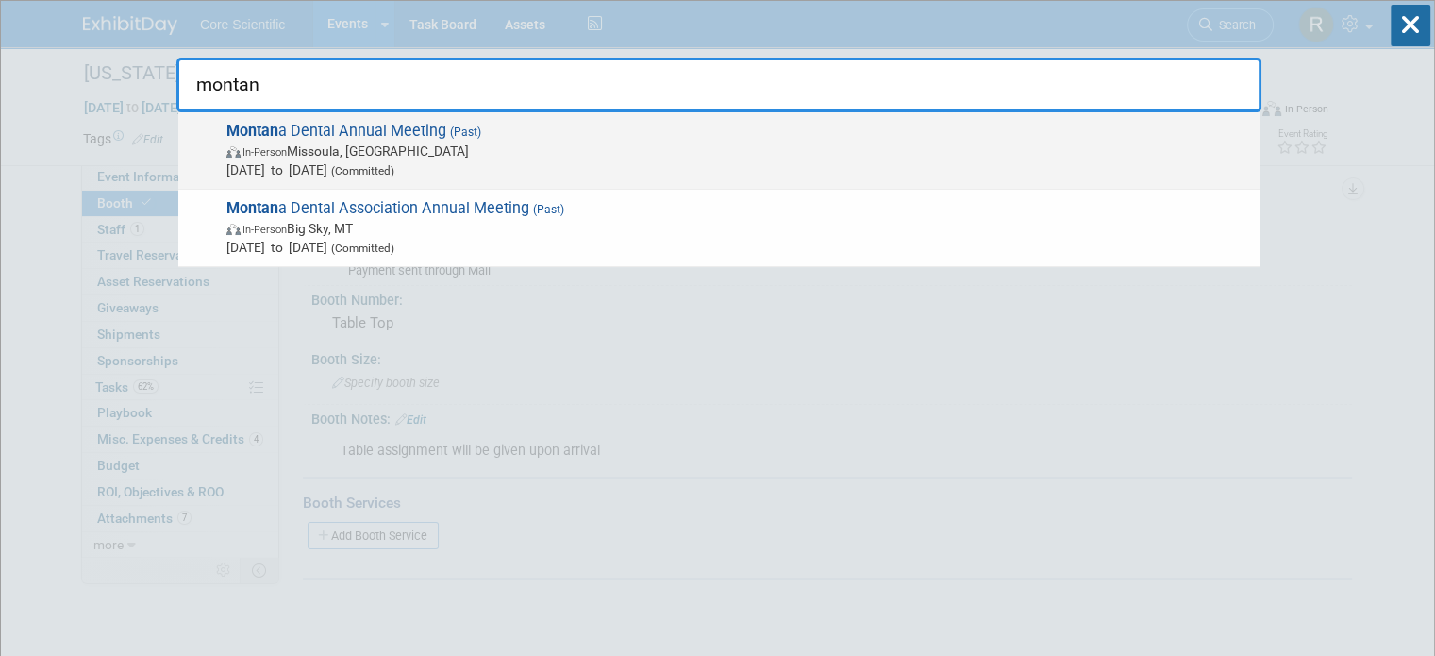
type input "montan"
click at [910, 127] on span "Montan a Dental Annual Meeting (Past) In-Person Missoula, [GEOGRAPHIC_DATA] [DA…" at bounding box center [736, 151] width 1030 height 58
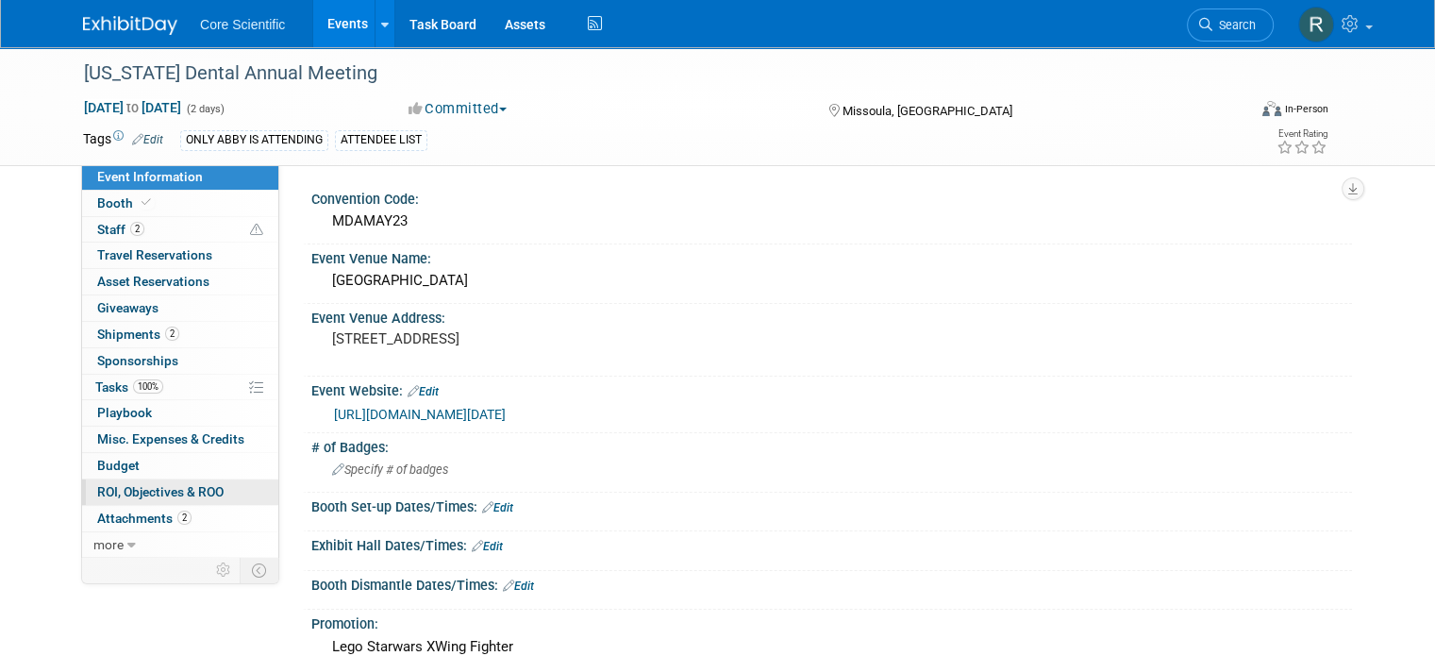
click at [206, 486] on span "ROI, Objectives & ROO 0" at bounding box center [160, 491] width 126 height 15
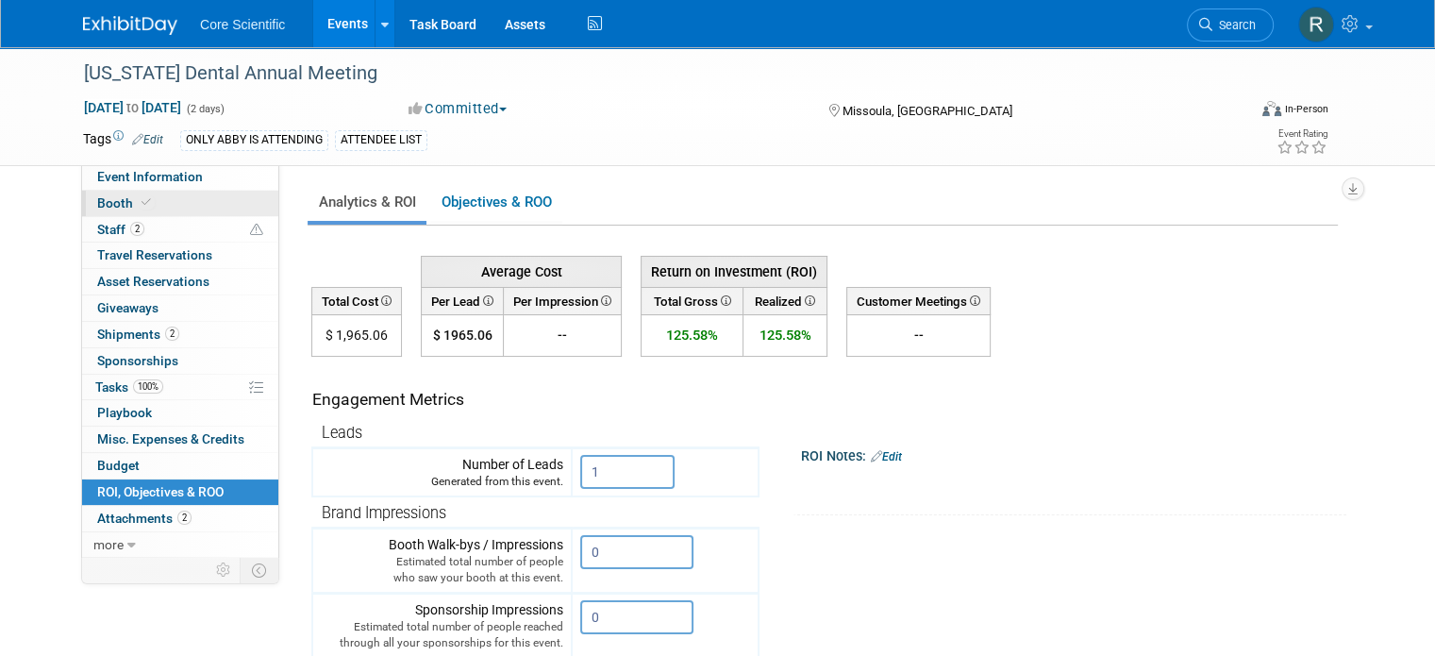
click at [150, 207] on link "Booth" at bounding box center [180, 203] width 196 height 25
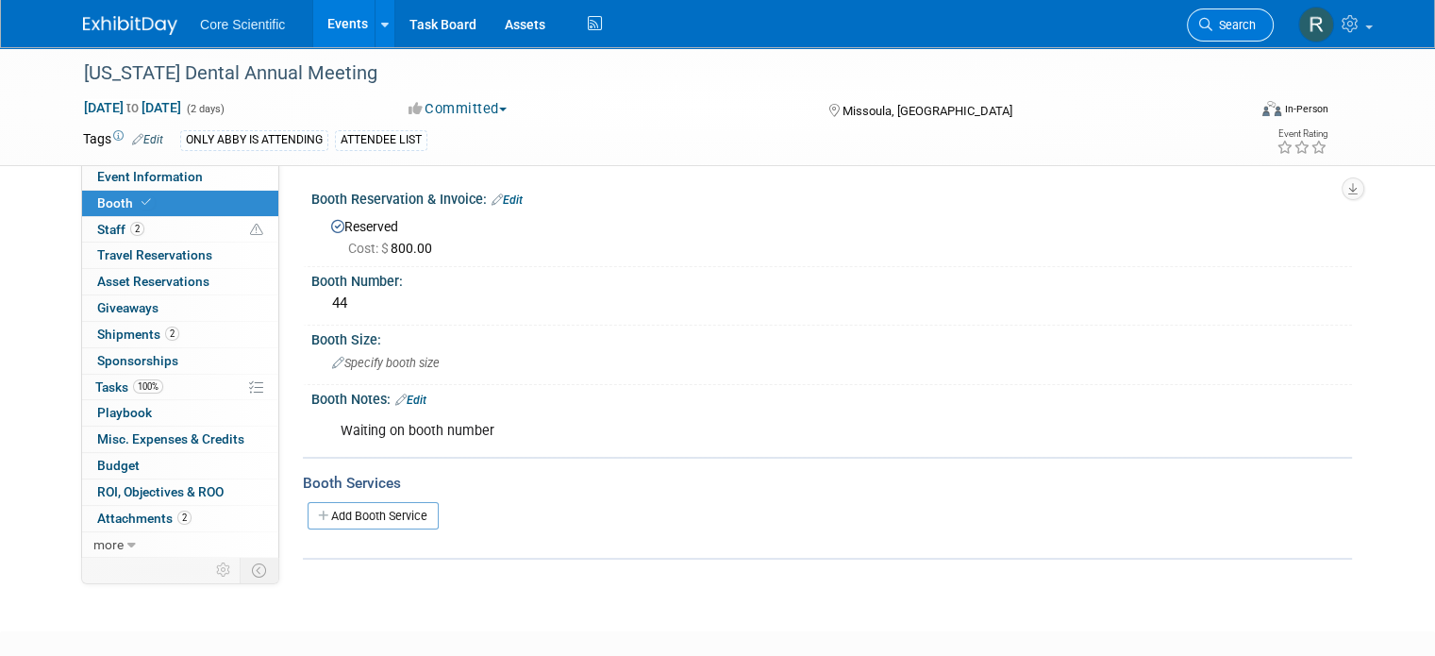
click at [1256, 20] on span "Search" at bounding box center [1234, 25] width 43 height 14
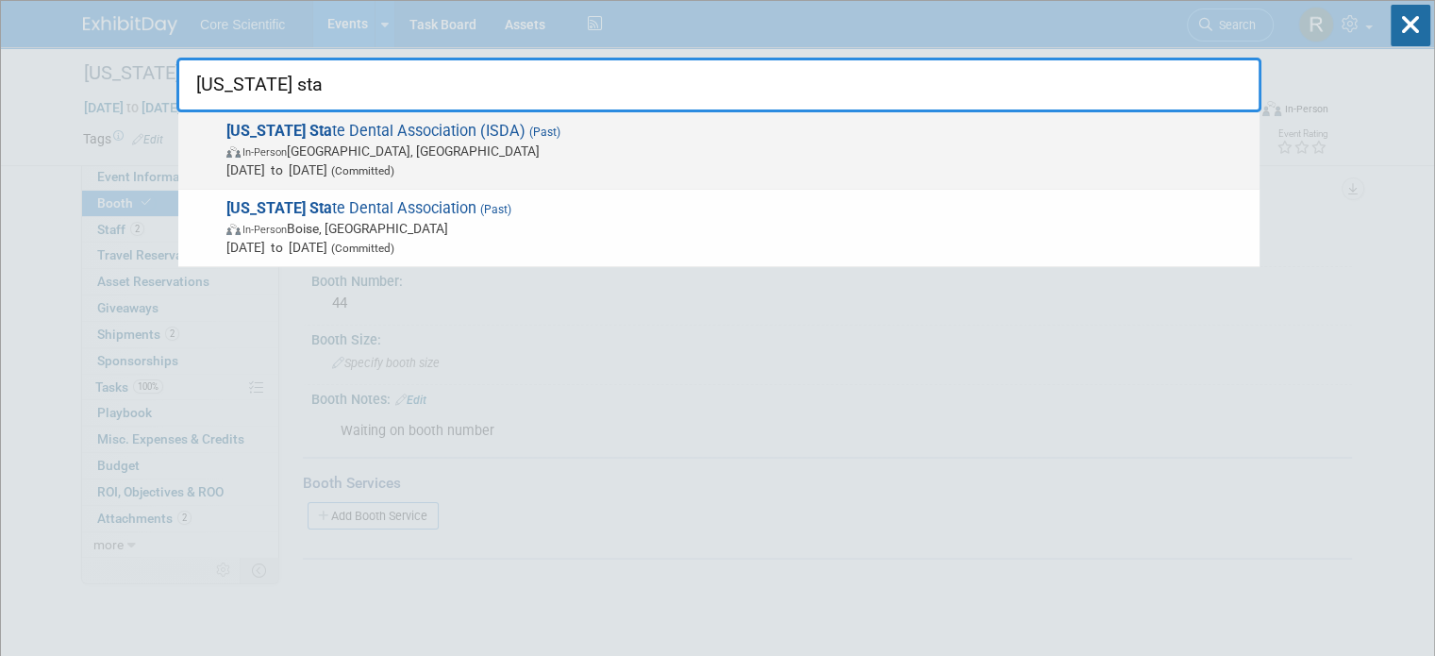
type input "[US_STATE] sta"
click at [932, 135] on span "[US_STATE] Sta te Dental Association (ISDA) (Past) In-Person [GEOGRAPHIC_DATA],…" at bounding box center [736, 151] width 1030 height 58
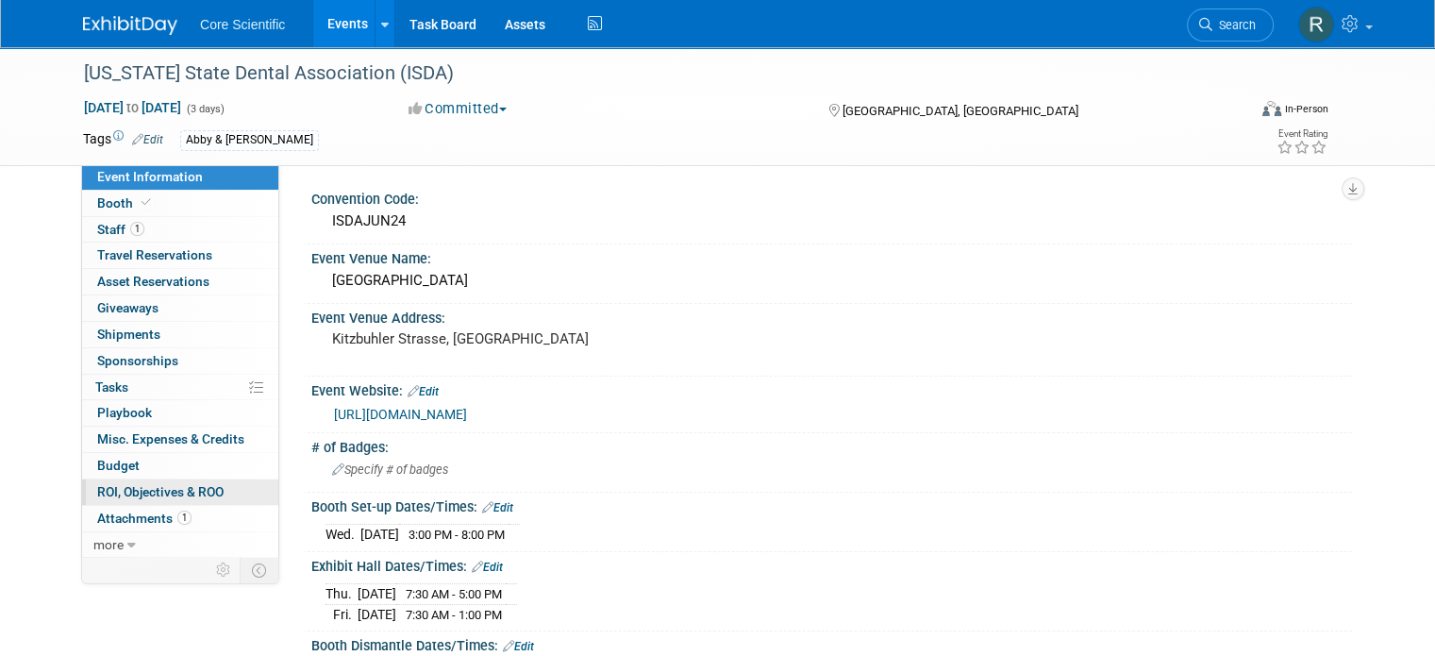
click at [189, 494] on span "ROI, Objectives & ROO 0" at bounding box center [160, 491] width 126 height 15
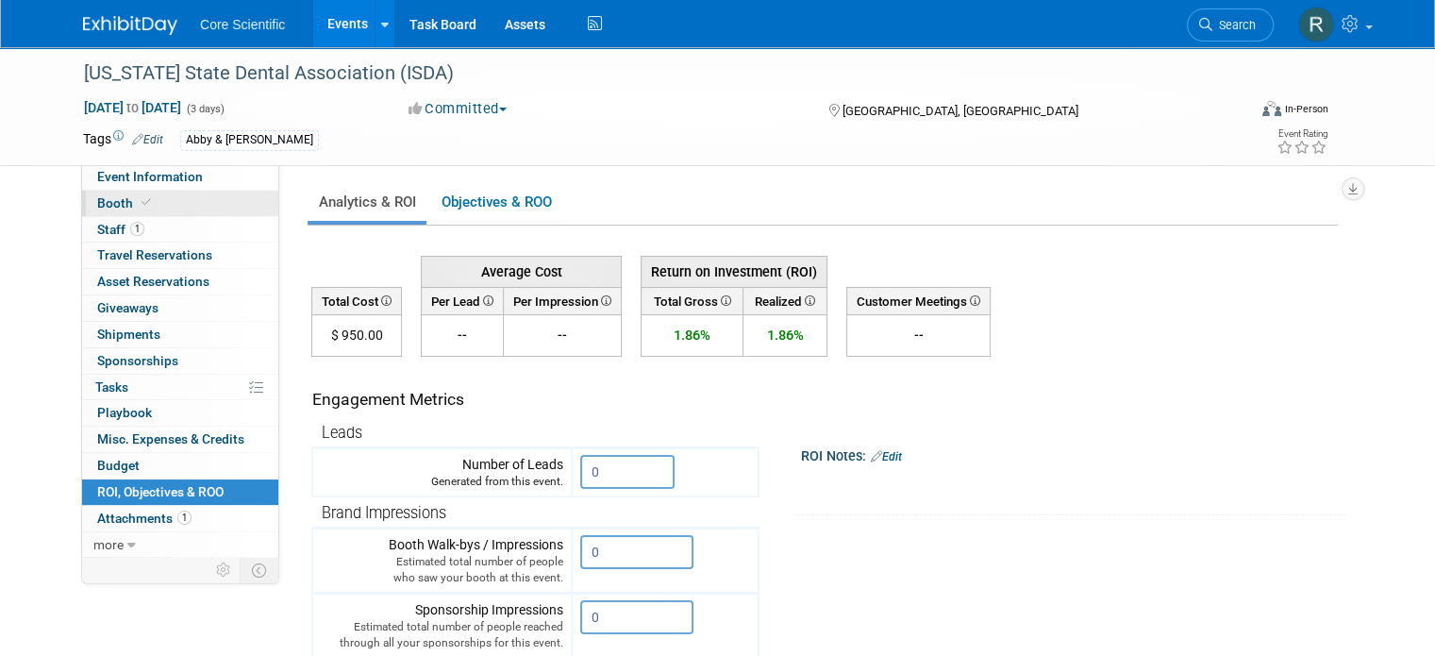
click at [144, 192] on link "Booth" at bounding box center [180, 203] width 196 height 25
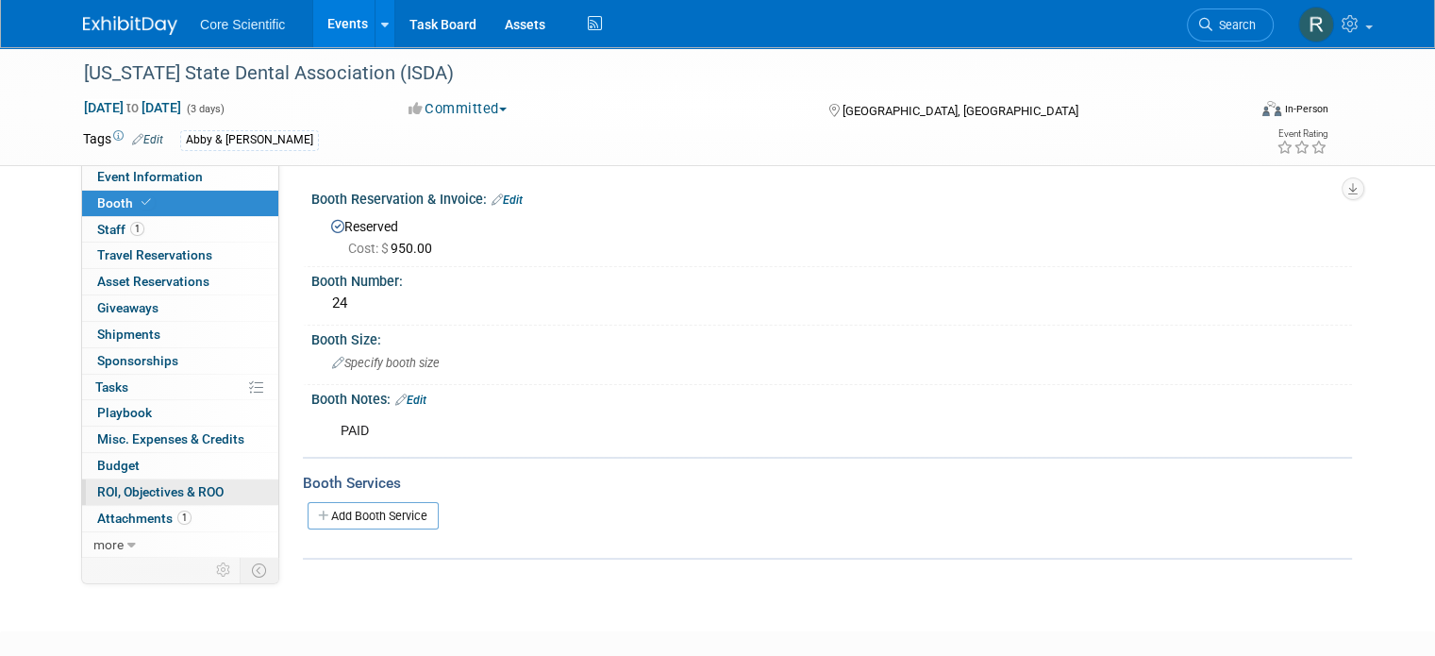
click at [199, 484] on span "ROI, Objectives & ROO 0" at bounding box center [160, 491] width 126 height 15
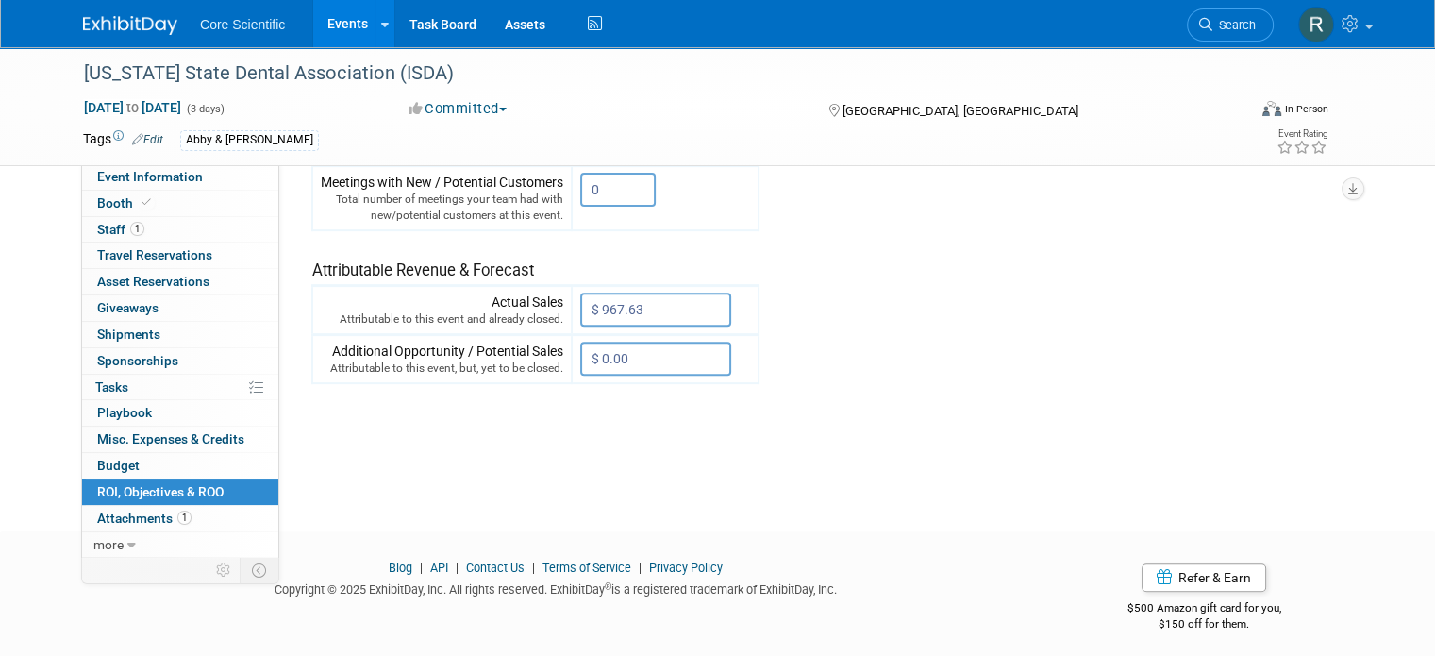
scroll to position [654, 0]
click at [151, 198] on link "Booth" at bounding box center [180, 203] width 196 height 25
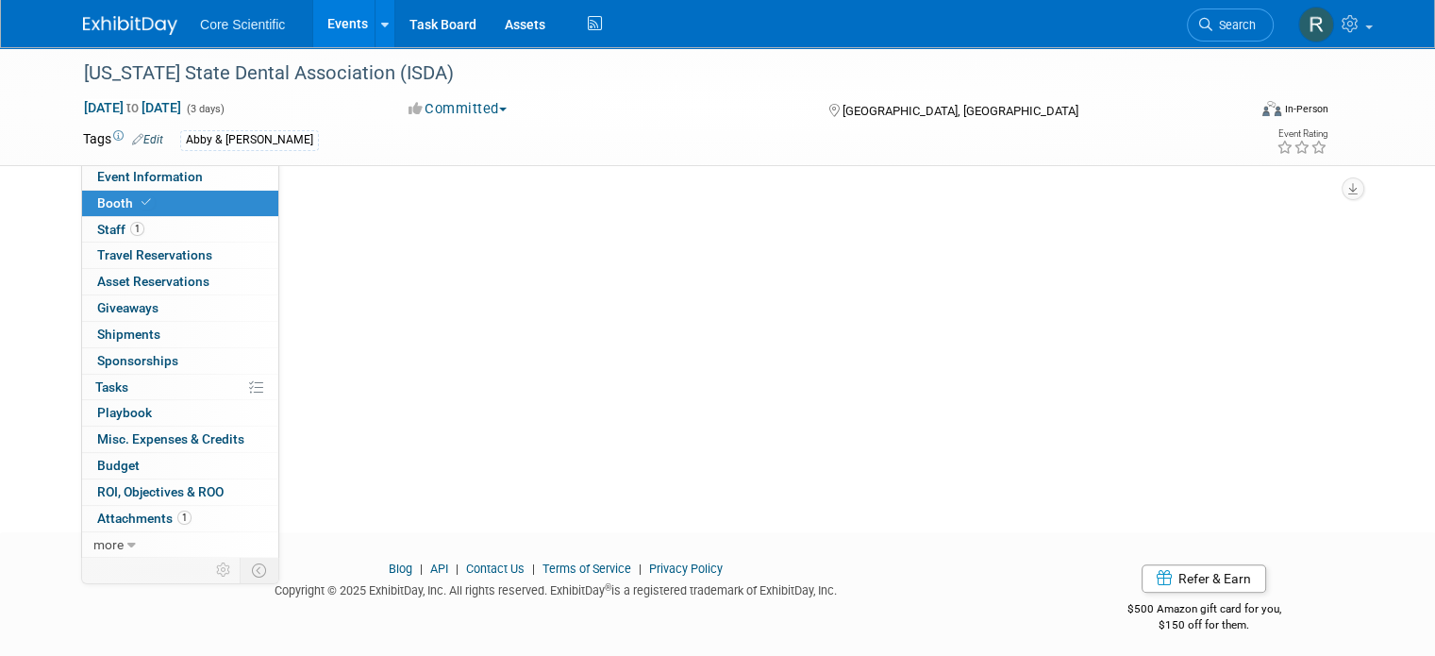
scroll to position [0, 0]
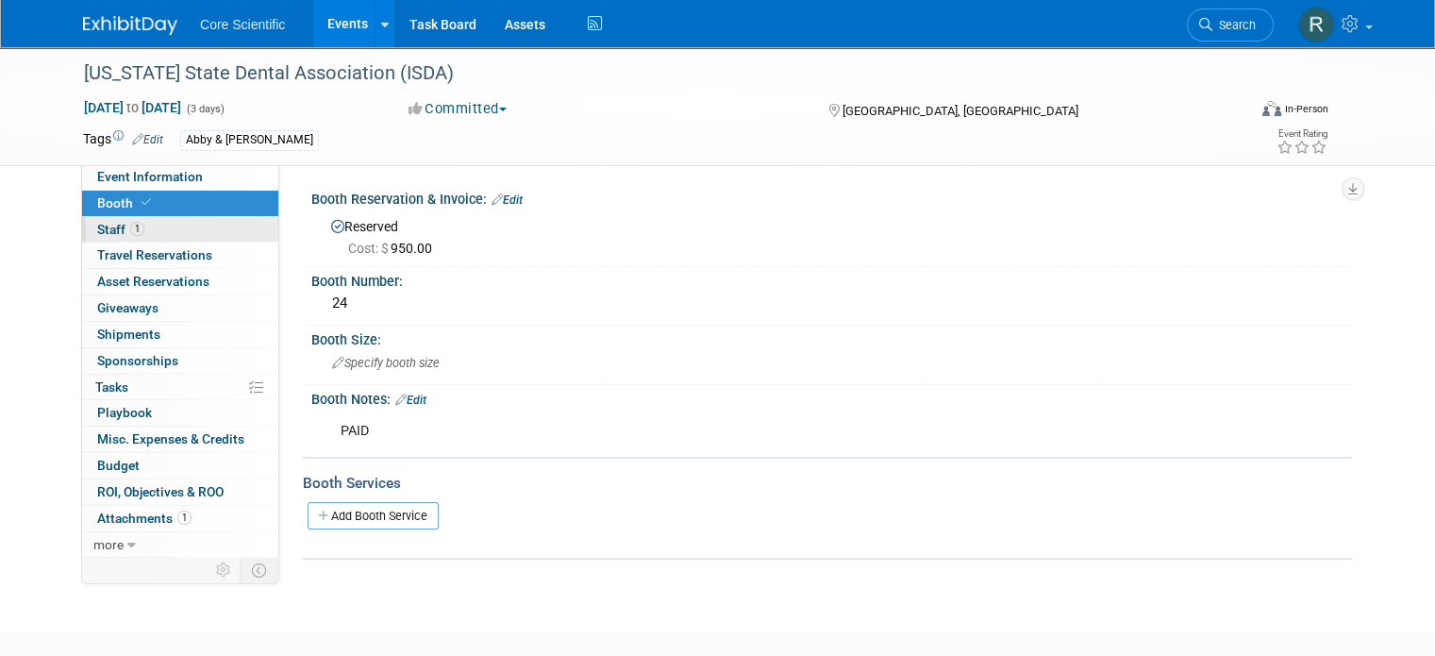
click at [193, 230] on link "1 Staff 1" at bounding box center [180, 229] width 196 height 25
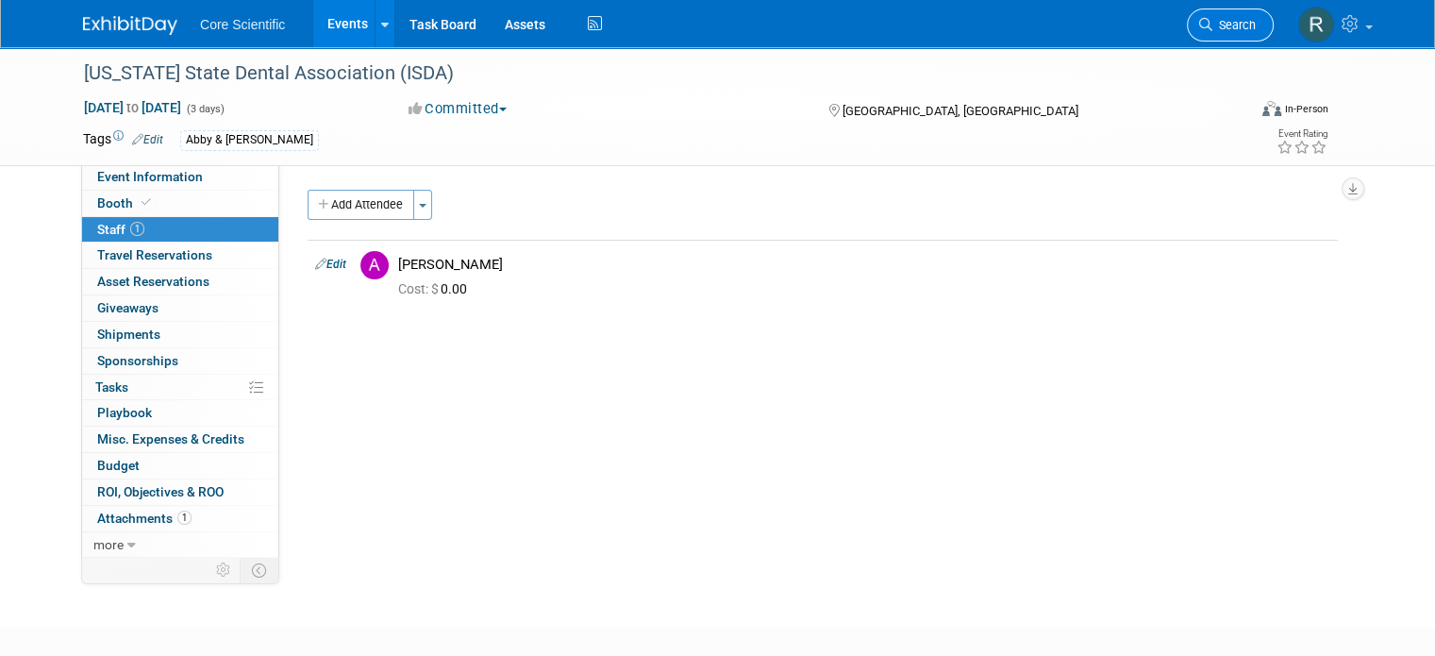
click at [1268, 32] on link "Search" at bounding box center [1230, 24] width 87 height 33
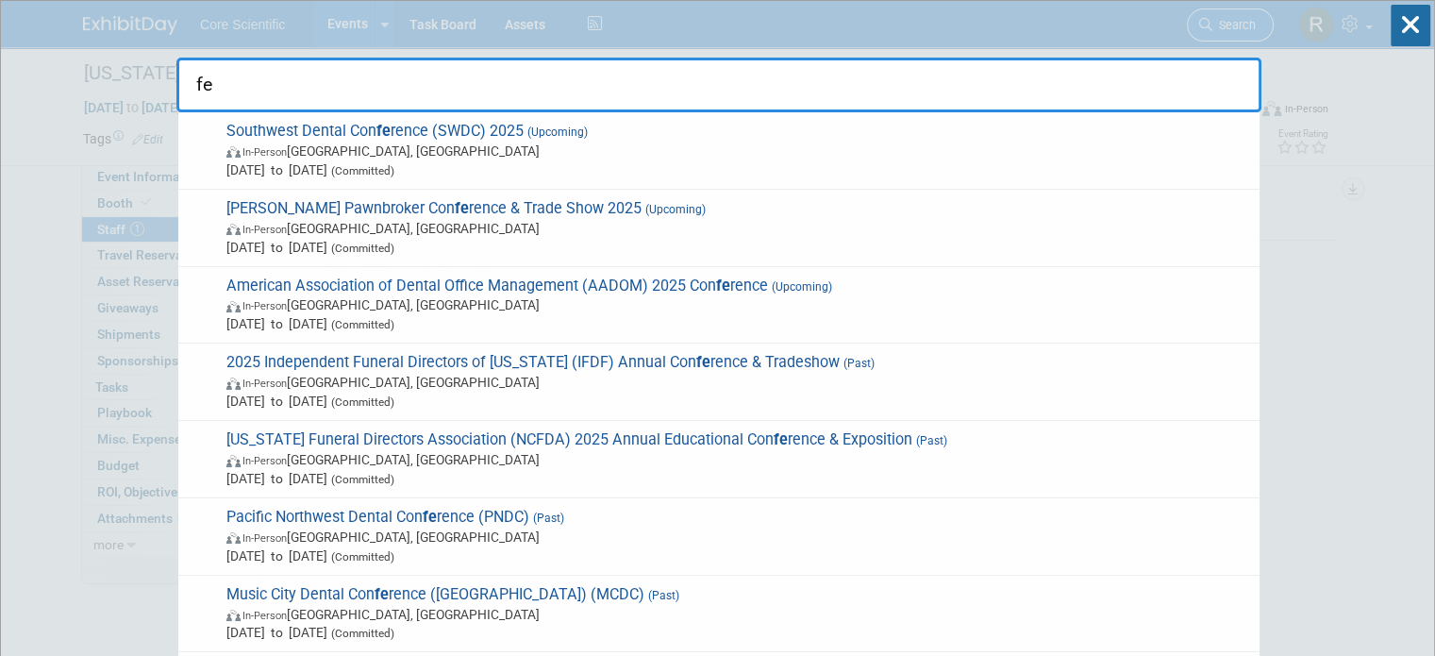
type input "f"
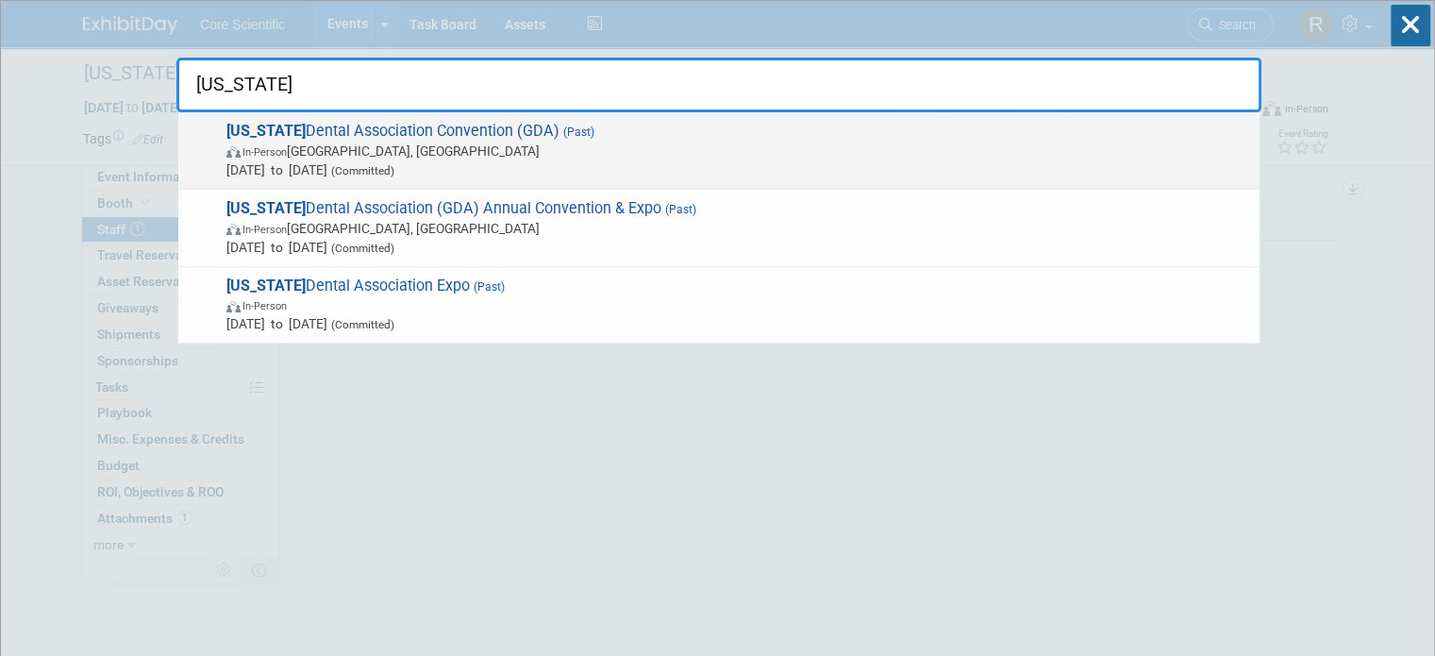
type input "[US_STATE]"
click at [782, 134] on span "[US_STATE] Dental Association Convention (GDA) (Past) In-Person [GEOGRAPHIC_DAT…" at bounding box center [736, 151] width 1030 height 58
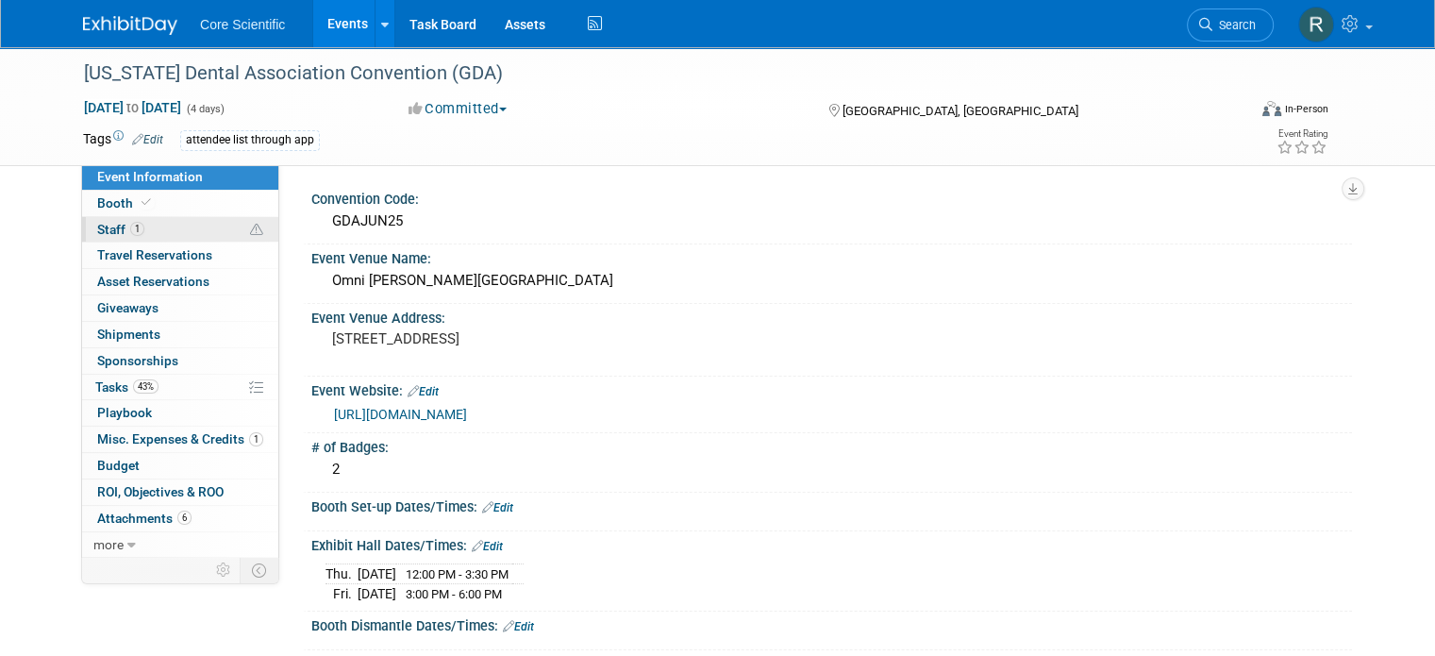
click at [159, 227] on link "1 Staff 1" at bounding box center [180, 229] width 196 height 25
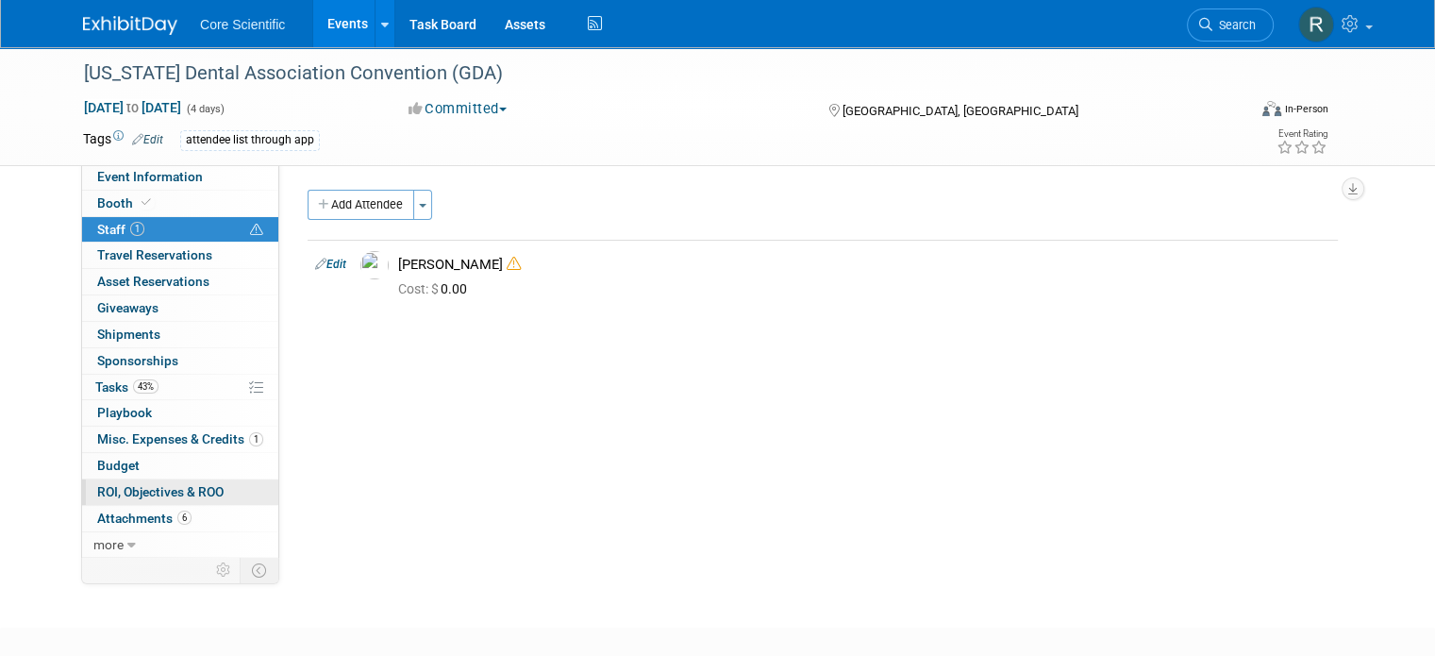
click at [189, 494] on span "ROI, Objectives & ROO 0" at bounding box center [160, 491] width 126 height 15
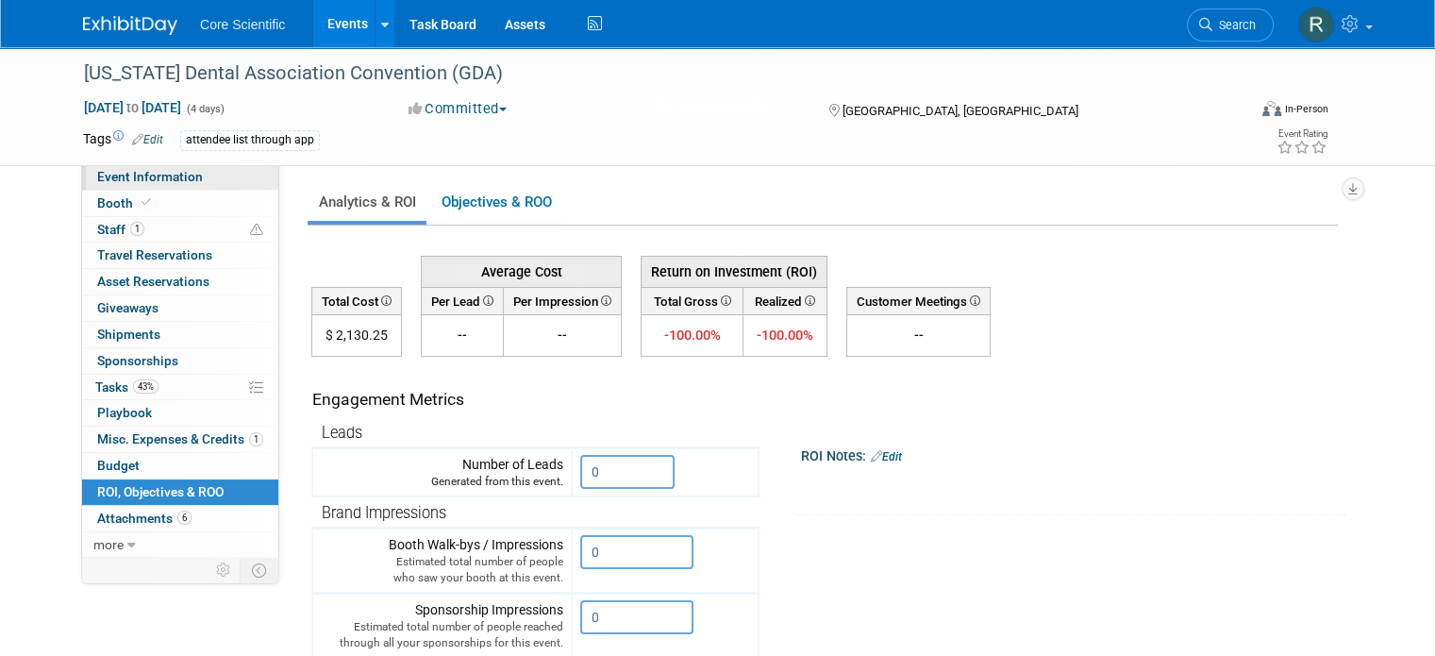
click at [183, 177] on link "Event Information" at bounding box center [180, 176] width 196 height 25
